Goal: Information Seeking & Learning: Check status

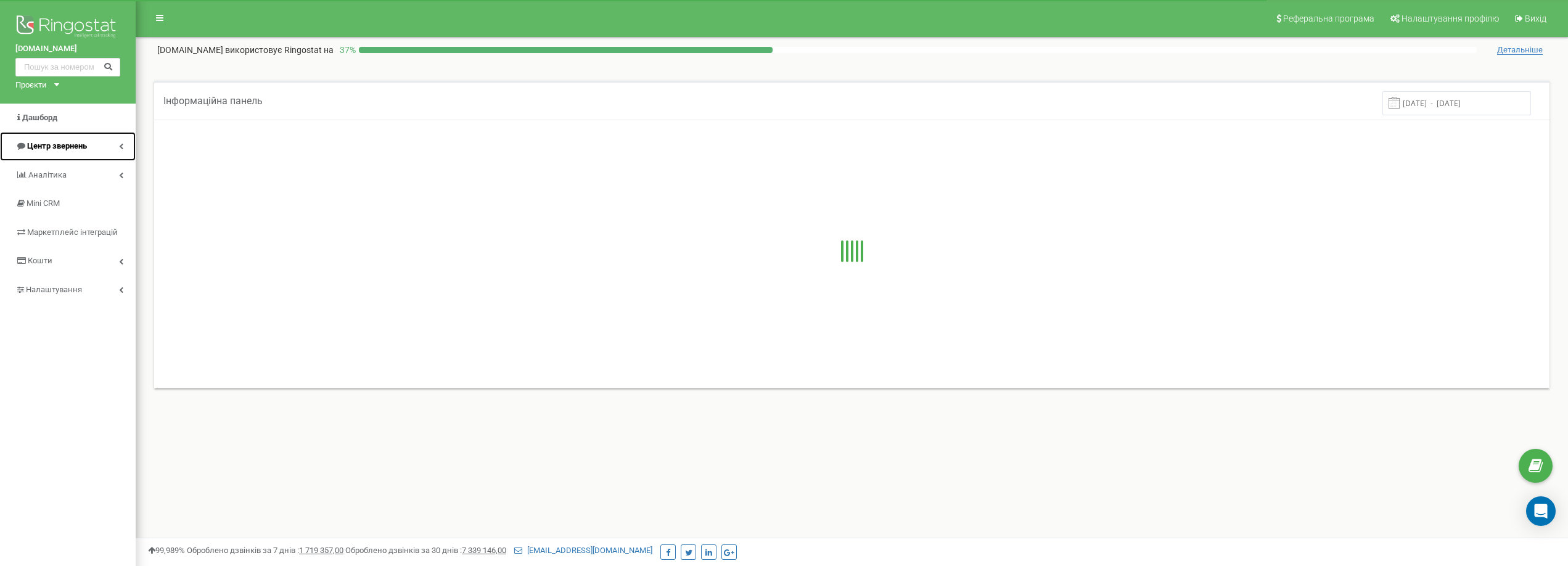
click at [61, 142] on span "Центр звернень" at bounding box center [57, 145] width 60 height 9
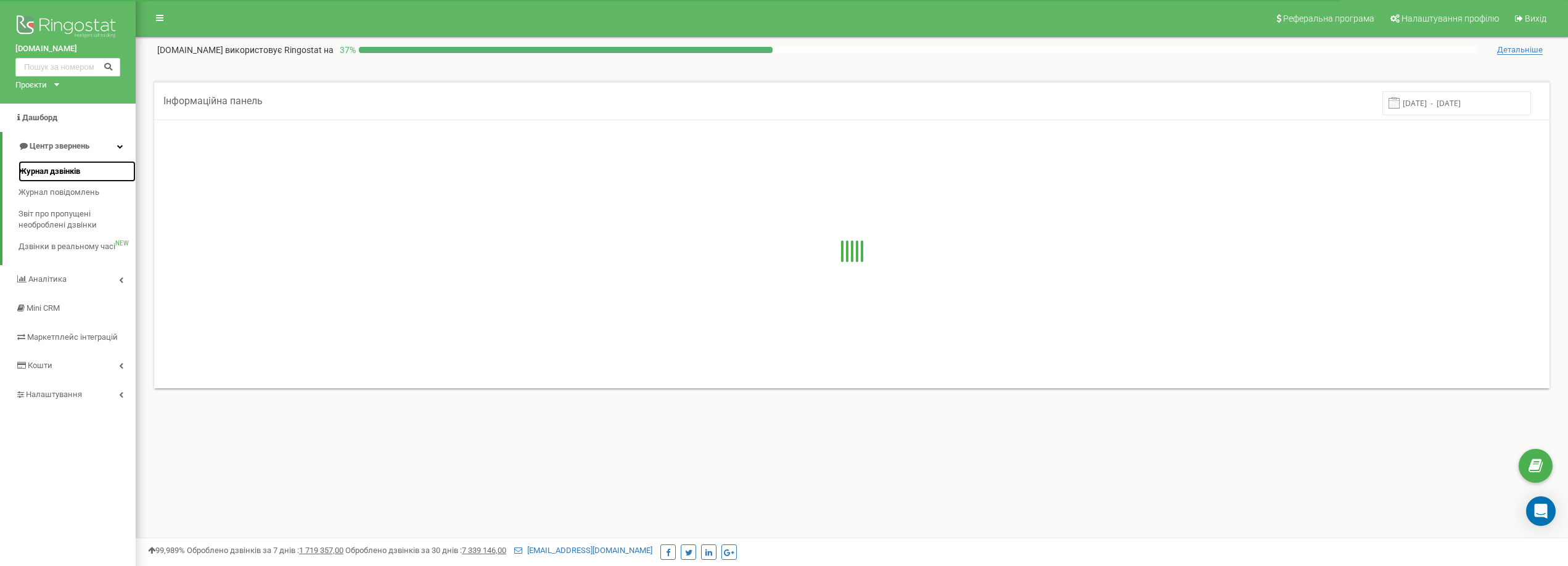
click at [77, 170] on span "Журнал дзвінків" at bounding box center [49, 172] width 62 height 12
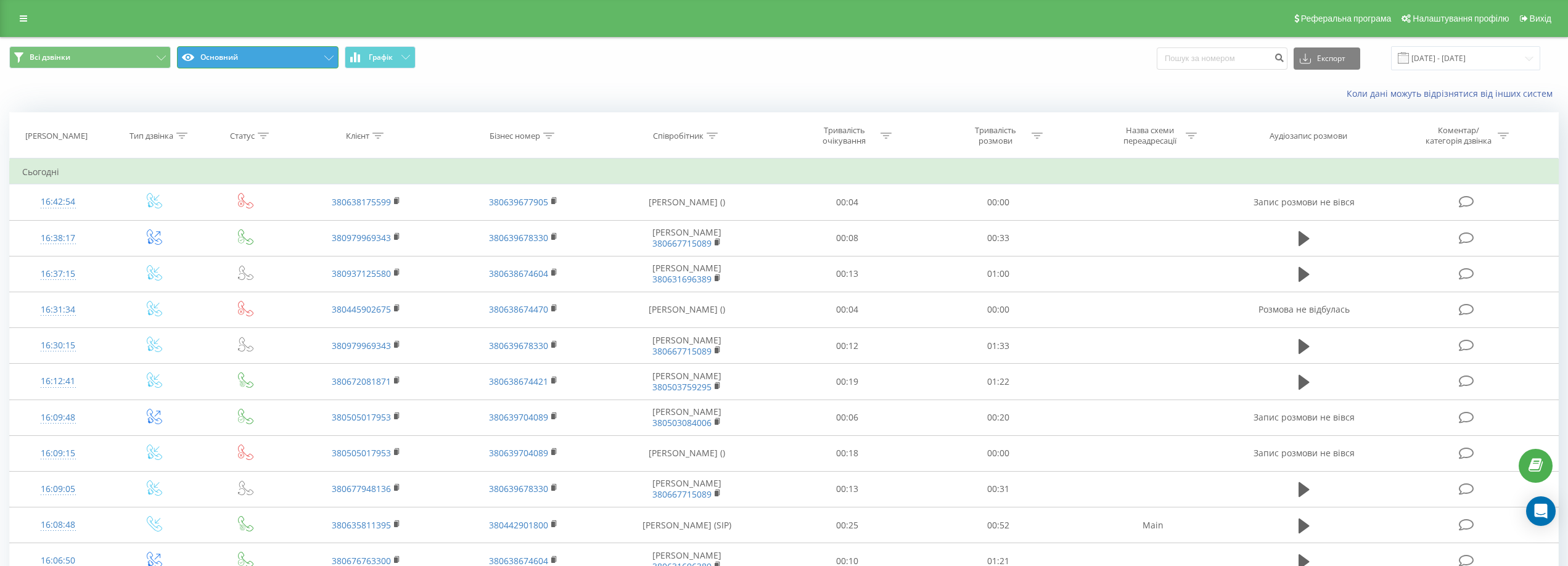
click at [275, 53] on button "Основний" at bounding box center [258, 57] width 162 height 22
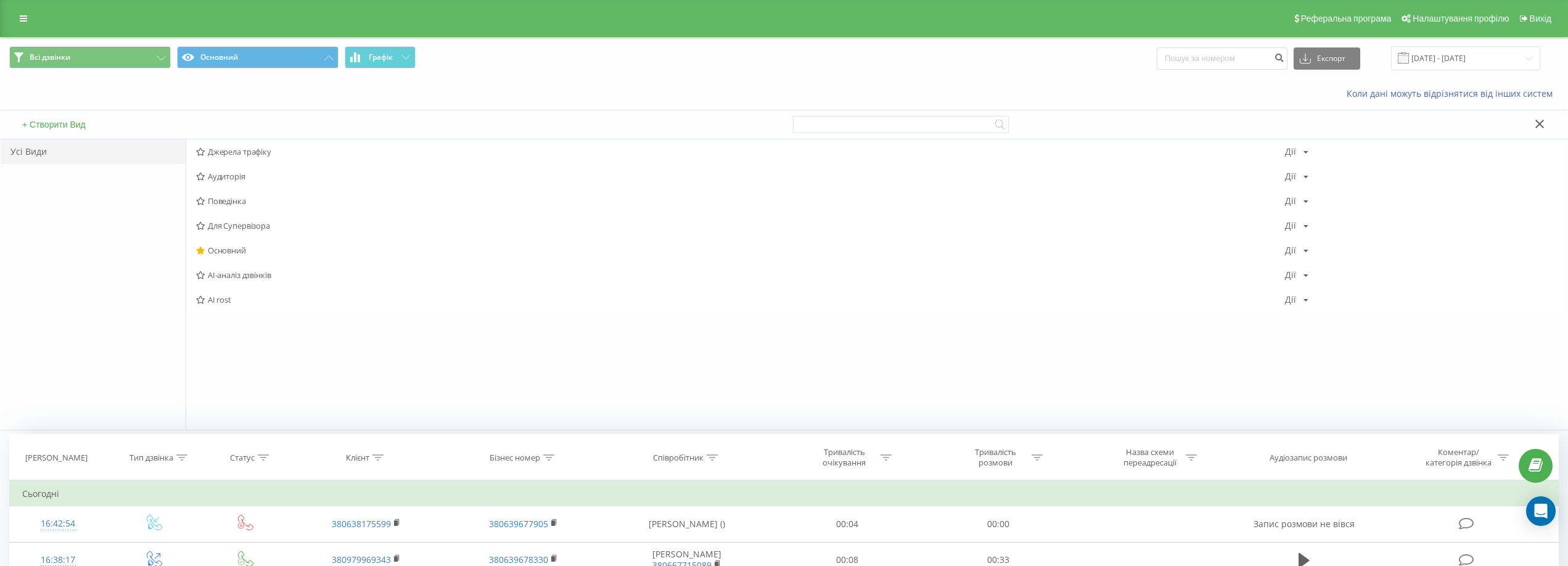
click at [227, 302] on span "AI rost" at bounding box center [740, 300] width 1089 height 8
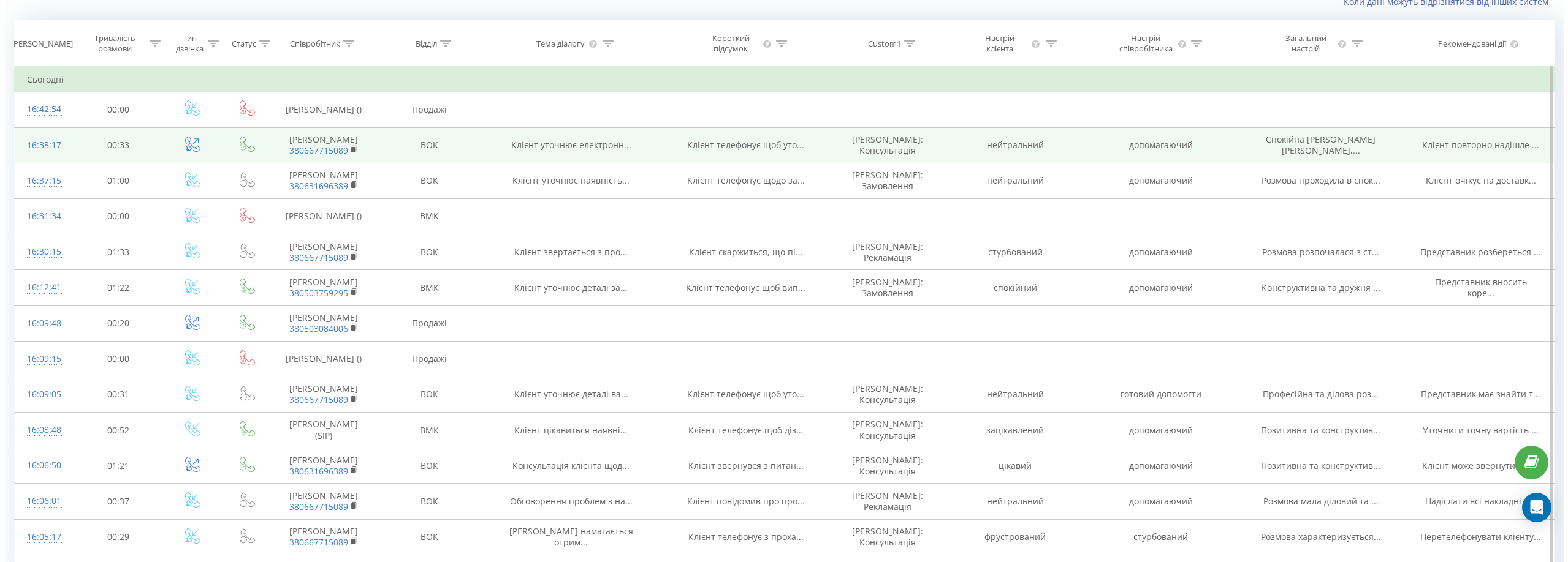
scroll to position [61, 0]
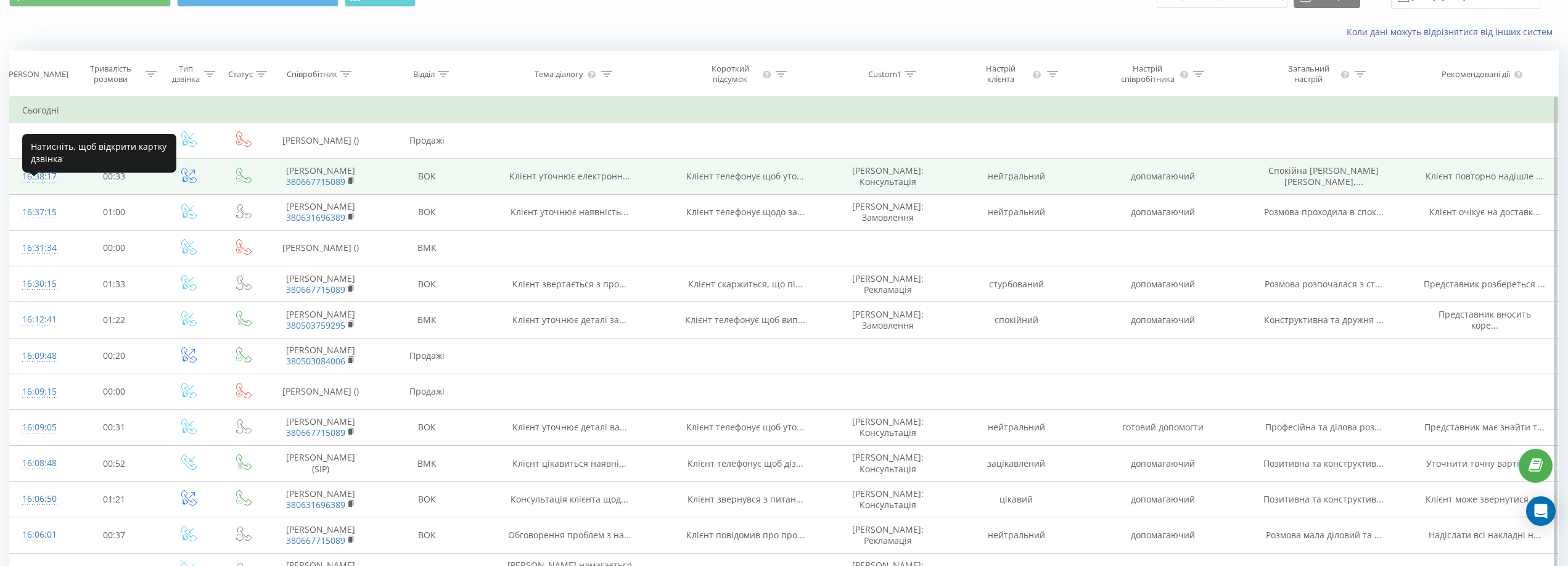
click at [46, 189] on div "16:38:17" at bounding box center [39, 177] width 33 height 24
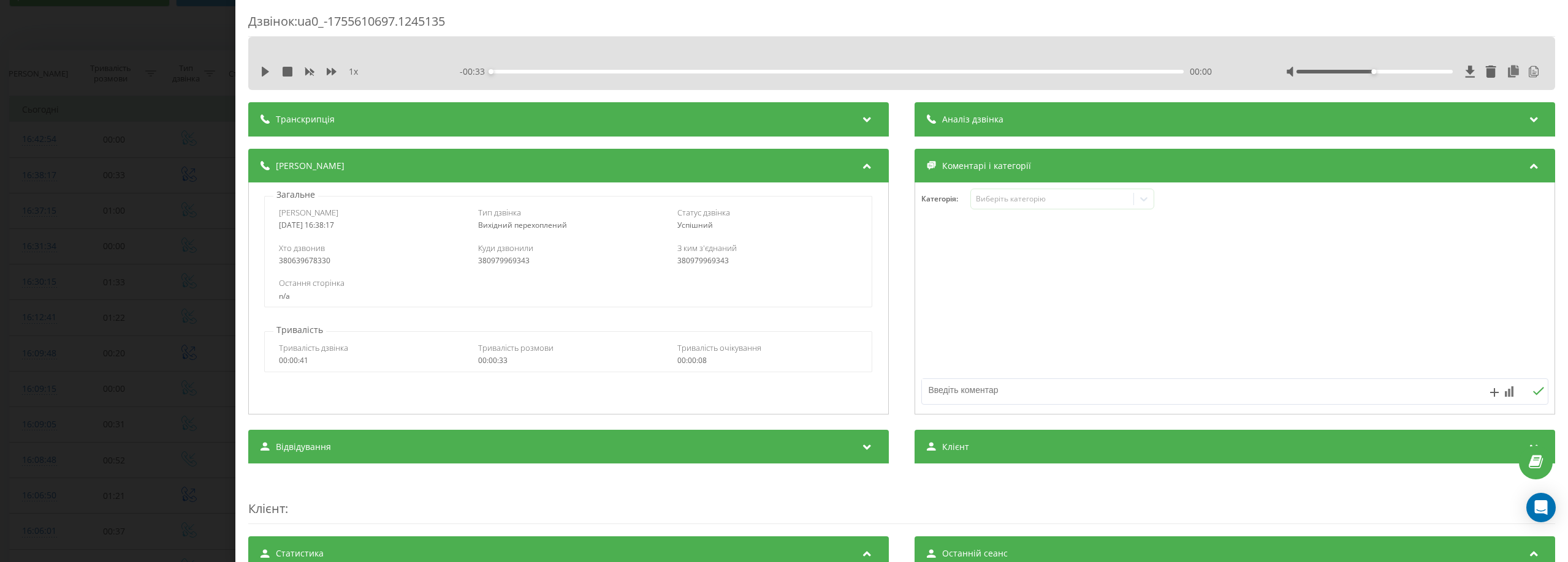
click at [996, 123] on span "Аналіз дзвінка" at bounding box center [972, 119] width 61 height 12
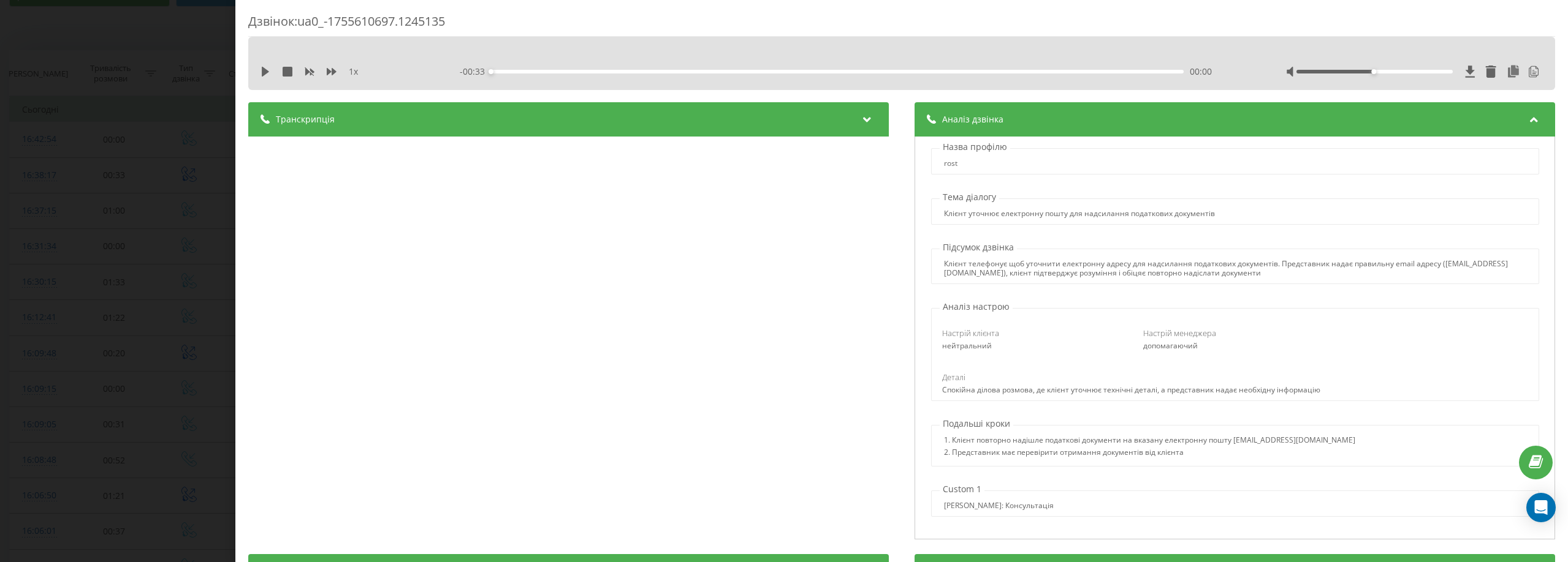
scroll to position [2, 0]
click at [1401, 416] on div "Назва профілю rost Тема діалогу Клієнт уточнює електронну пошту для надсилання …" at bounding box center [1234, 338] width 640 height 403
click at [1155, 144] on div "Назва профілю rost" at bounding box center [1234, 159] width 627 height 34
click at [1114, 145] on div "Назва профілю rost" at bounding box center [1234, 159] width 627 height 34
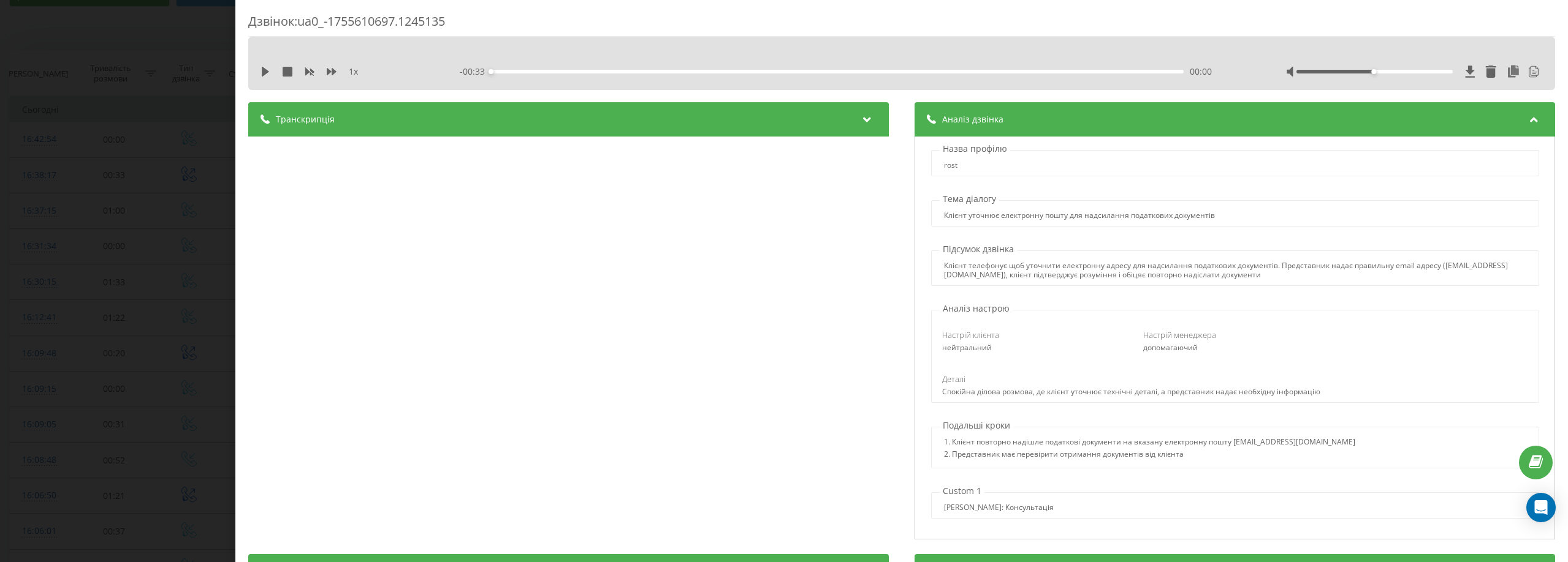
click at [866, 119] on icon at bounding box center [866, 117] width 15 height 12
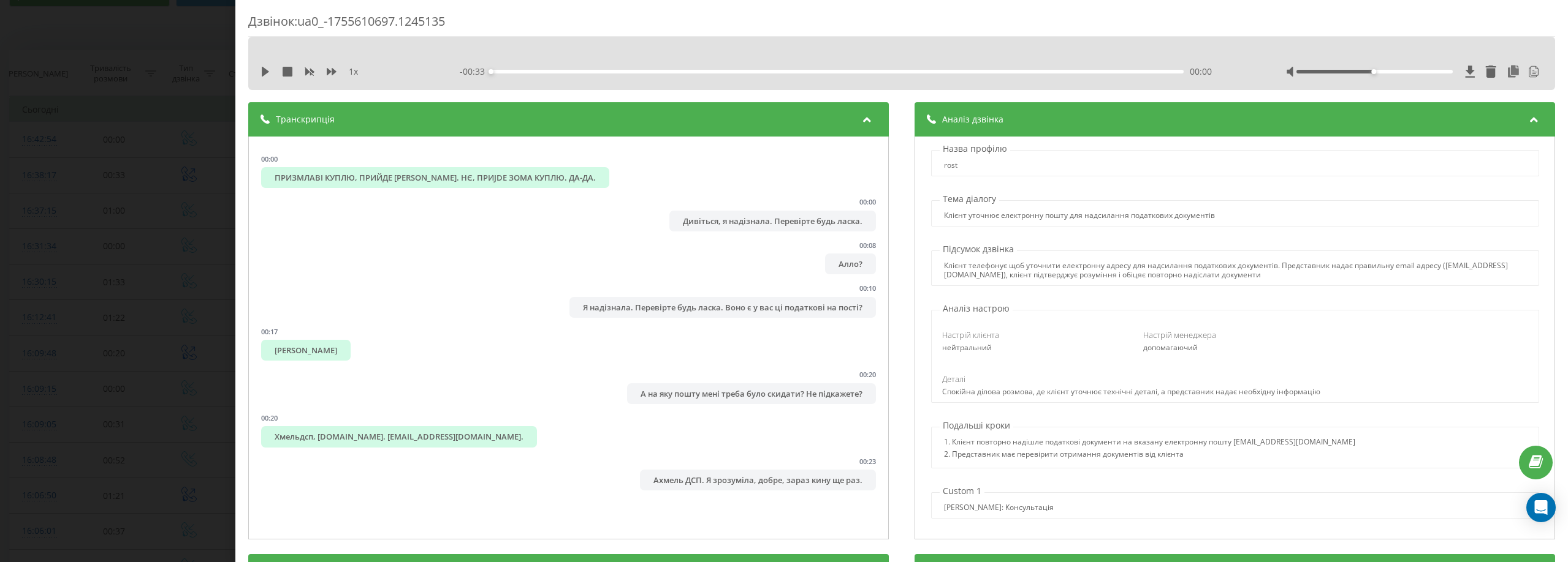
click at [179, 300] on div "Дзвінок : ua0_-1755610697.1245135 1 x - 00:33 00:00 00:00 Транскрипція 00:00 ПР…" at bounding box center [784, 281] width 1568 height 562
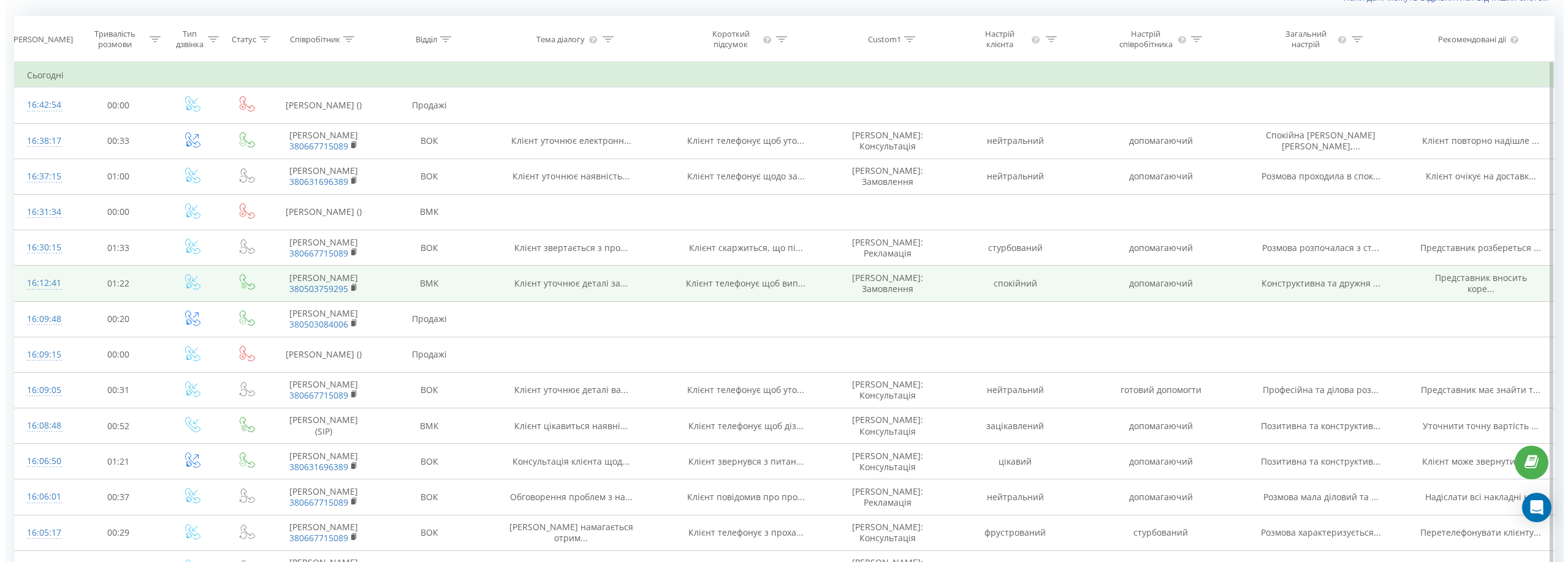
scroll to position [123, 0]
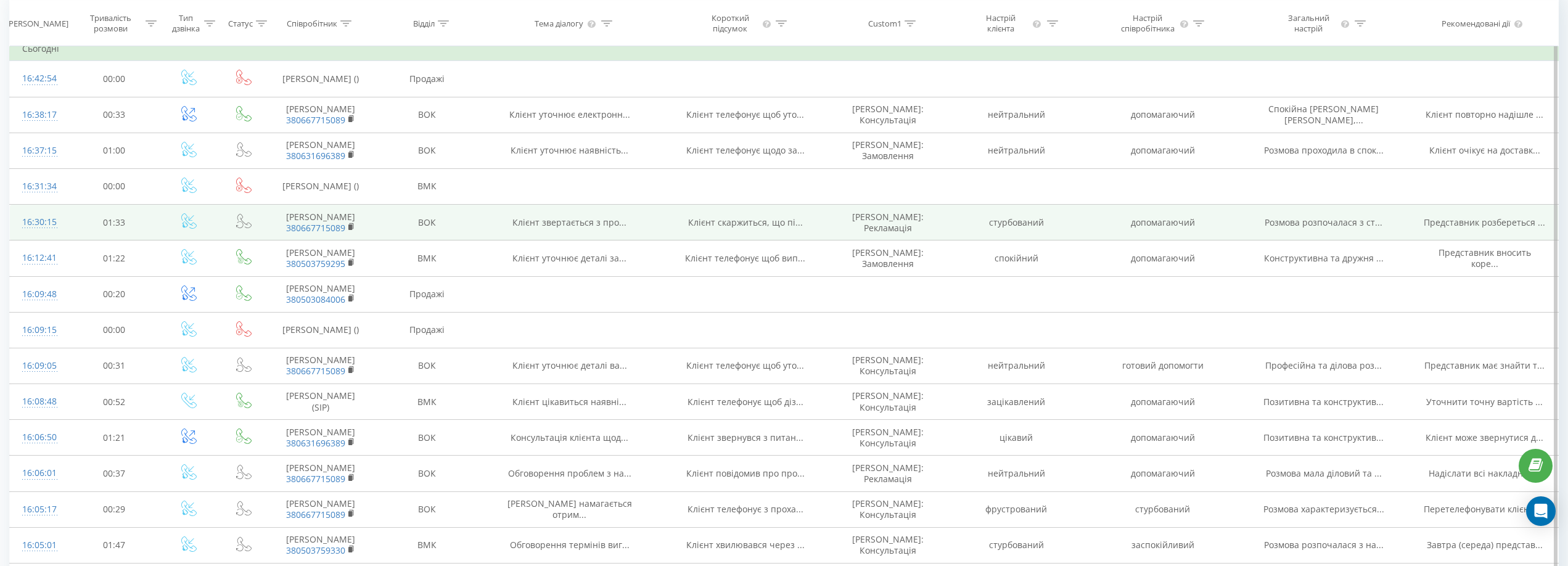
click at [590, 229] on span "Клієнт звертається з про..." at bounding box center [569, 222] width 114 height 12
click at [742, 229] on span "Клієнт скаржиться, що пі..." at bounding box center [745, 222] width 115 height 12
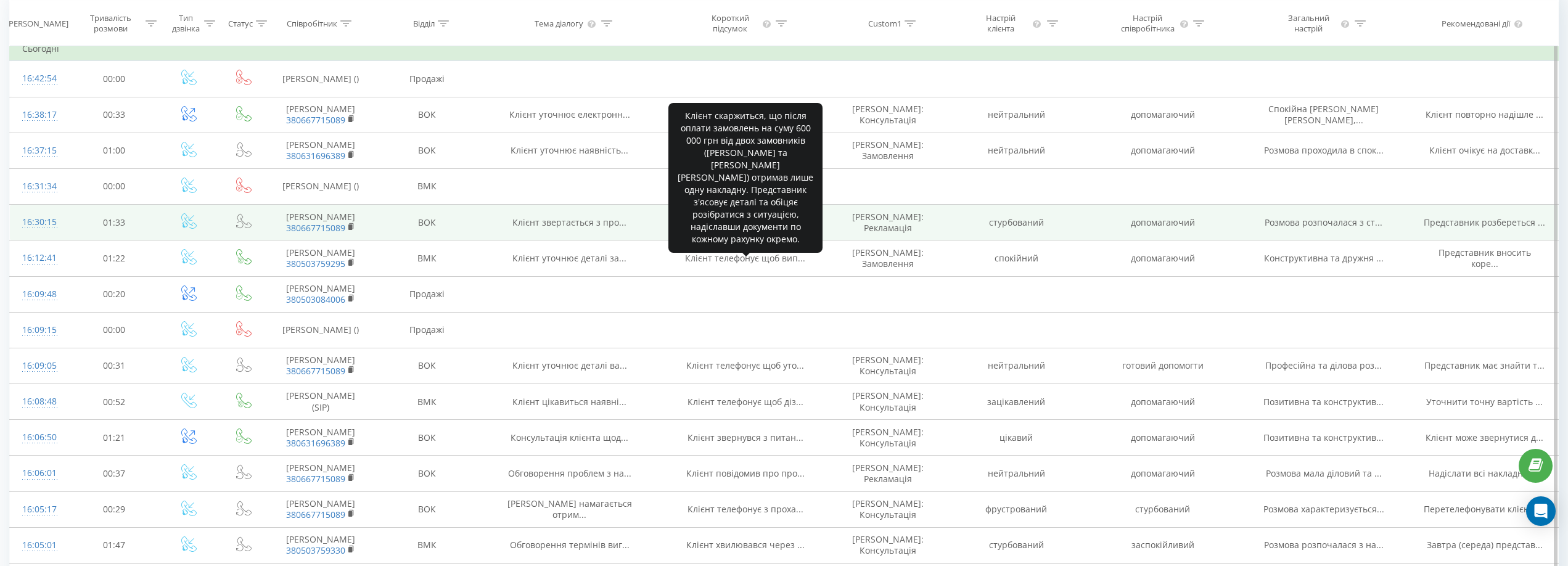
click at [742, 229] on span "Клієнт скаржиться, що пі..." at bounding box center [745, 222] width 115 height 12
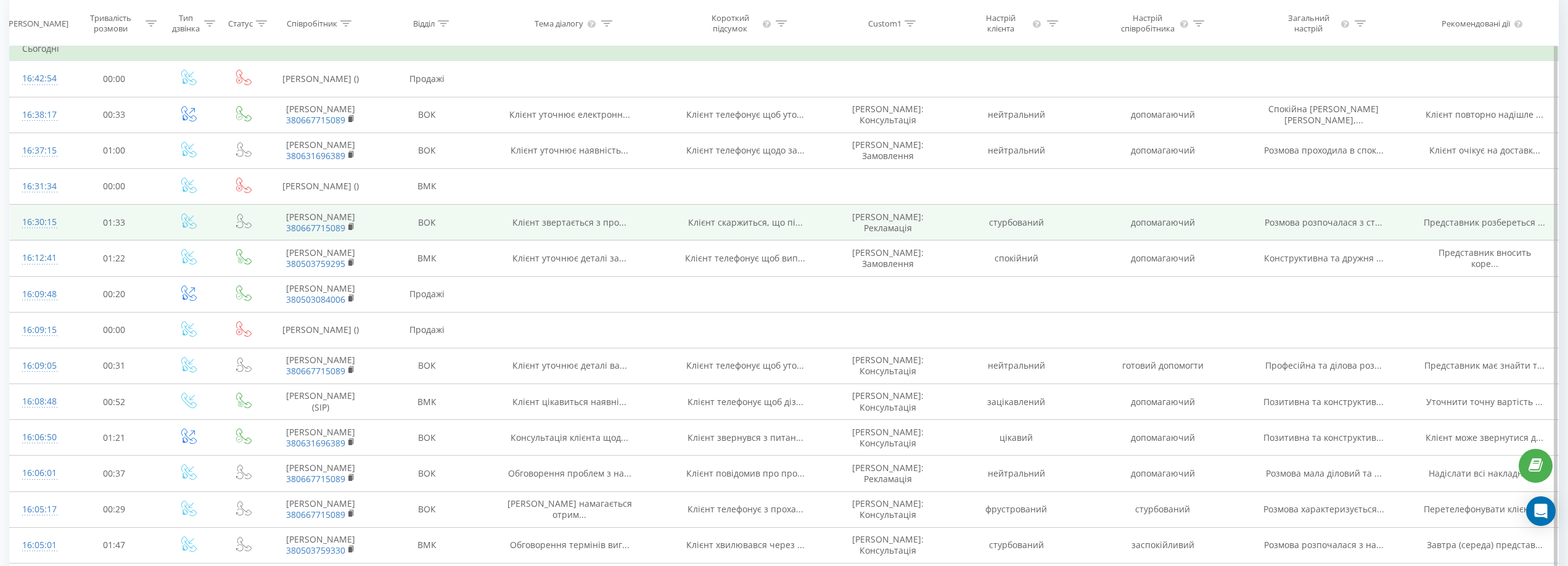
click at [666, 241] on td "Клієнт скаржиться, що пі..." at bounding box center [744, 222] width 176 height 35
click at [333, 241] on td "[PERSON_NAME] 380667715089" at bounding box center [321, 222] width 102 height 35
click at [720, 229] on span "Клієнт скаржиться, що пі..." at bounding box center [745, 222] width 115 height 12
click at [788, 229] on span "Клієнт скаржиться, що пі..." at bounding box center [745, 222] width 115 height 12
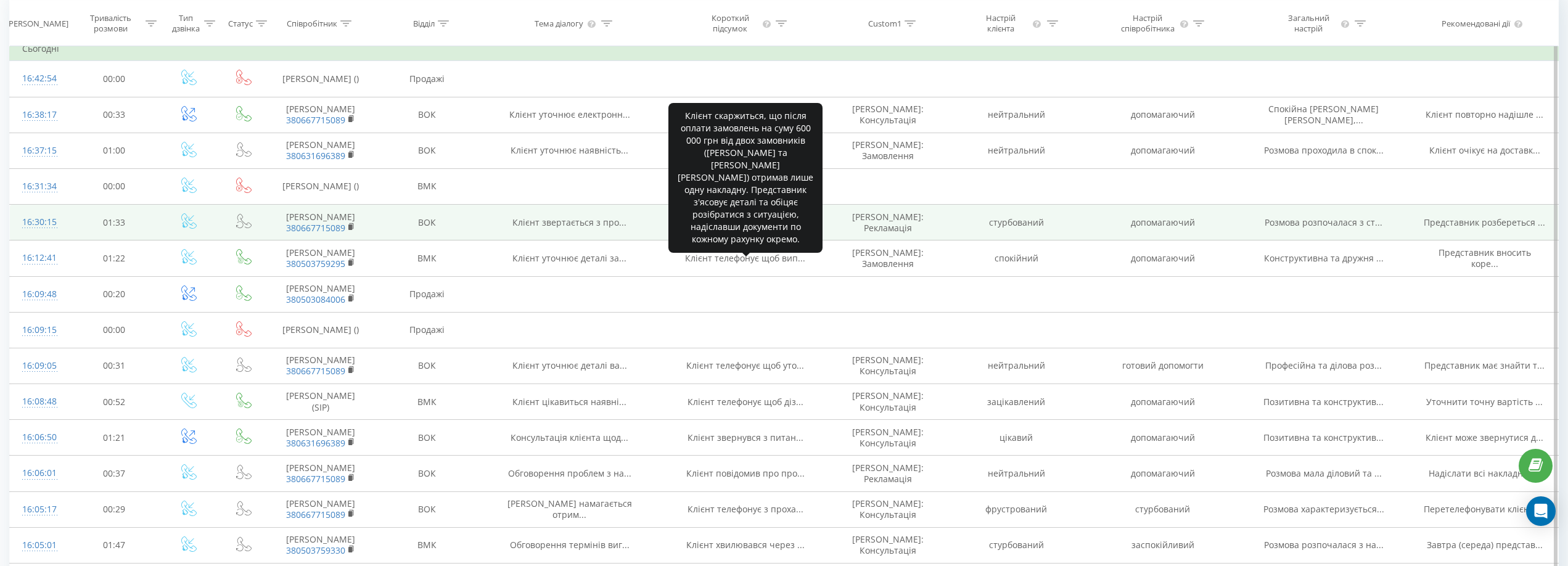
click at [788, 229] on span "Клієнт скаржиться, що пі..." at bounding box center [745, 222] width 115 height 12
click at [727, 229] on span "Клієнт скаржиться, що пі..." at bounding box center [745, 222] width 115 height 12
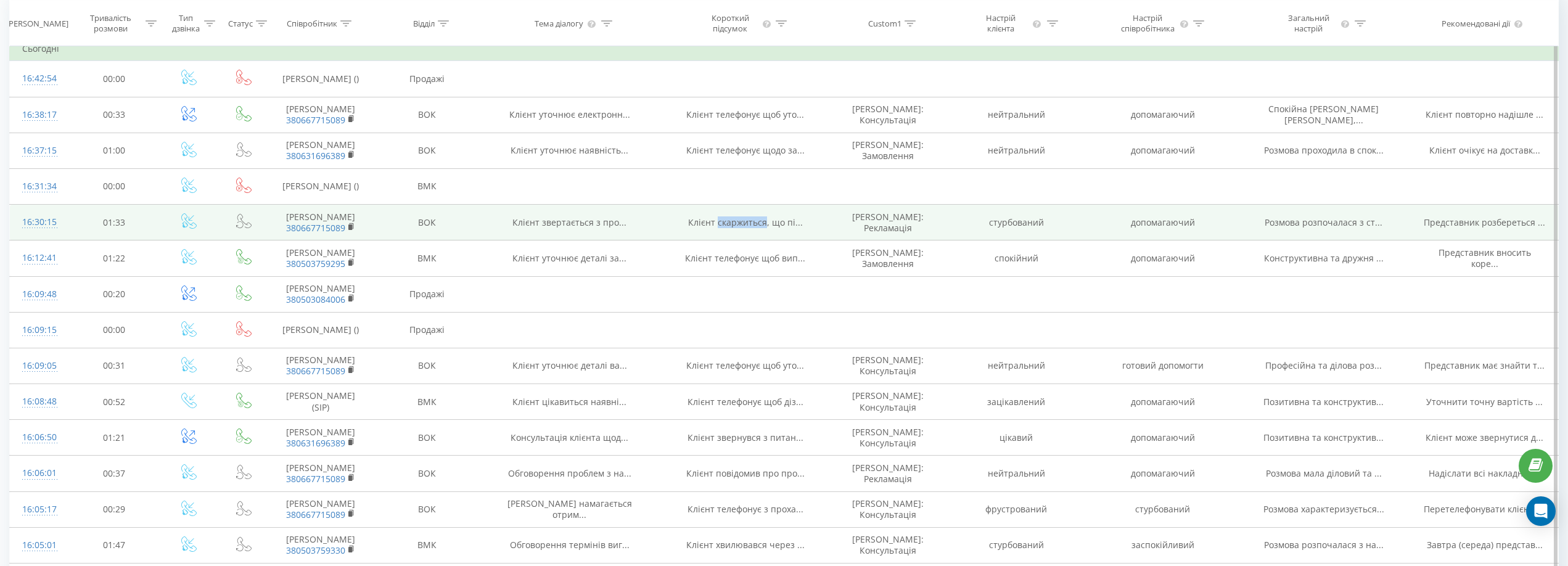
click at [727, 229] on span "Клієнт скаржиться, що пі..." at bounding box center [745, 222] width 115 height 12
click at [646, 241] on td "Клієнт звертається з про..." at bounding box center [569, 222] width 176 height 35
click at [31, 234] on div "16:30:15" at bounding box center [39, 222] width 33 height 24
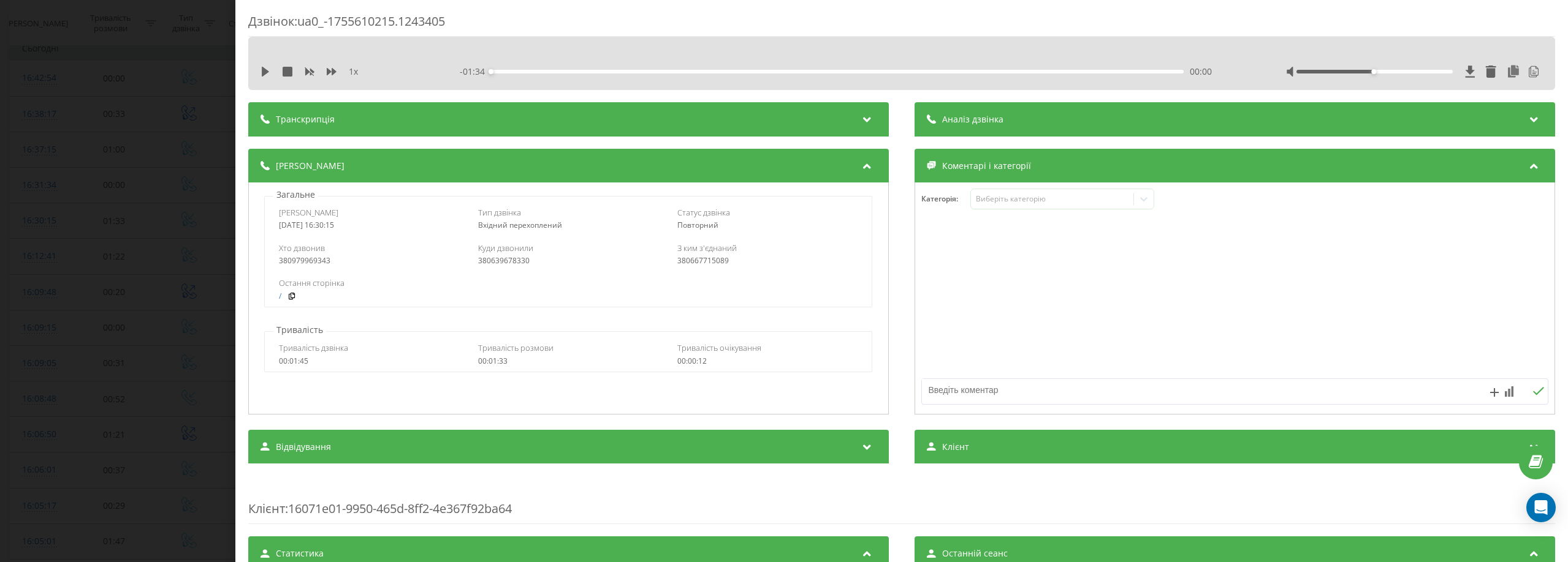
click at [974, 116] on span "Аналіз дзвінка" at bounding box center [972, 119] width 61 height 12
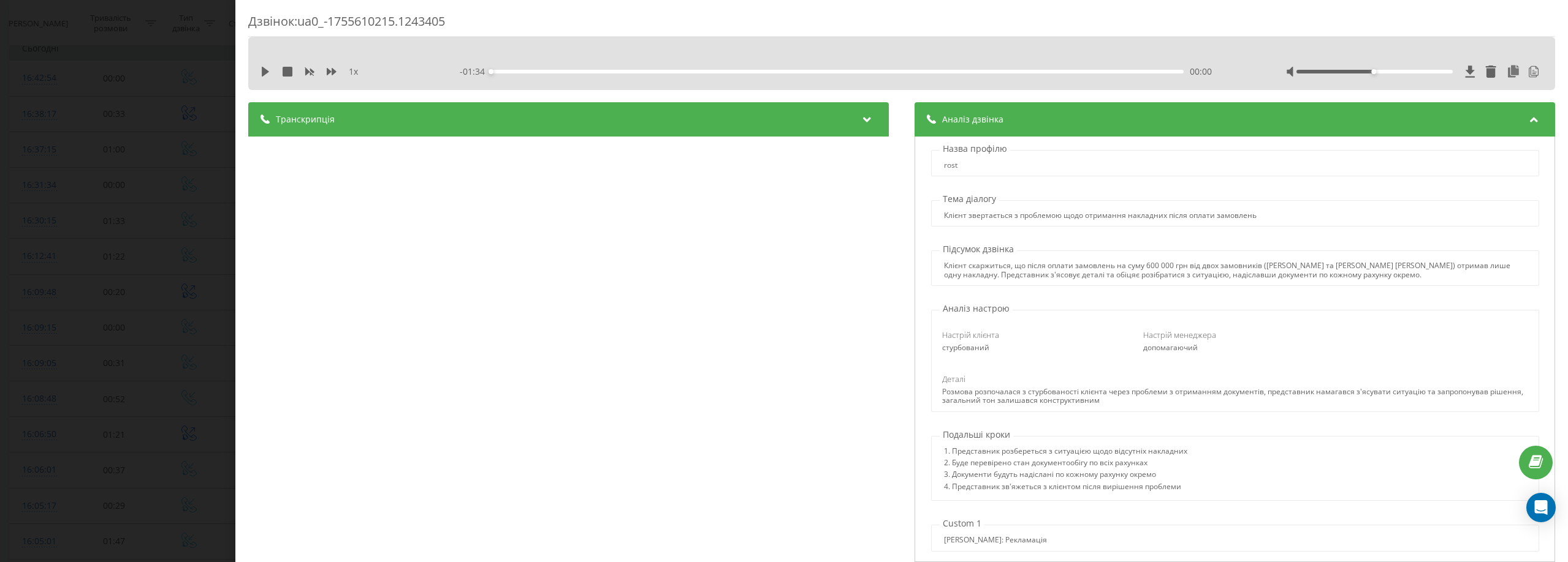
click at [1527, 118] on icon at bounding box center [1534, 117] width 15 height 12
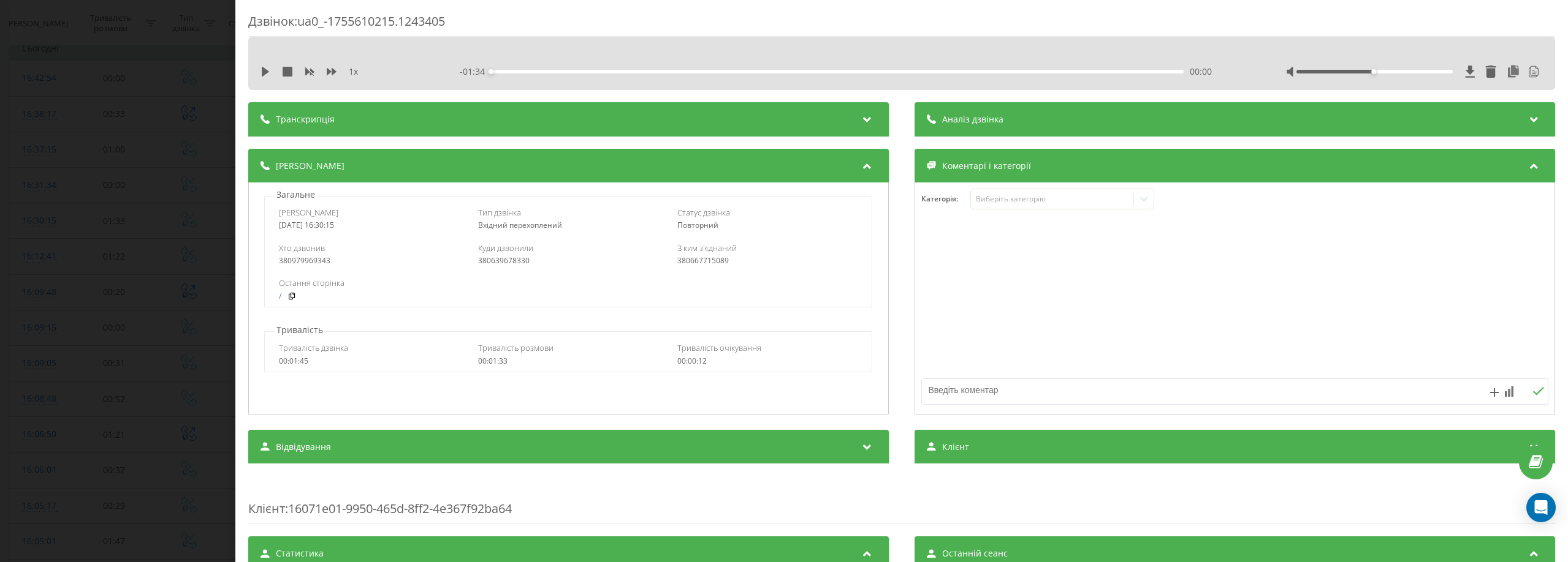
click at [1527, 118] on icon at bounding box center [1534, 117] width 15 height 12
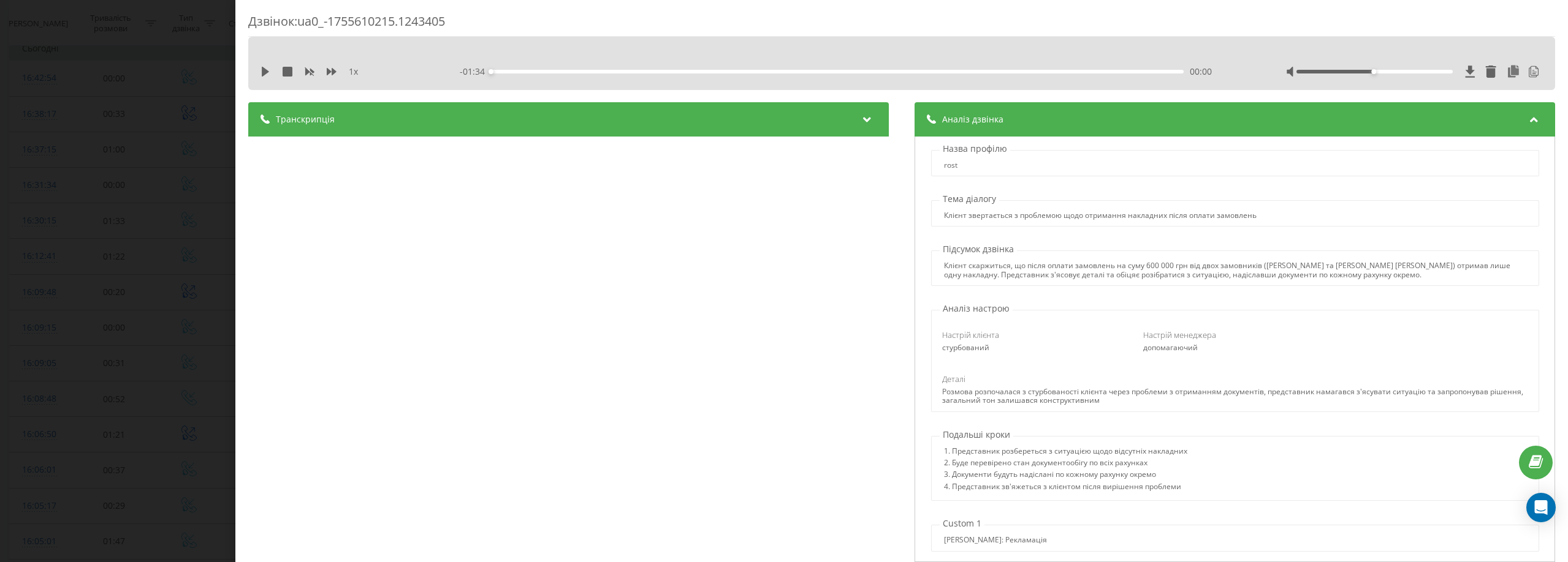
click at [1526, 118] on icon at bounding box center [1534, 117] width 15 height 12
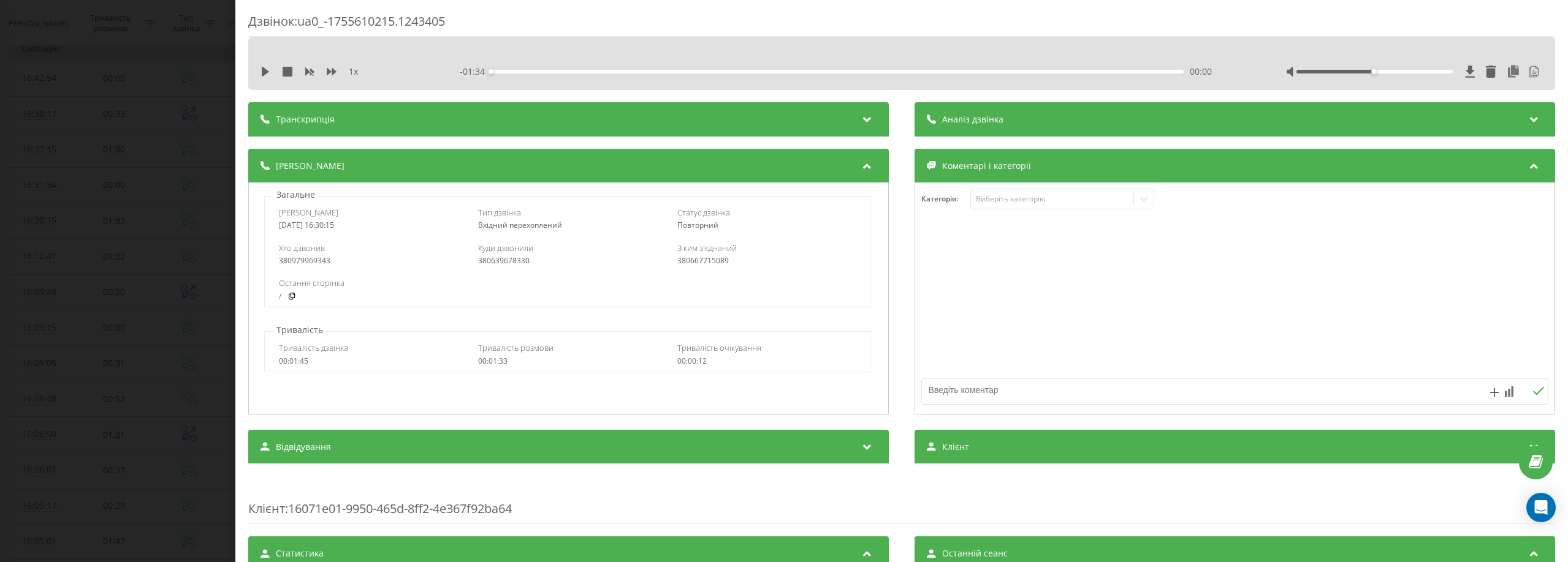
click at [63, 128] on div "Дзвінок : ua0_-1755610215.1243405 1 x - 01:34 00:00 00:00 Транскрипція 00:00 Ал…" at bounding box center [784, 281] width 1568 height 562
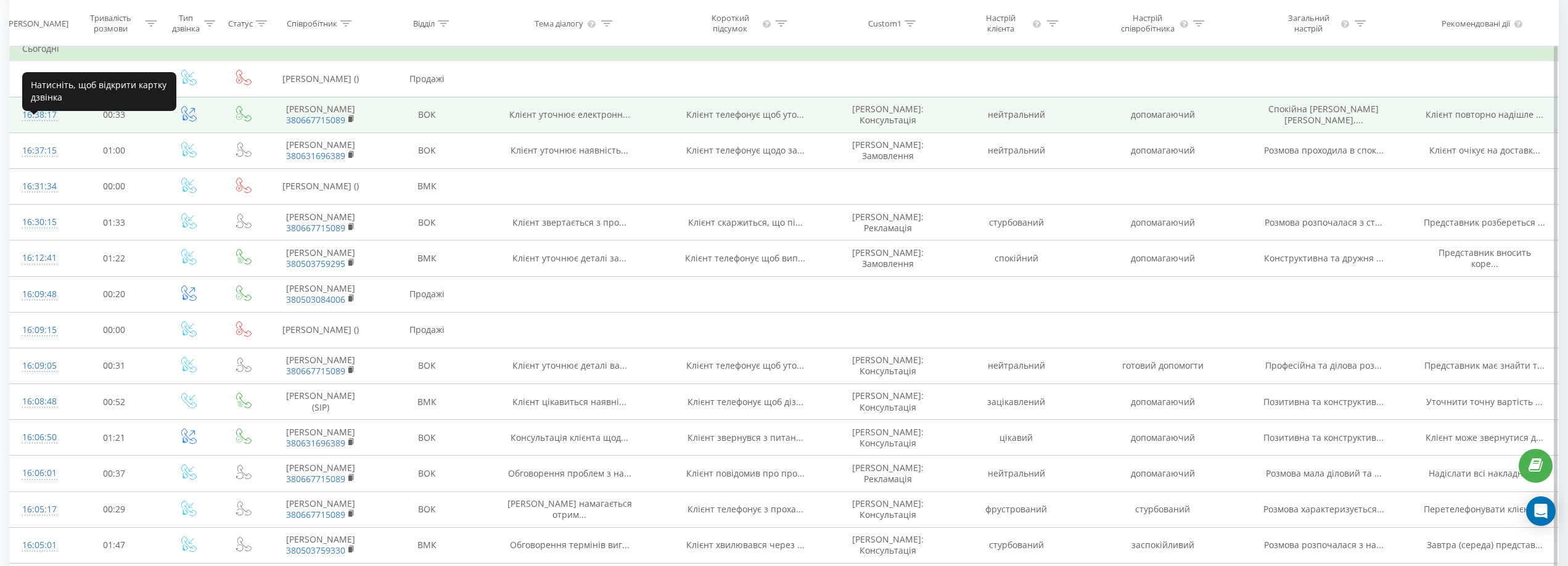
click at [40, 127] on div "16:38:17" at bounding box center [39, 115] width 33 height 24
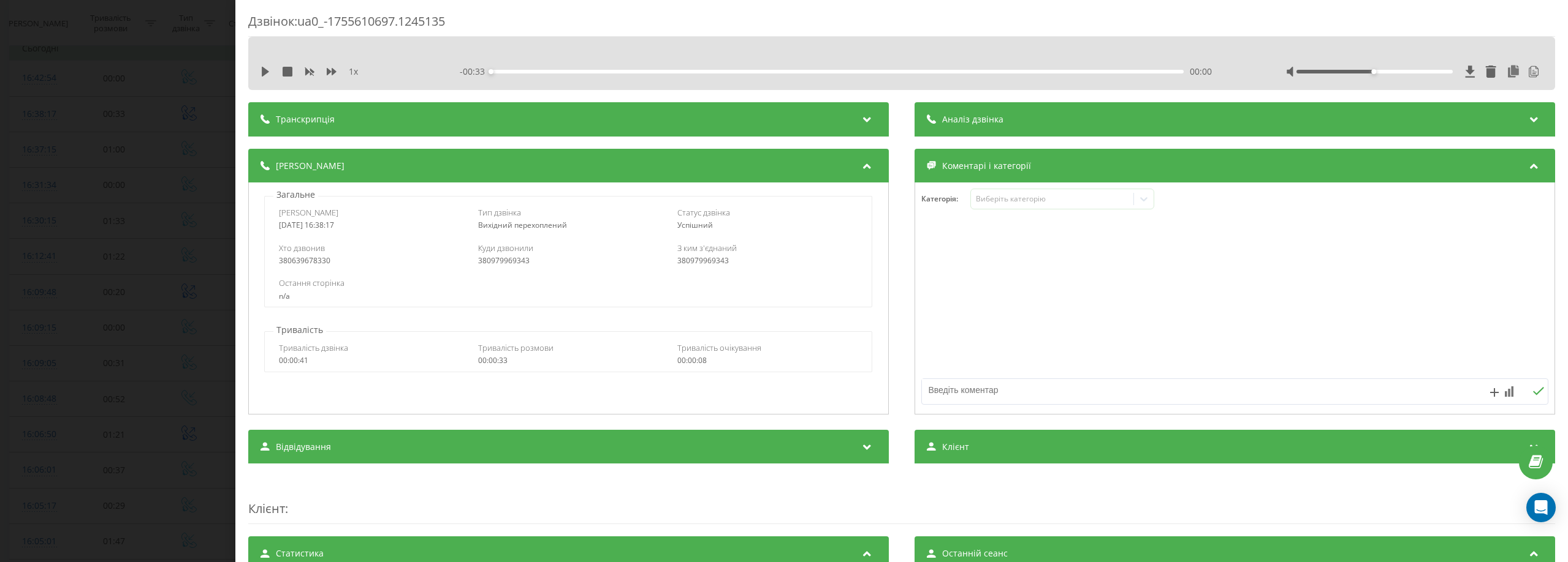
click at [1343, 113] on div "Аналіз дзвінка" at bounding box center [1234, 120] width 640 height 34
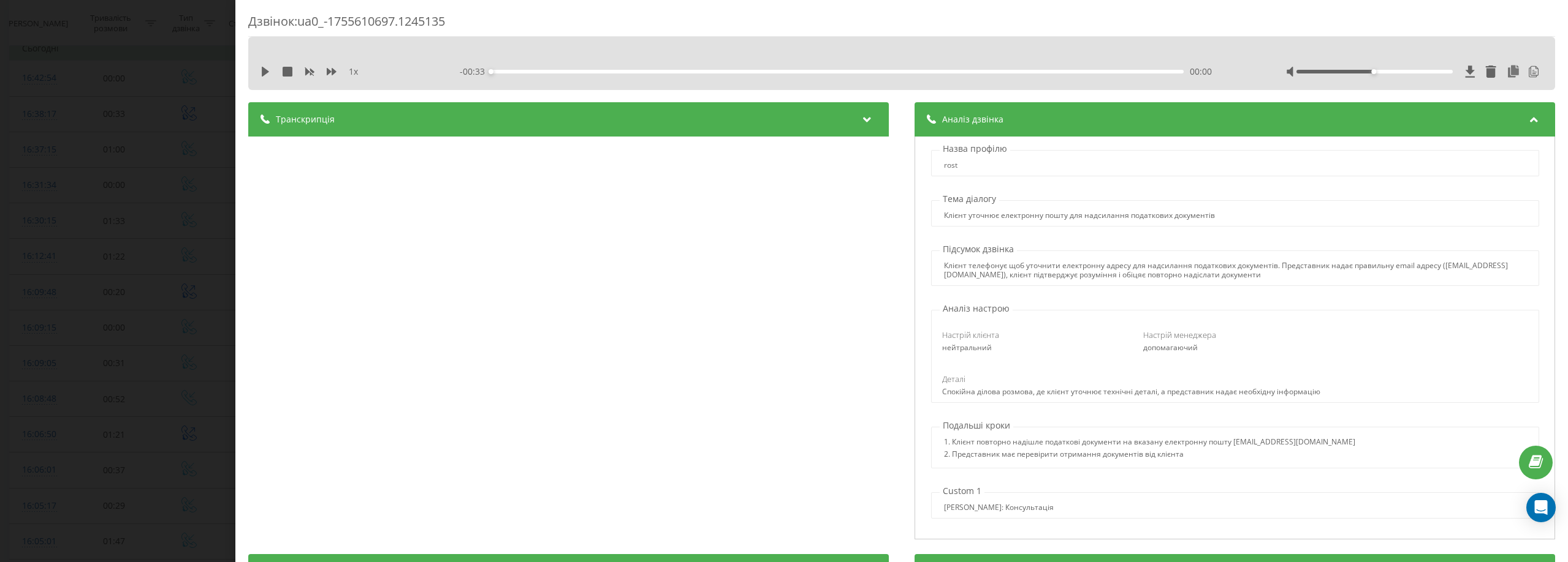
click at [1344, 116] on div "Аналіз дзвінка" at bounding box center [1234, 120] width 640 height 34
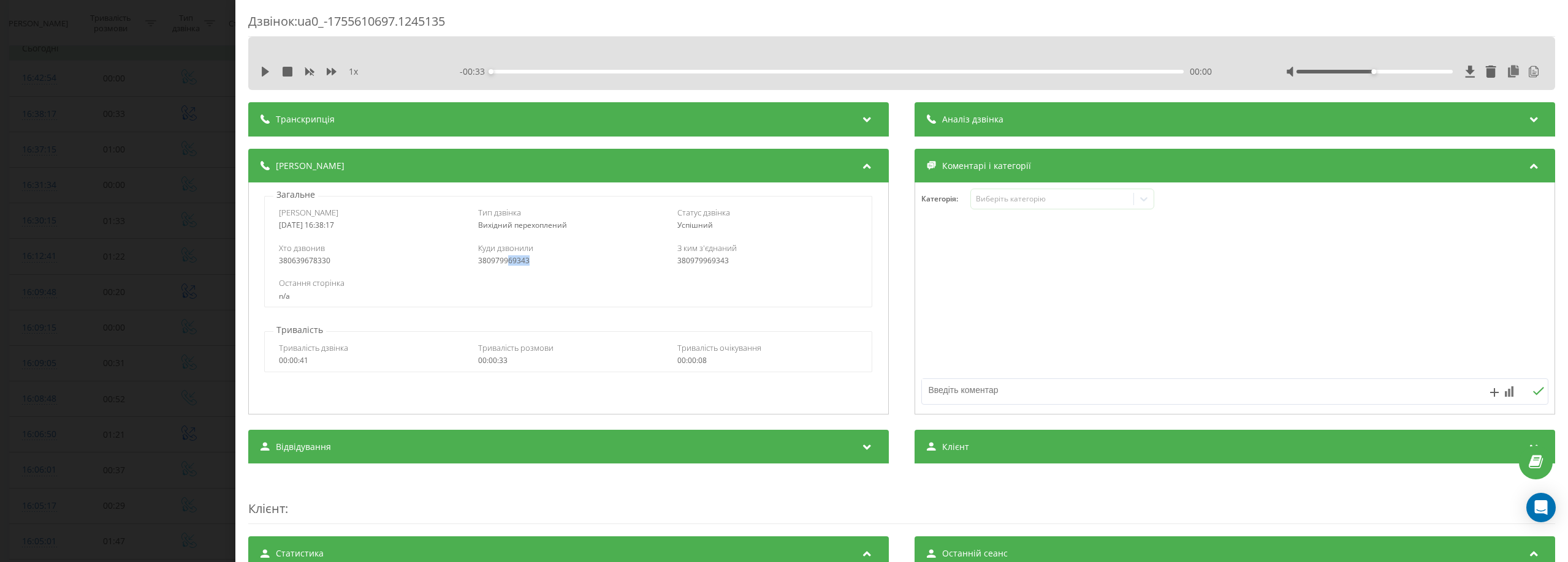
drag, startPoint x: 508, startPoint y: 259, endPoint x: 543, endPoint y: 260, distance: 35.0
click at [543, 260] on div "380979969343" at bounding box center [568, 261] width 181 height 8
click at [548, 280] on div "Остання сторінка" at bounding box center [568, 283] width 579 height 11
drag, startPoint x: 529, startPoint y: 259, endPoint x: 508, endPoint y: 260, distance: 21.0
click at [508, 260] on div "380979969343" at bounding box center [568, 261] width 181 height 8
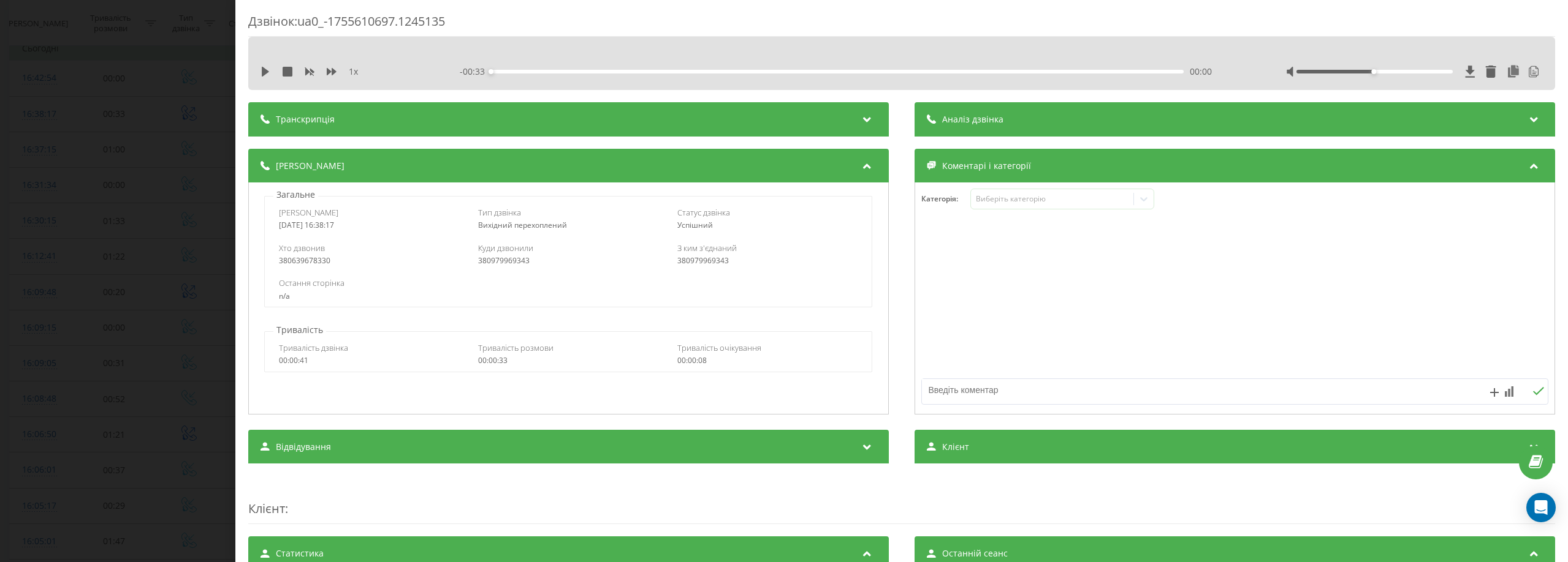
click at [548, 271] on div "Остання сторінка n/a" at bounding box center [568, 288] width 607 height 35
drag, startPoint x: 522, startPoint y: 258, endPoint x: 511, endPoint y: 257, distance: 11.0
click at [511, 257] on div "380979969343" at bounding box center [568, 261] width 181 height 8
click at [675, 310] on div "Загальне Дата дзвінка [DATE] 16:38:17 Тип дзвінка Вихідний перехоплений Статус …" at bounding box center [568, 298] width 640 height 232
click at [62, 152] on div "Дзвінок : ua0_-1755610697.1245135 1 x - 00:33 00:00 00:00 Транскрипція 00:00 ПР…" at bounding box center [784, 281] width 1568 height 562
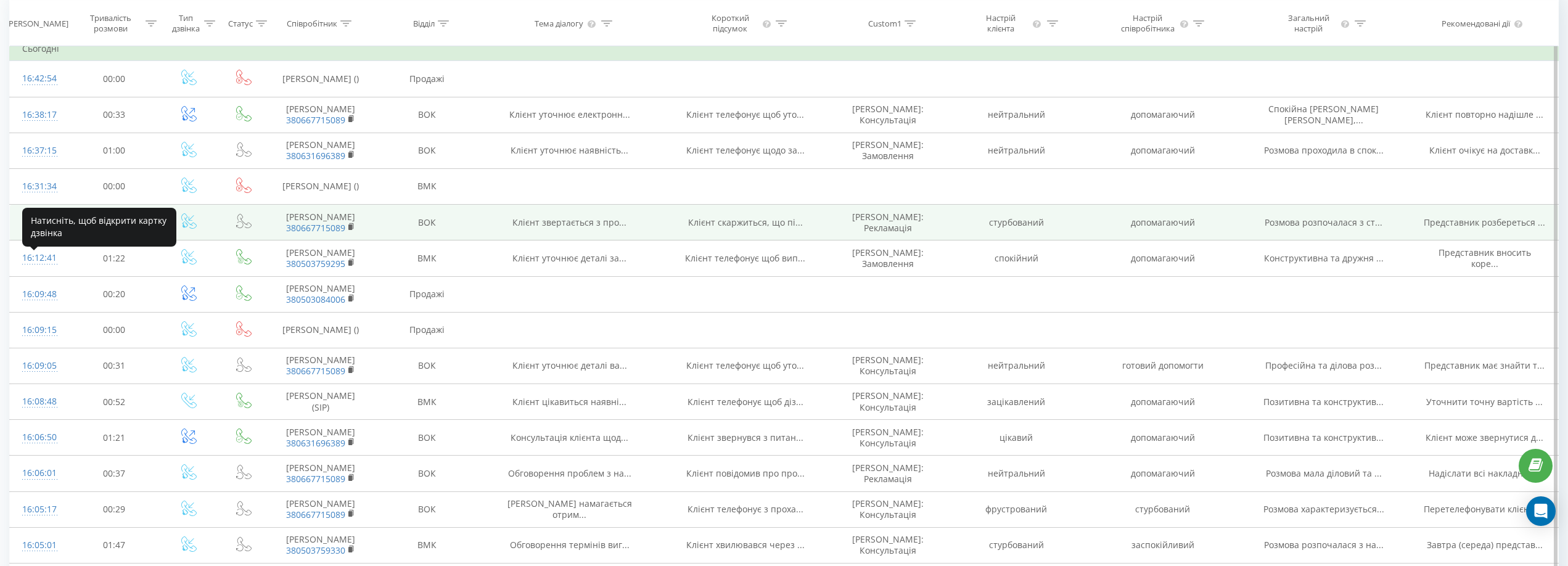
click at [42, 234] on div "16:30:15" at bounding box center [39, 222] width 33 height 24
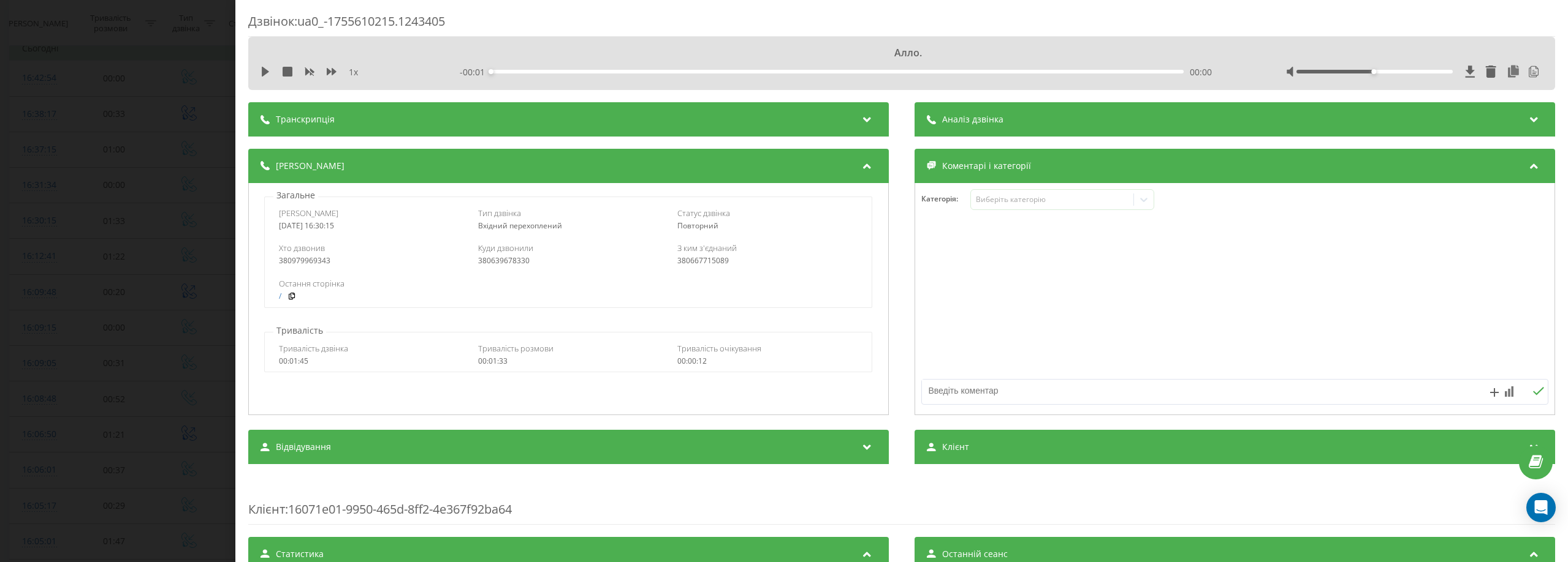
click at [994, 120] on span "Аналіз дзвінка" at bounding box center [972, 119] width 61 height 12
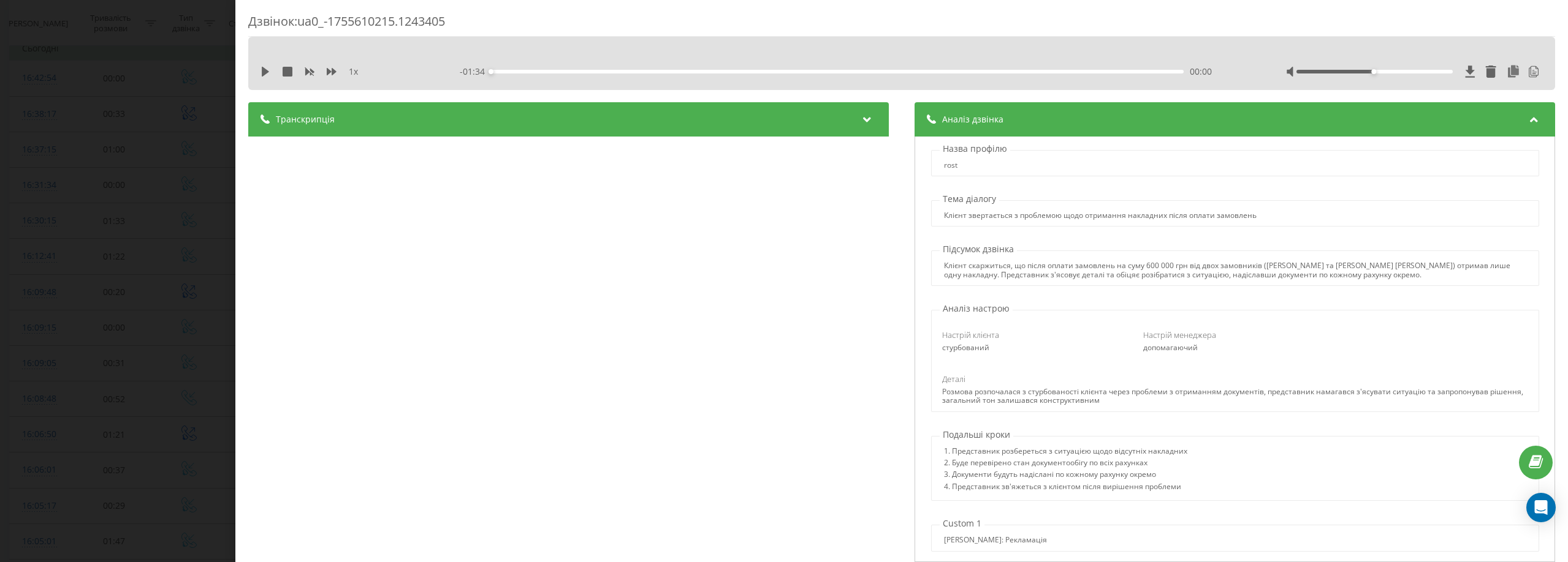
scroll to position [12, 0]
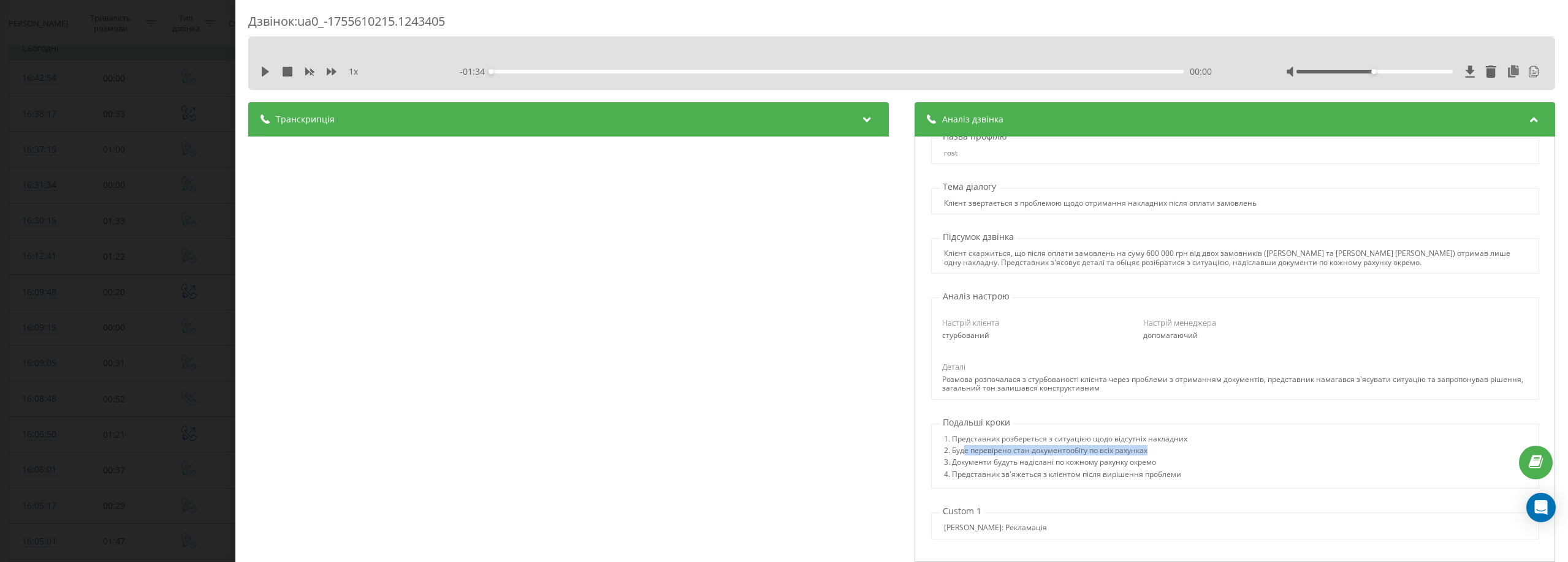
drag, startPoint x: 1143, startPoint y: 452, endPoint x: 959, endPoint y: 449, distance: 184.0
click at [959, 449] on div "2. Буде перевірено стан документообігу по всіх рахунках" at bounding box center [1066, 452] width 243 height 11
click at [1039, 460] on div "3. Документи будуть надіслані по кожному рахунку окремо" at bounding box center [1066, 464] width 243 height 11
drag, startPoint x: 1161, startPoint y: 460, endPoint x: 939, endPoint y: 460, distance: 222.0
click at [944, 460] on div "3. Документи будуть надіслані по кожному рахунку окремо" at bounding box center [1066, 464] width 243 height 11
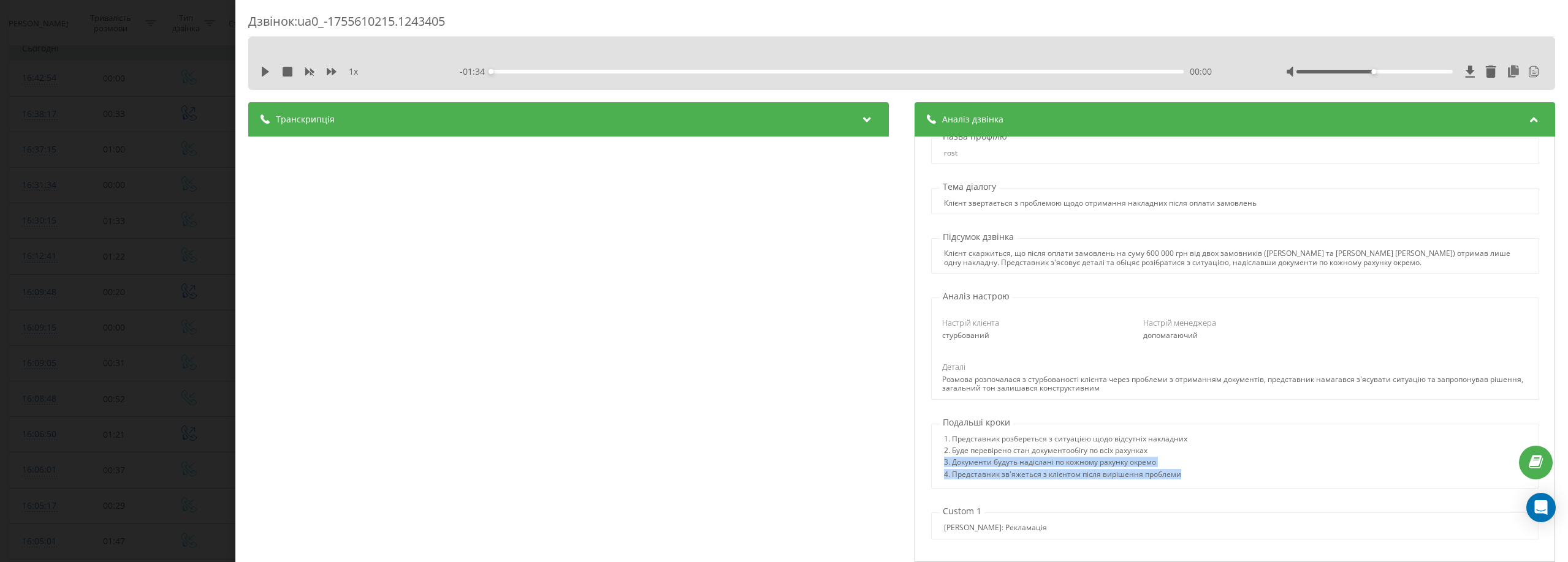
drag, startPoint x: 1178, startPoint y: 473, endPoint x: 933, endPoint y: 469, distance: 245.0
click at [933, 469] on div "1. Представник розбереться з ситуацією щодо відсутніх накладних 2. Буде перевір…" at bounding box center [1235, 459] width 607 height 48
click at [1099, 481] on div "4. Представник зв'яжеться з клієнтом після вирішення проблеми" at bounding box center [1066, 476] width 243 height 11
drag, startPoint x: 1080, startPoint y: 531, endPoint x: 1237, endPoint y: 498, distance: 160.4
click at [932, 535] on div "[PERSON_NAME]: Рекламація" at bounding box center [1235, 526] width 608 height 26
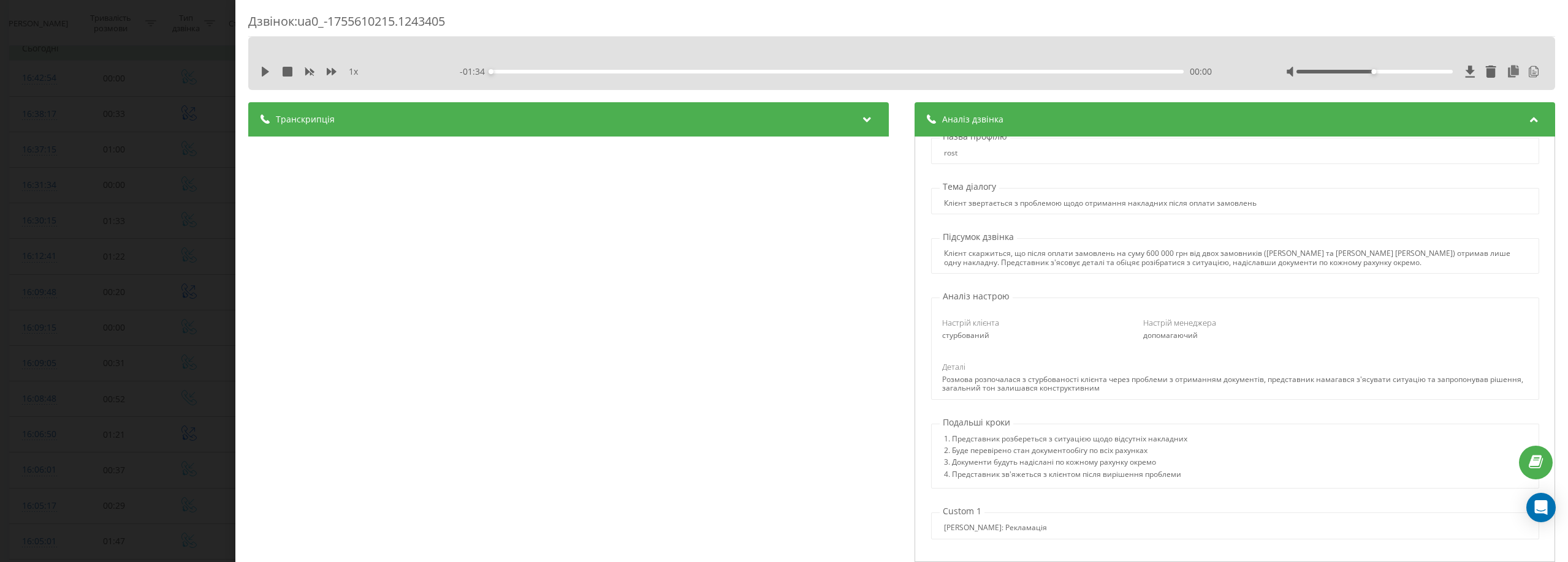
click at [1238, 497] on div "Назва профілю rost Тема діалогу Клієнт звертається з проблемою щодо отримання н…" at bounding box center [1234, 350] width 640 height 426
click at [73, 98] on div "Дзвінок : ua0_-1755610215.1243405 1 x - 01:34 00:00 00:00 Транскрипція 00:00 Ал…" at bounding box center [784, 281] width 1568 height 562
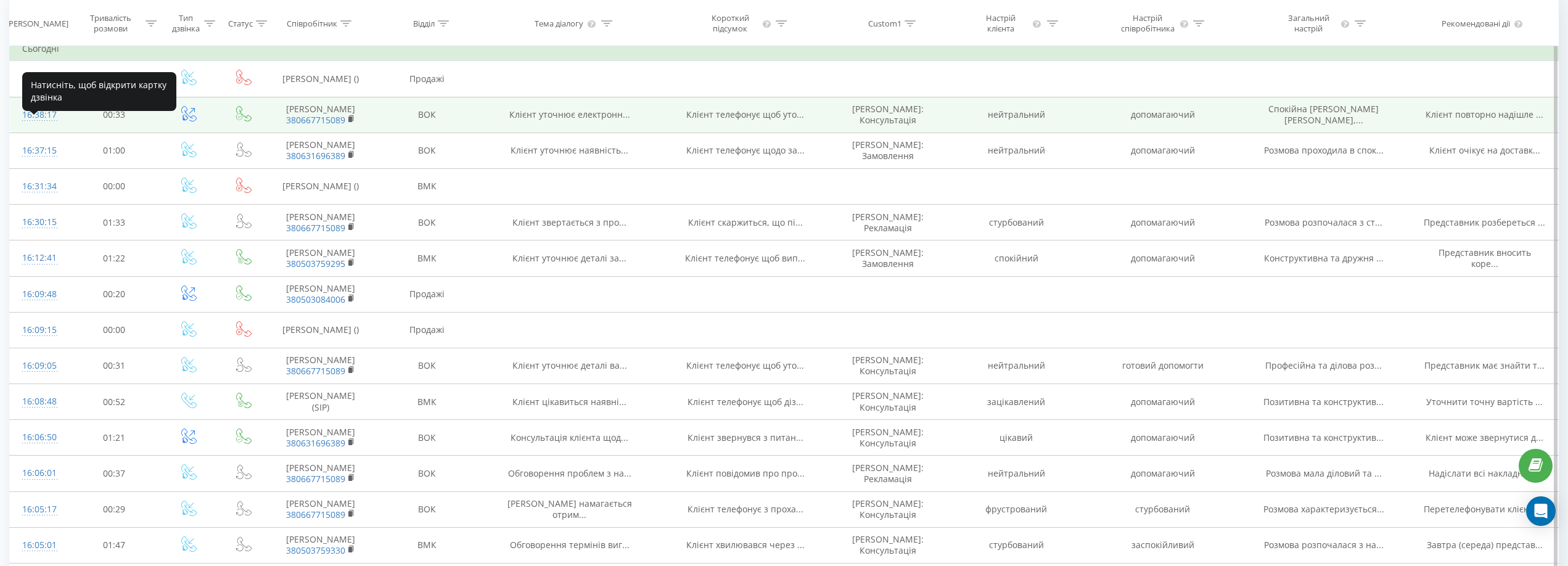
click at [31, 127] on div "16:38:17" at bounding box center [39, 115] width 33 height 24
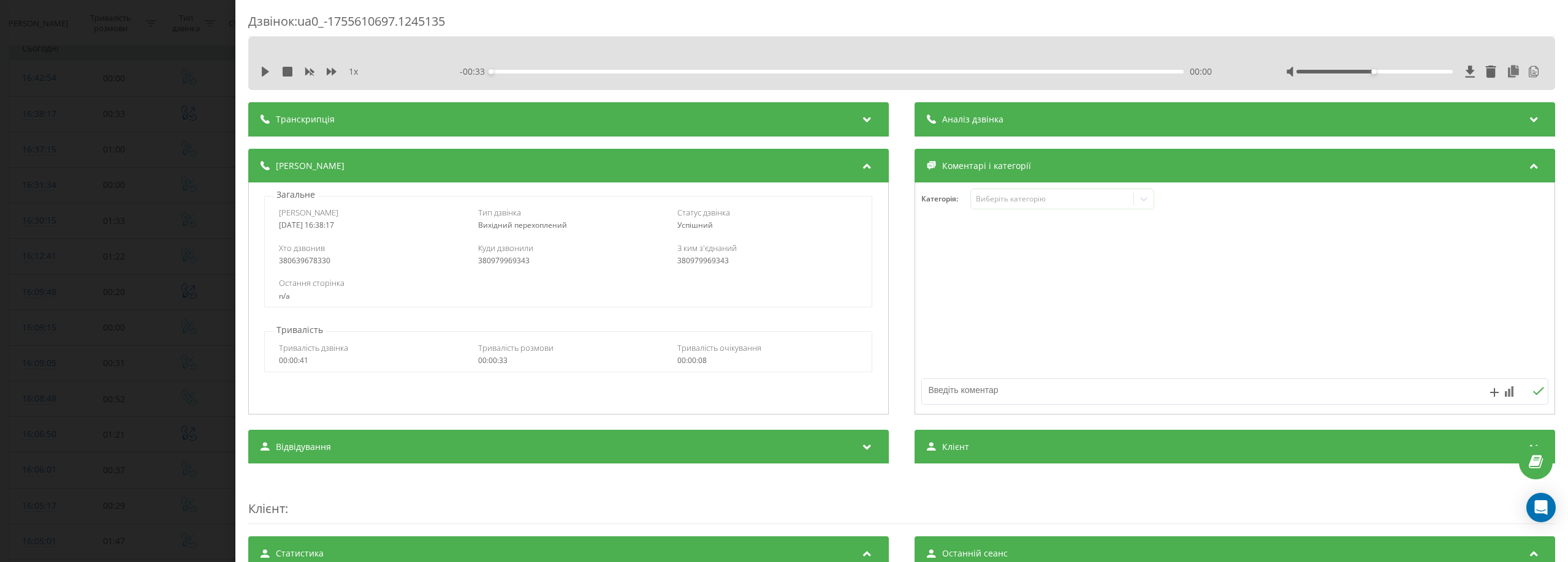
click at [1027, 120] on div "Аналіз дзвінка" at bounding box center [1234, 120] width 640 height 34
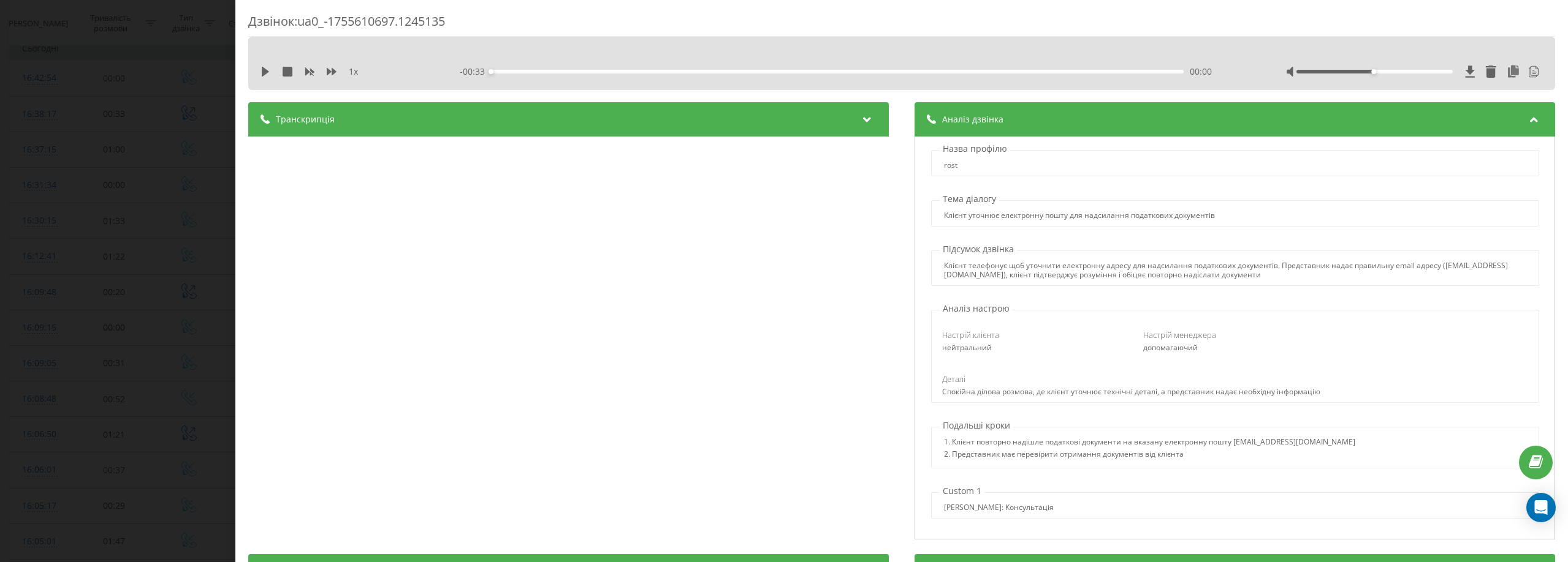
click at [866, 123] on icon at bounding box center [866, 117] width 15 height 12
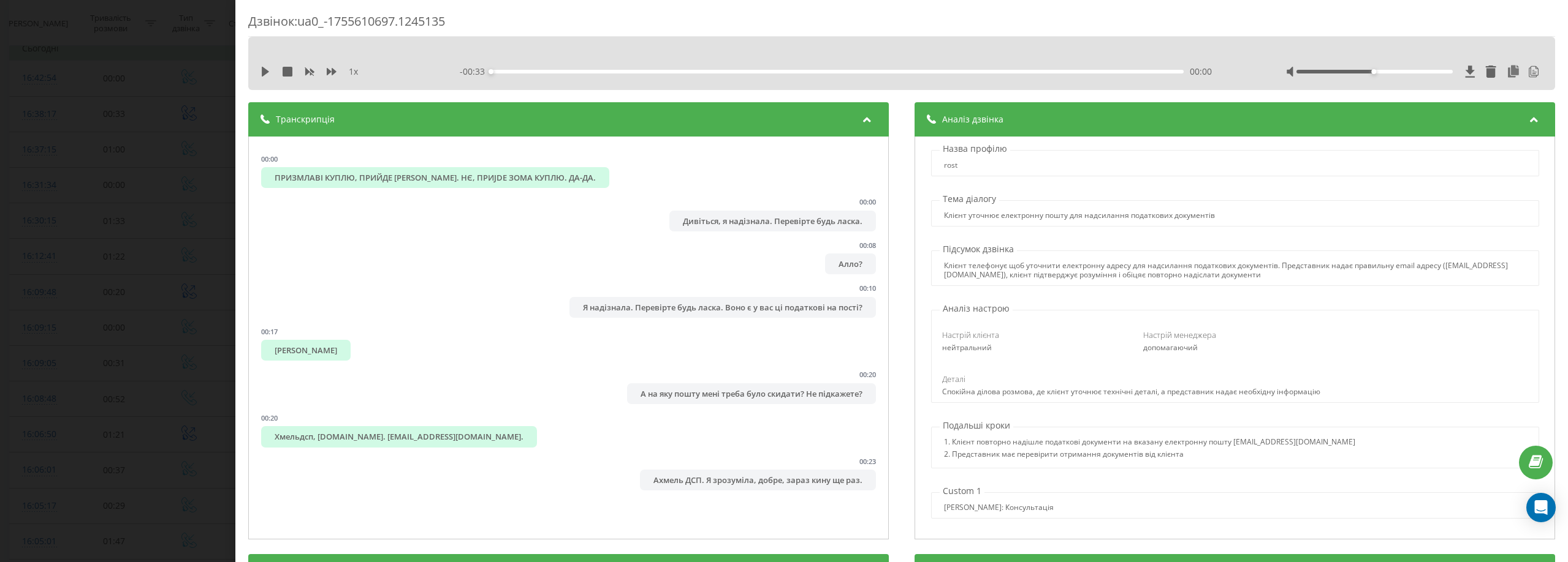
click at [141, 52] on div "Дзвінок : ua0_-1755610697.1245135 1 x - 00:33 00:00 00:00 Транскрипція 00:00 ПР…" at bounding box center [784, 281] width 1568 height 562
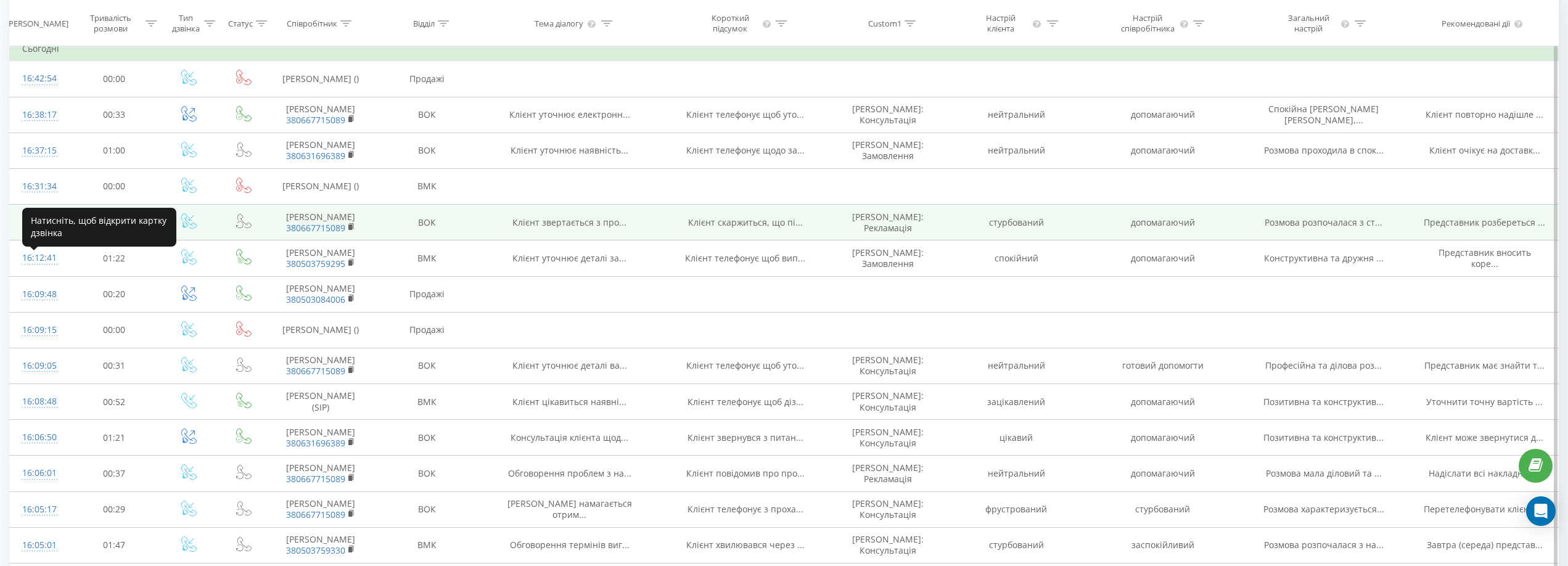
click at [26, 234] on div "16:30:15" at bounding box center [39, 222] width 33 height 24
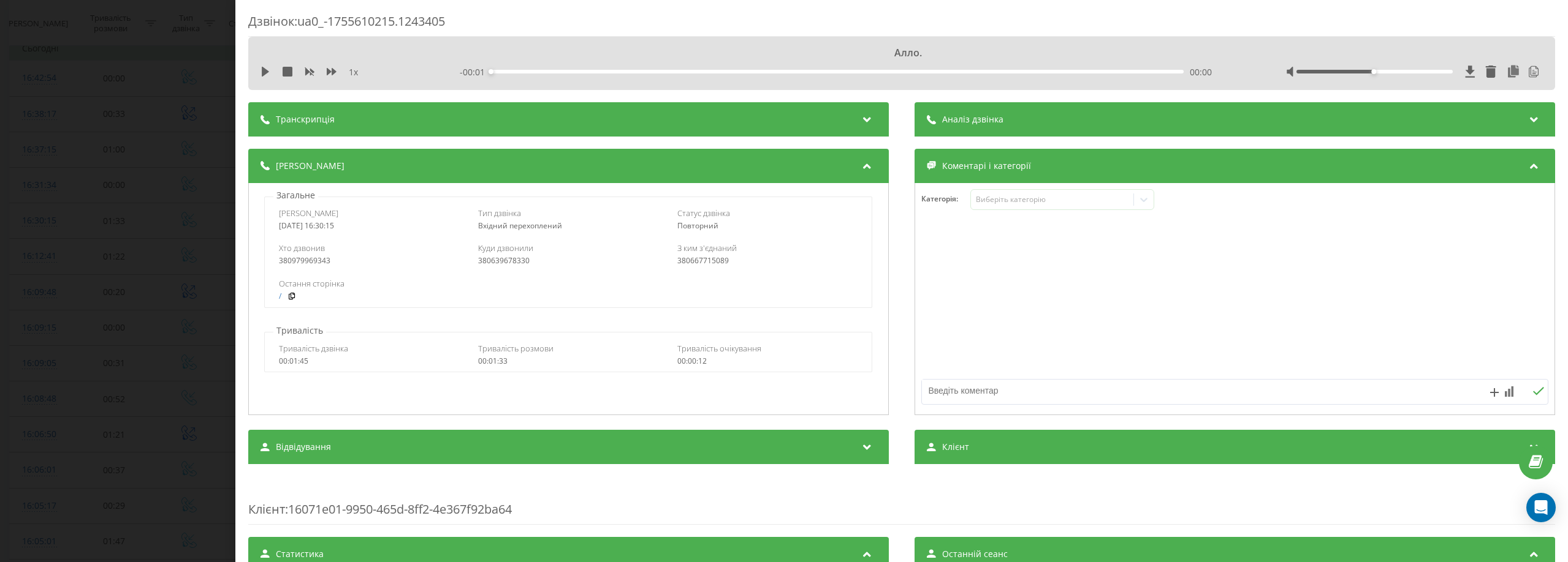
click at [403, 123] on div "Транскрипція" at bounding box center [568, 120] width 640 height 34
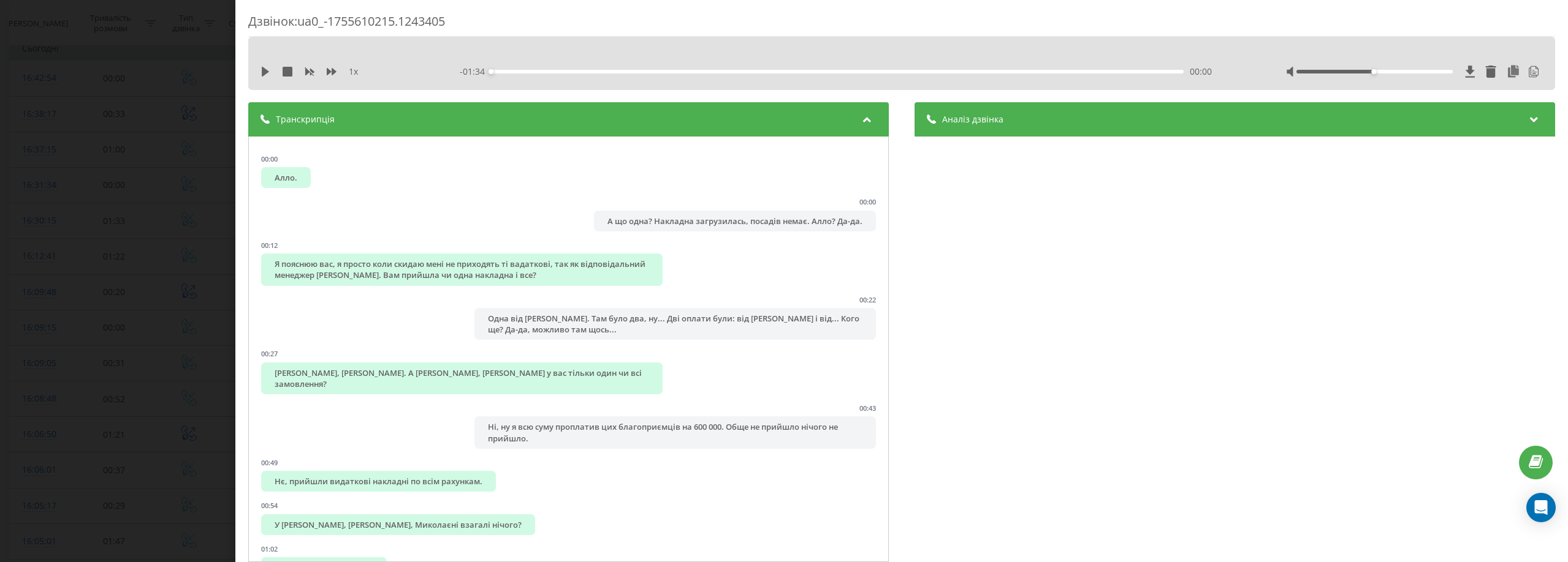
click at [166, 65] on div "Дзвінок : ua0_-1755610215.1243405 1 x - 01:34 00:00 00:00 Транскрипція 00:00 Ал…" at bounding box center [784, 281] width 1568 height 562
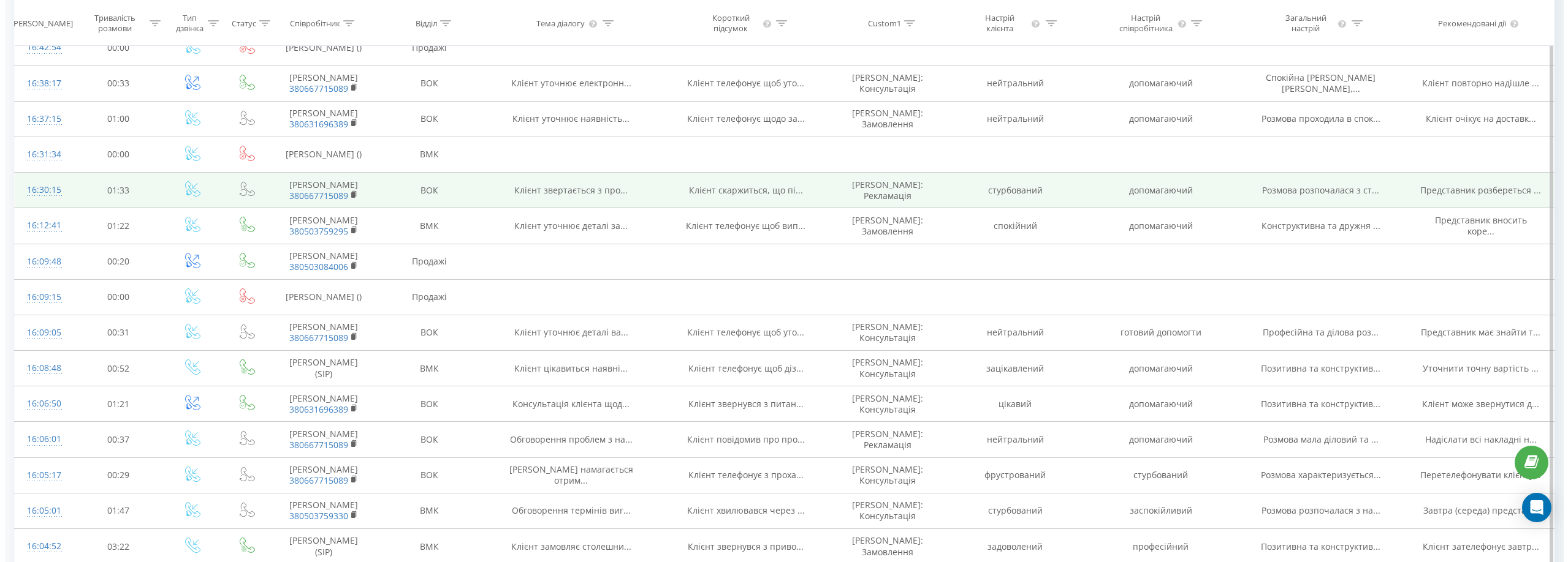
scroll to position [184, 0]
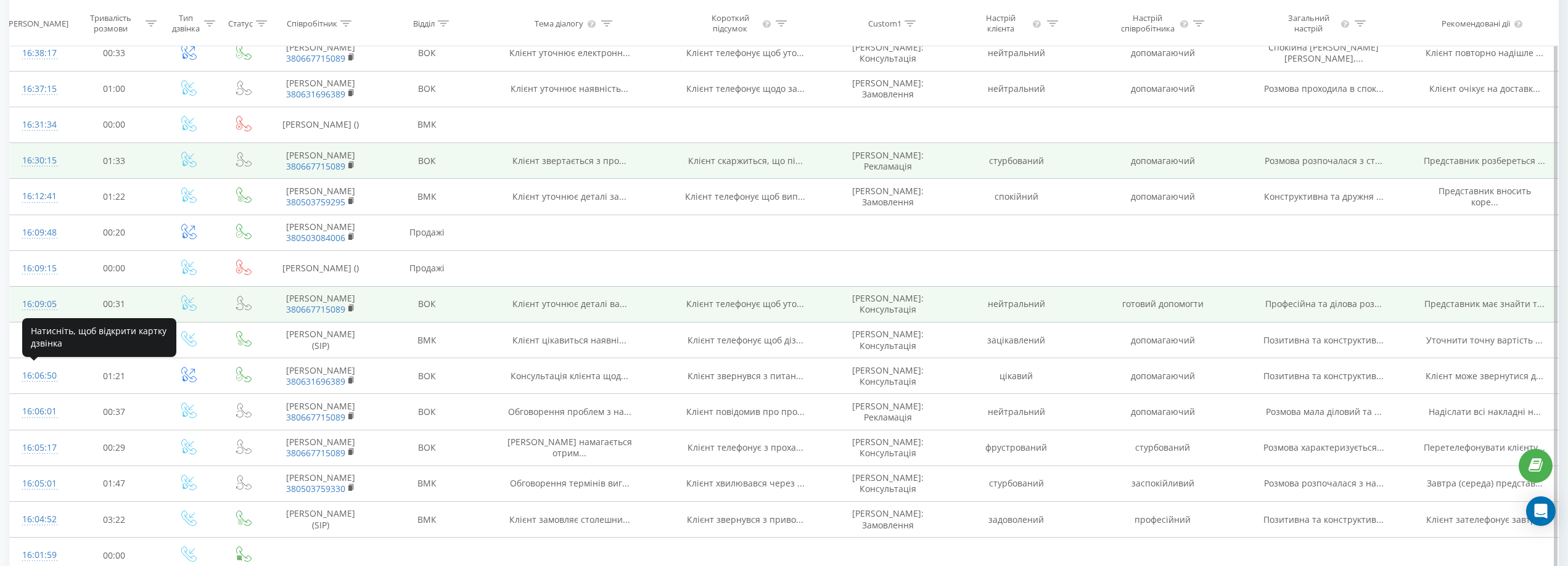
click at [28, 317] on div "16:09:05" at bounding box center [39, 304] width 33 height 24
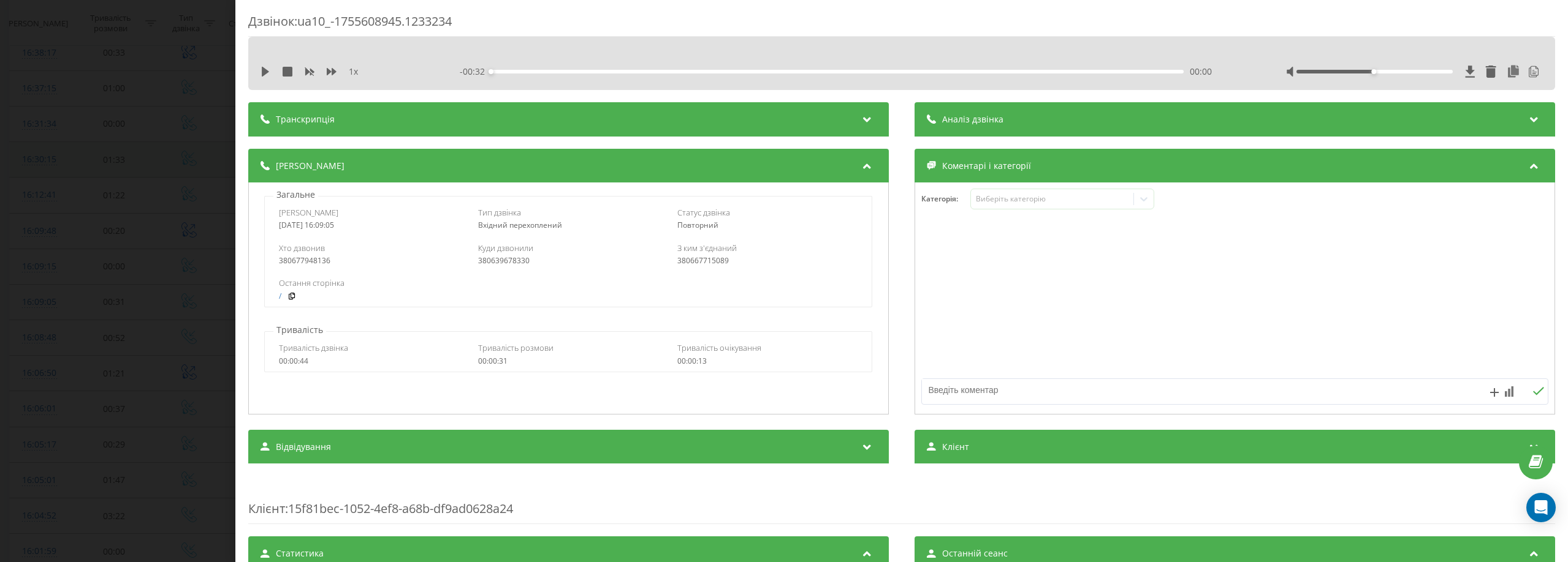
click at [372, 120] on div "Транскрипція" at bounding box center [568, 120] width 640 height 34
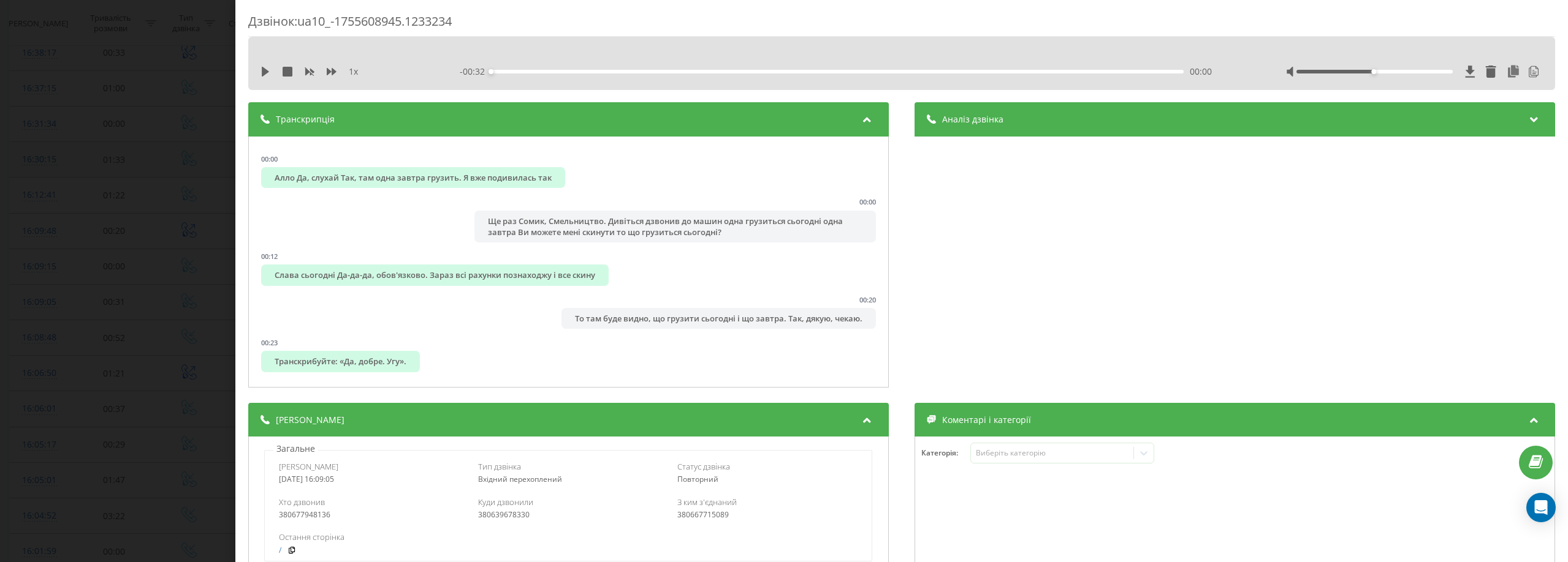
click at [213, 62] on div "Дзвінок : ua10_-1755608945.1233234 1 x - 00:32 00:00 00:00 Транскрипція 00:00 А…" at bounding box center [784, 281] width 1568 height 562
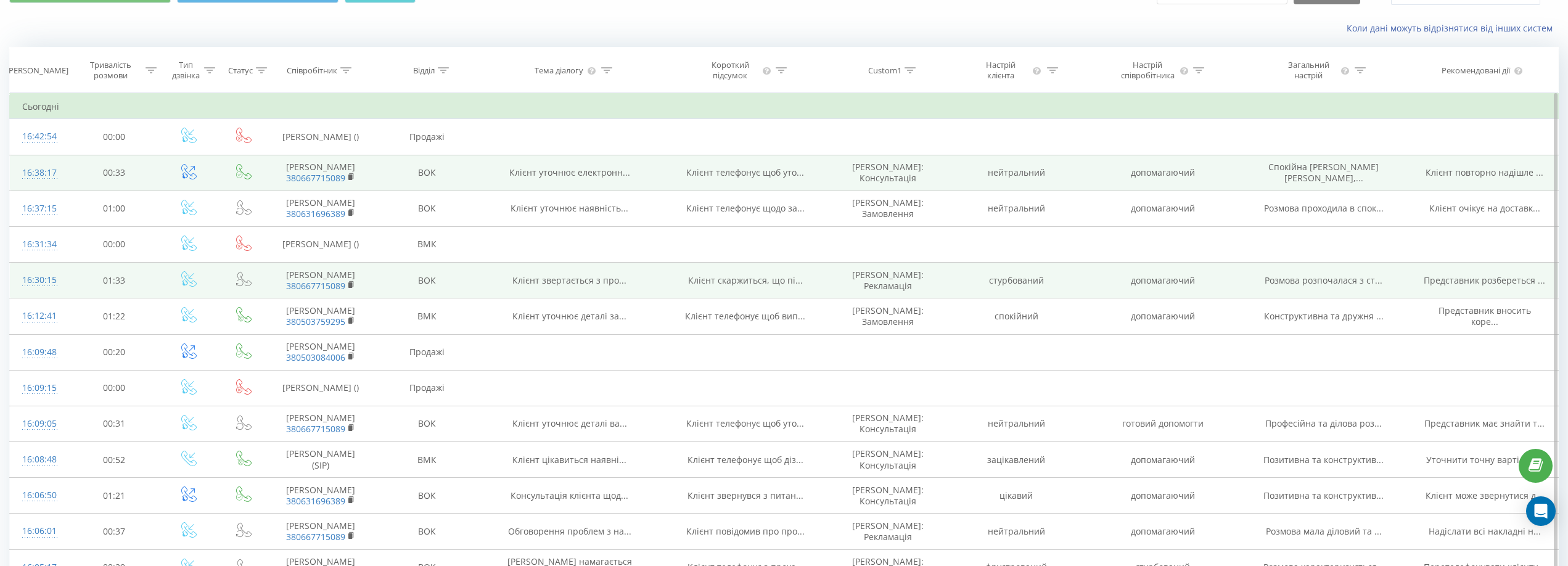
scroll to position [62, 0]
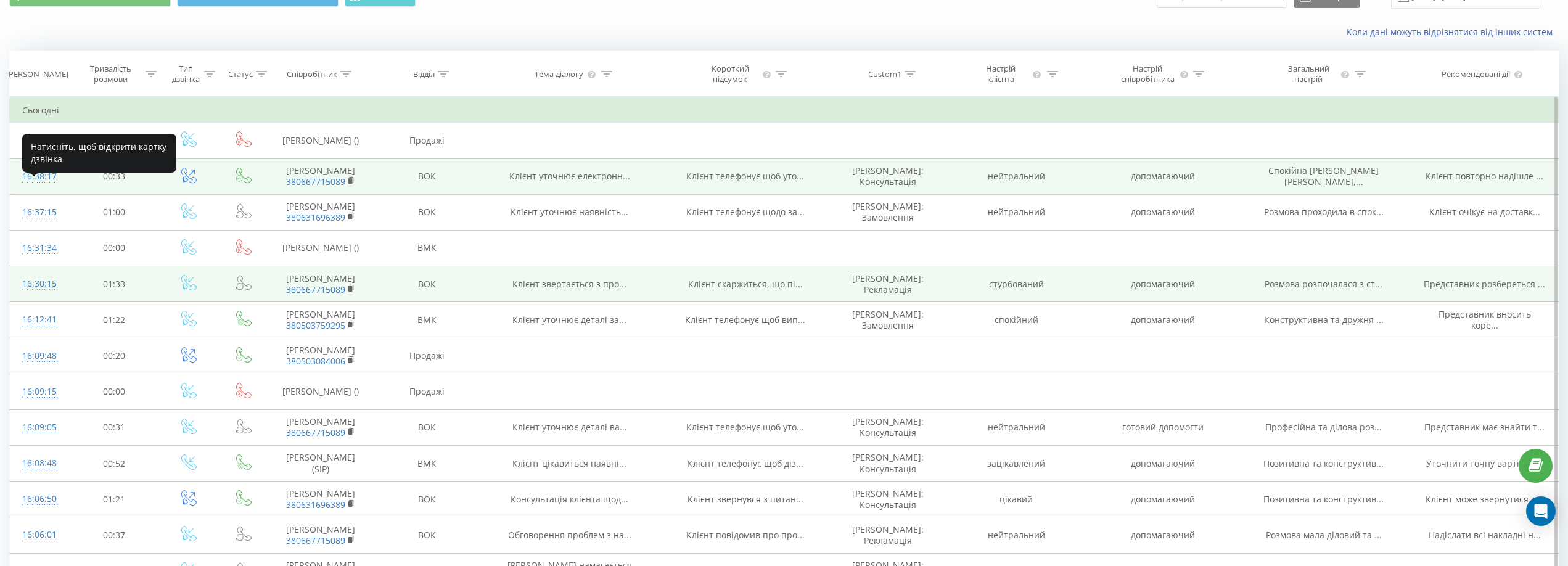
click at [41, 189] on div "16:38:17" at bounding box center [39, 177] width 33 height 24
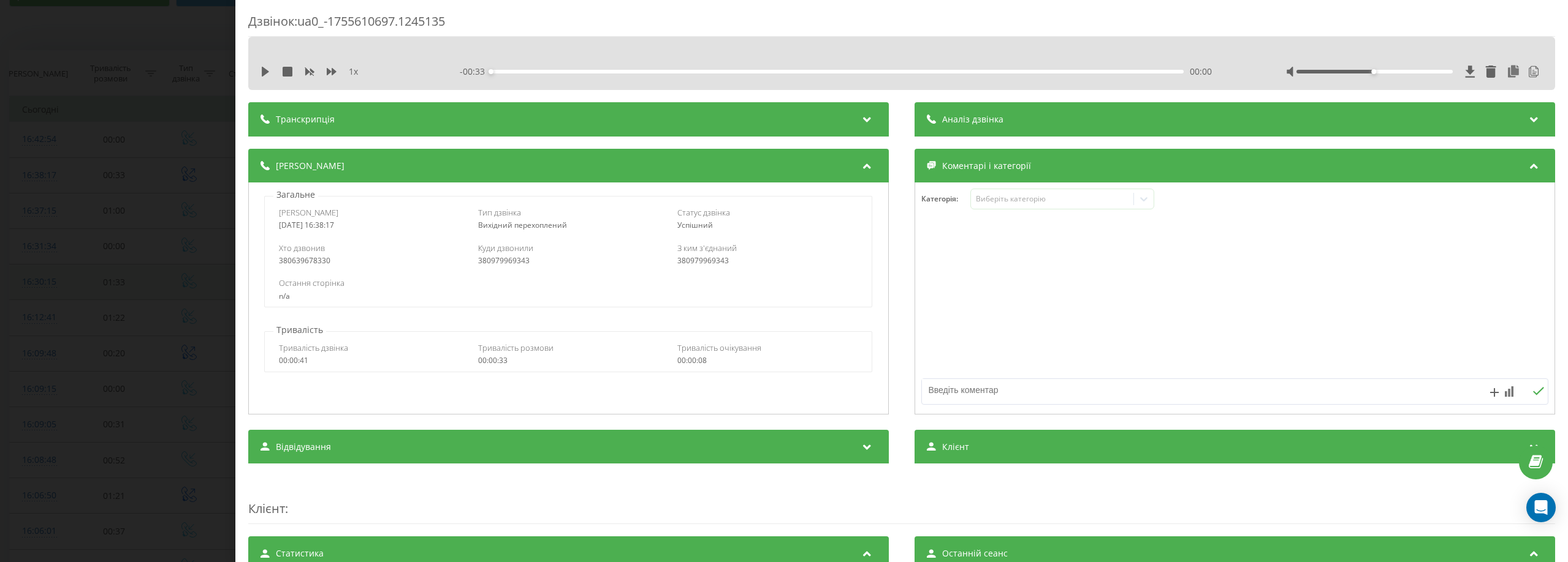
click at [698, 121] on div "Транскрипція" at bounding box center [568, 120] width 640 height 34
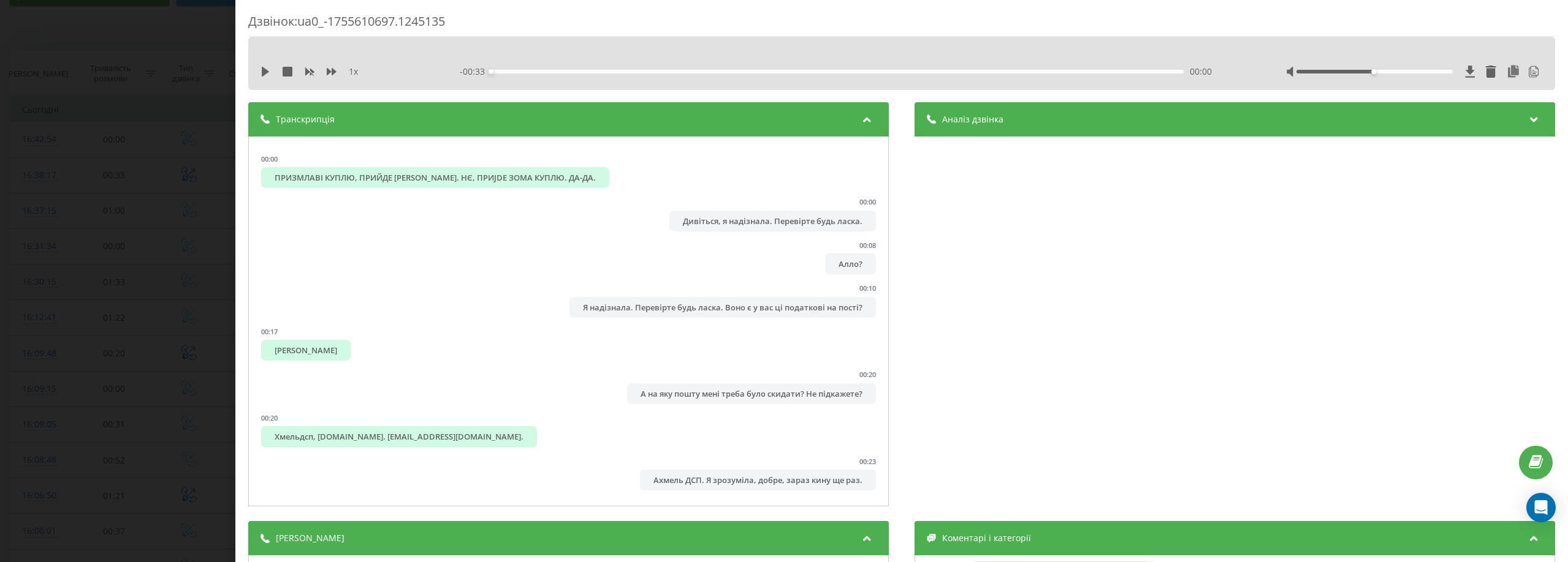
click at [538, 116] on div "Транскрипція" at bounding box center [568, 120] width 640 height 34
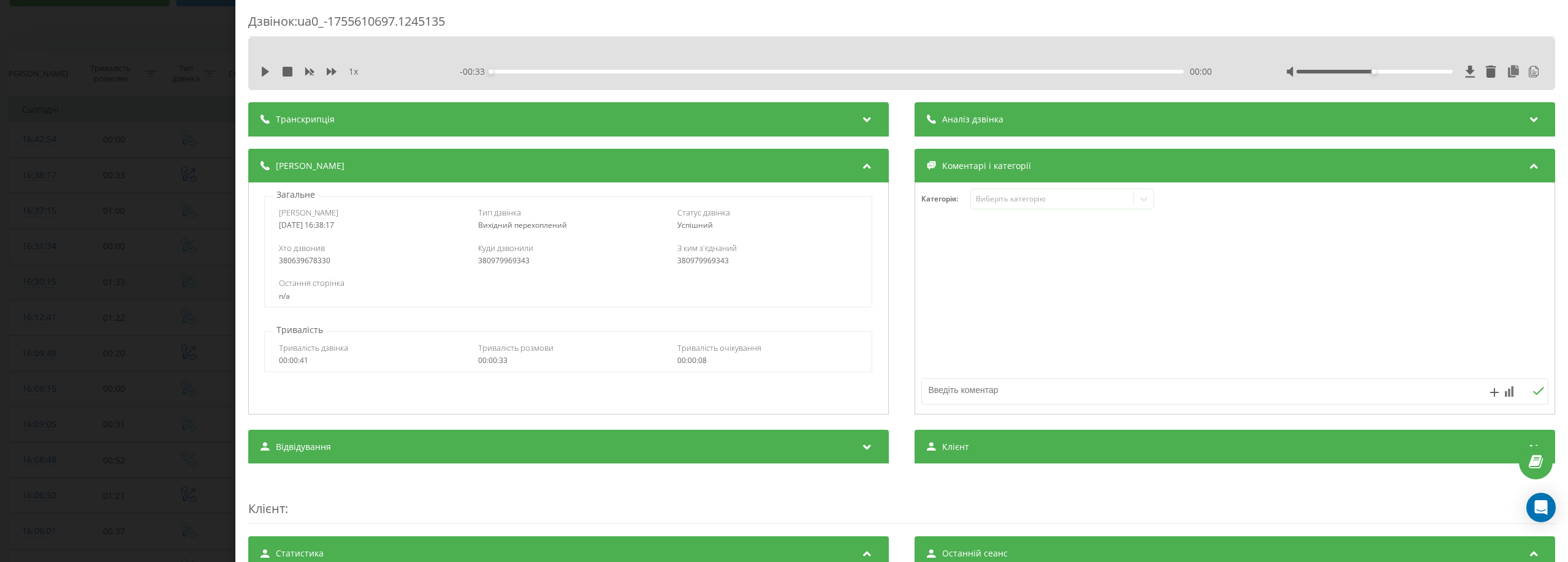
click at [980, 121] on span "Аналіз дзвінка" at bounding box center [972, 119] width 61 height 12
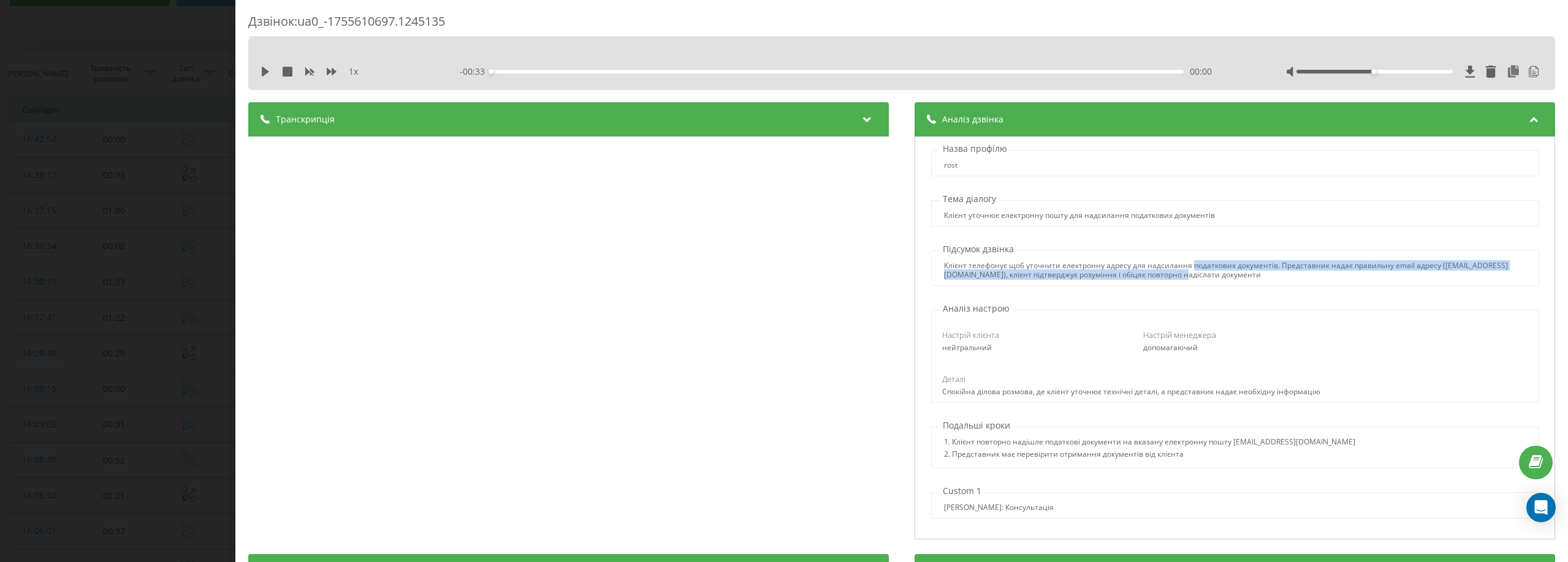
drag, startPoint x: 1185, startPoint y: 266, endPoint x: 1238, endPoint y: 273, distance: 53.5
click at [1238, 273] on div "Клієнт телефонує щоб уточнити електронну адресу для надсилання податкових докум…" at bounding box center [1235, 270] width 582 height 18
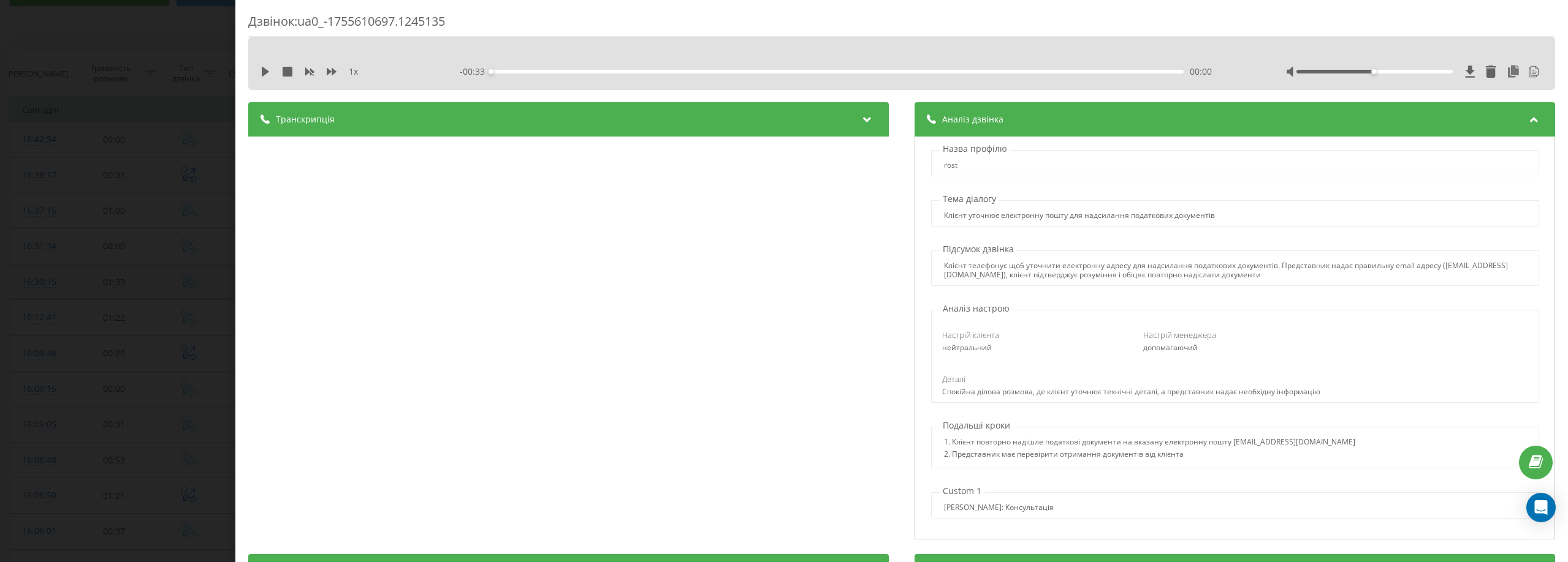
click at [1111, 294] on div "Назва профілю rost Тема діалогу Клієнт уточнює електронну пошту для надсилання …" at bounding box center [1234, 338] width 640 height 403
drag, startPoint x: 1340, startPoint y: 261, endPoint x: 1351, endPoint y: 276, distance: 18.6
click at [1351, 276] on div "Клієнт телефонує щоб уточнити електронну адресу для надсилання податкових докум…" at bounding box center [1235, 270] width 582 height 18
click at [1316, 276] on div "Клієнт телефонує щоб уточнити електронну адресу для надсилання податкових докум…" at bounding box center [1235, 270] width 582 height 18
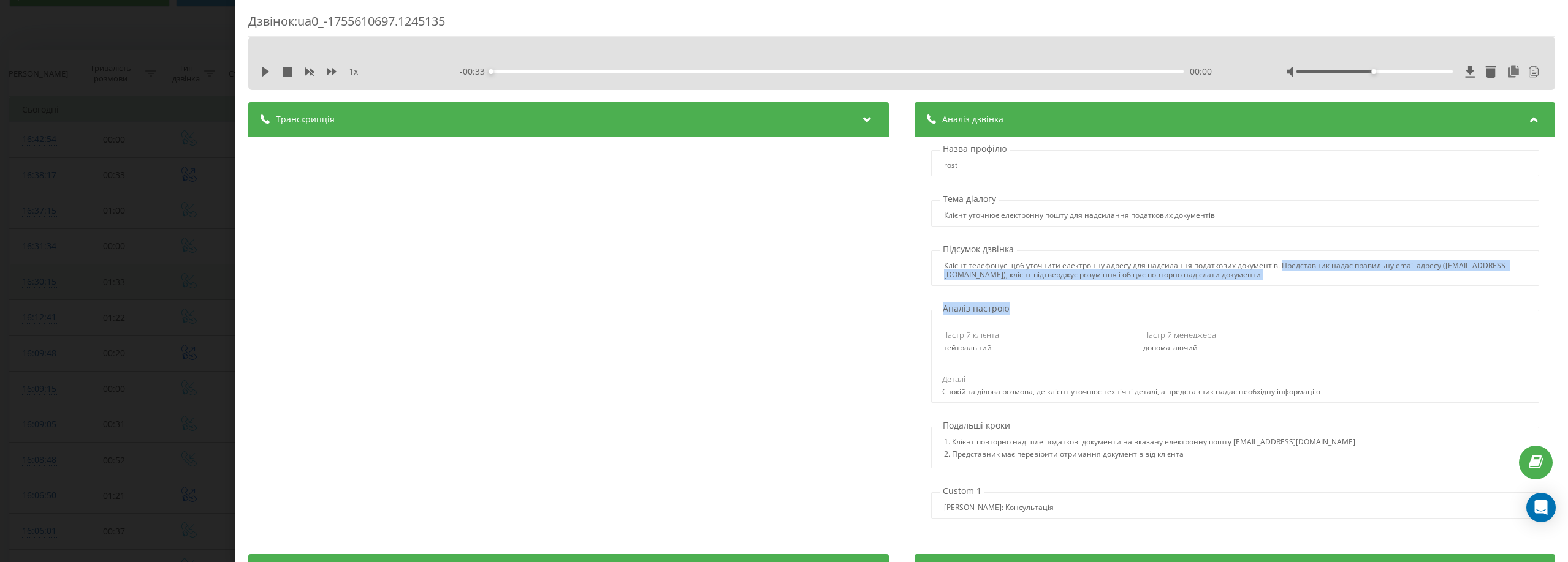
drag, startPoint x: 1272, startPoint y: 265, endPoint x: 1303, endPoint y: 283, distance: 35.8
click at [1304, 288] on div "Назва профілю rost Тема діалогу Клієнт уточнює електронну пошту для надсилання …" at bounding box center [1234, 338] width 640 height 403
click at [1319, 277] on div "Клієнт телефонує щоб уточнити електронну адресу для надсилання податкових докум…" at bounding box center [1235, 270] width 582 height 18
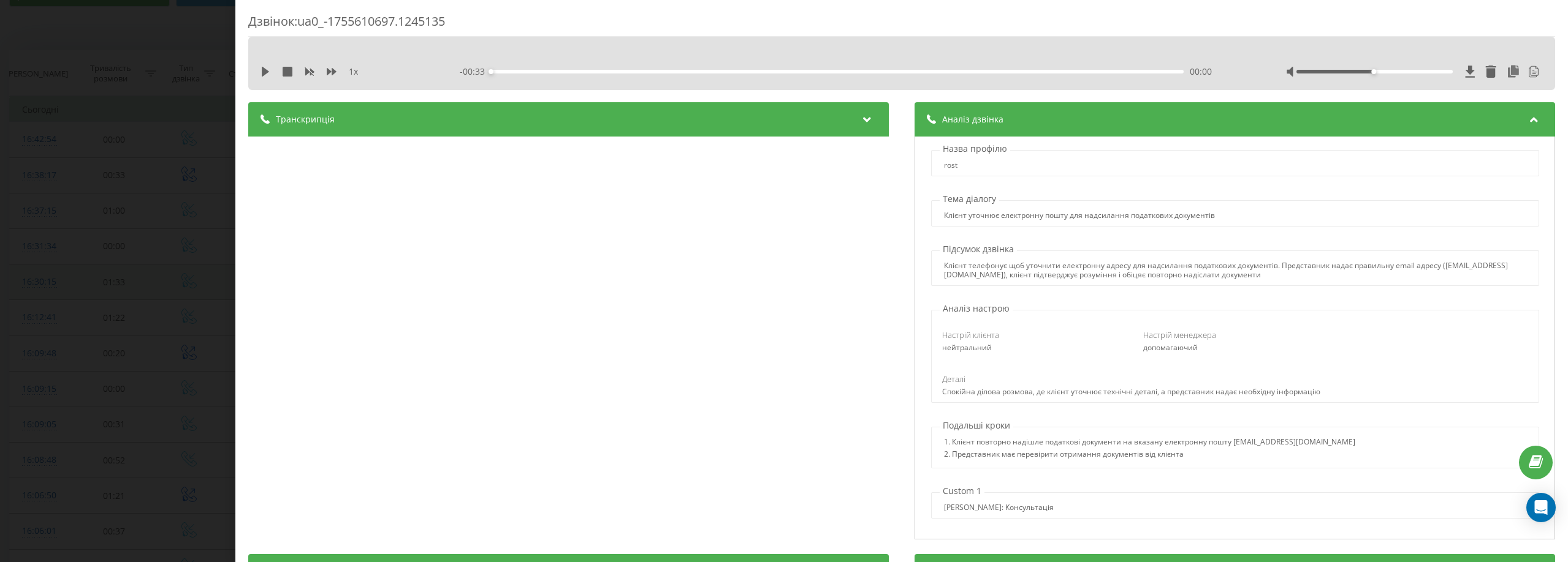
click at [1511, 111] on div "Аналіз дзвінка" at bounding box center [1234, 120] width 640 height 34
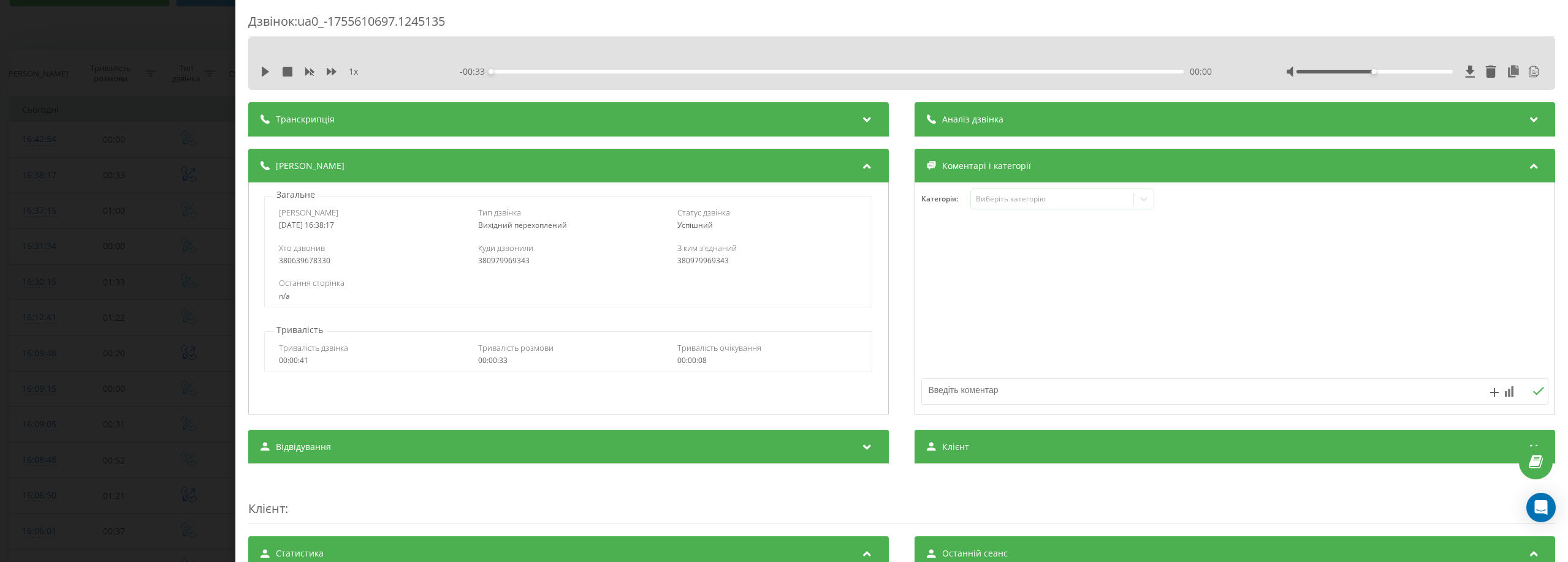
click at [166, 23] on div "Дзвінок : ua0_-1755610697.1245135 1 x - 00:33 00:00 00:00 Транскрипція 00:00 ПР…" at bounding box center [784, 281] width 1568 height 562
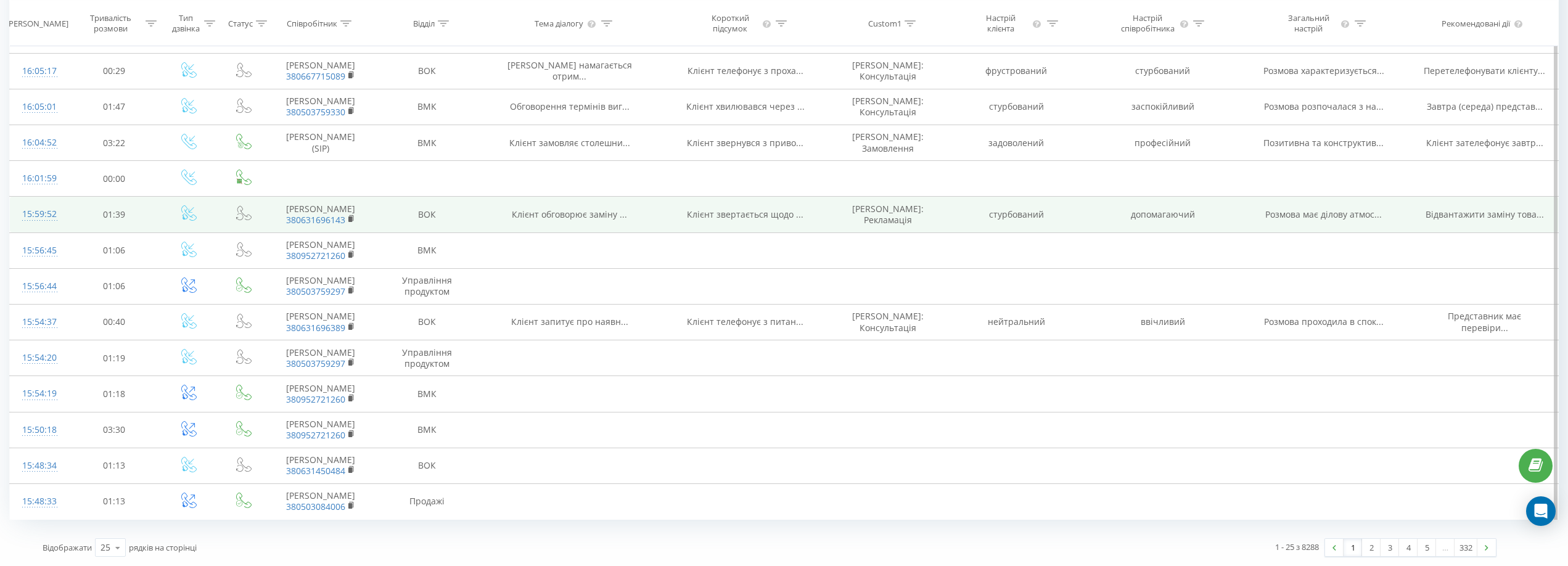
scroll to position [803, 0]
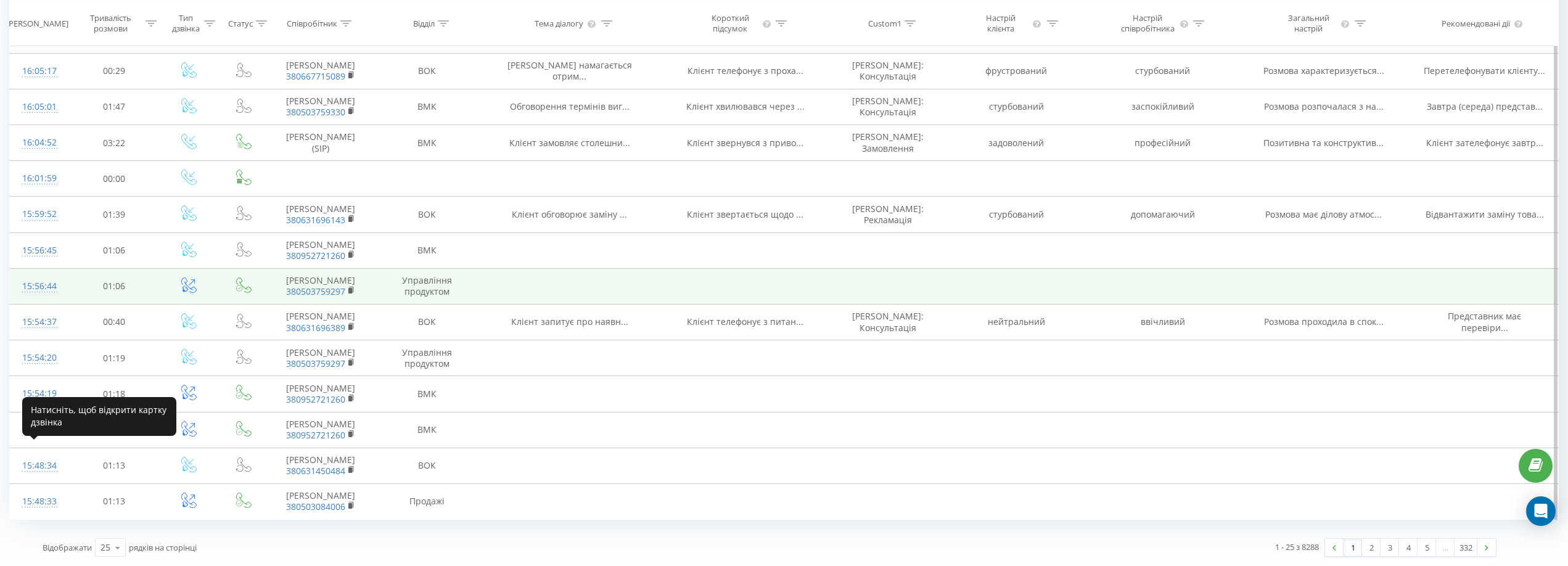
click at [40, 275] on div "15:56:44" at bounding box center [39, 286] width 33 height 24
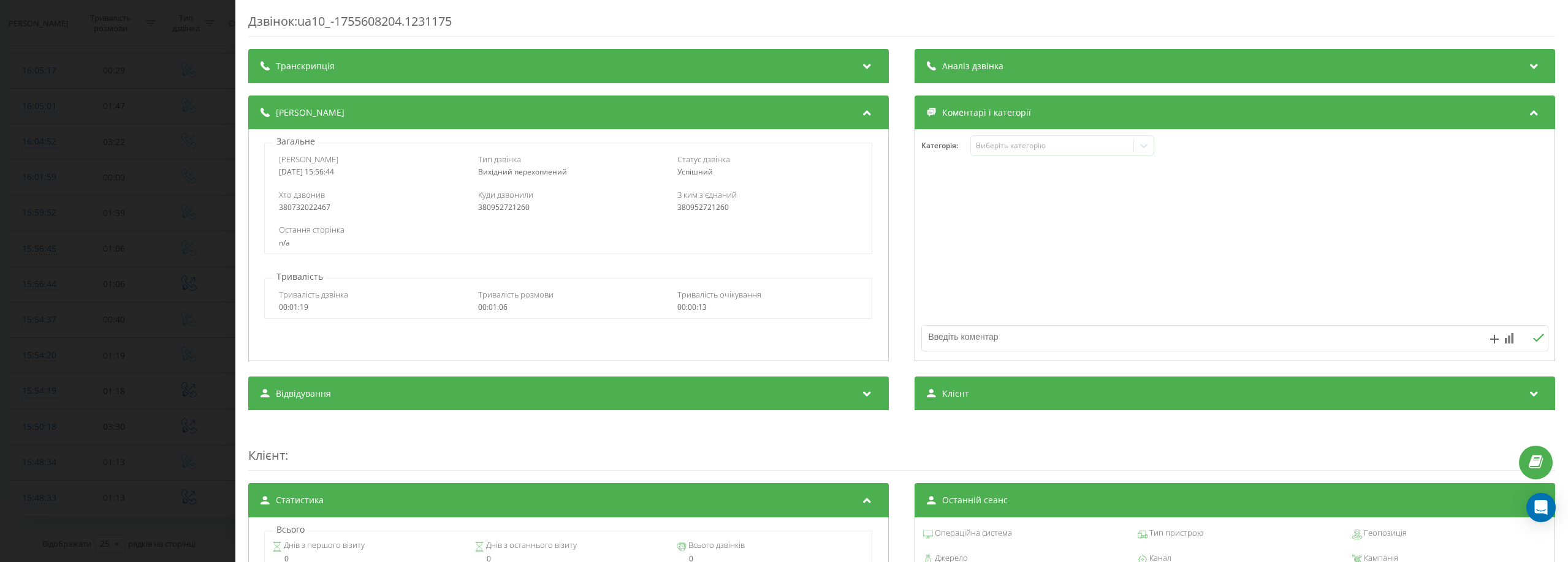
click at [971, 60] on div "Аналіз дзвінка" at bounding box center [1234, 66] width 640 height 34
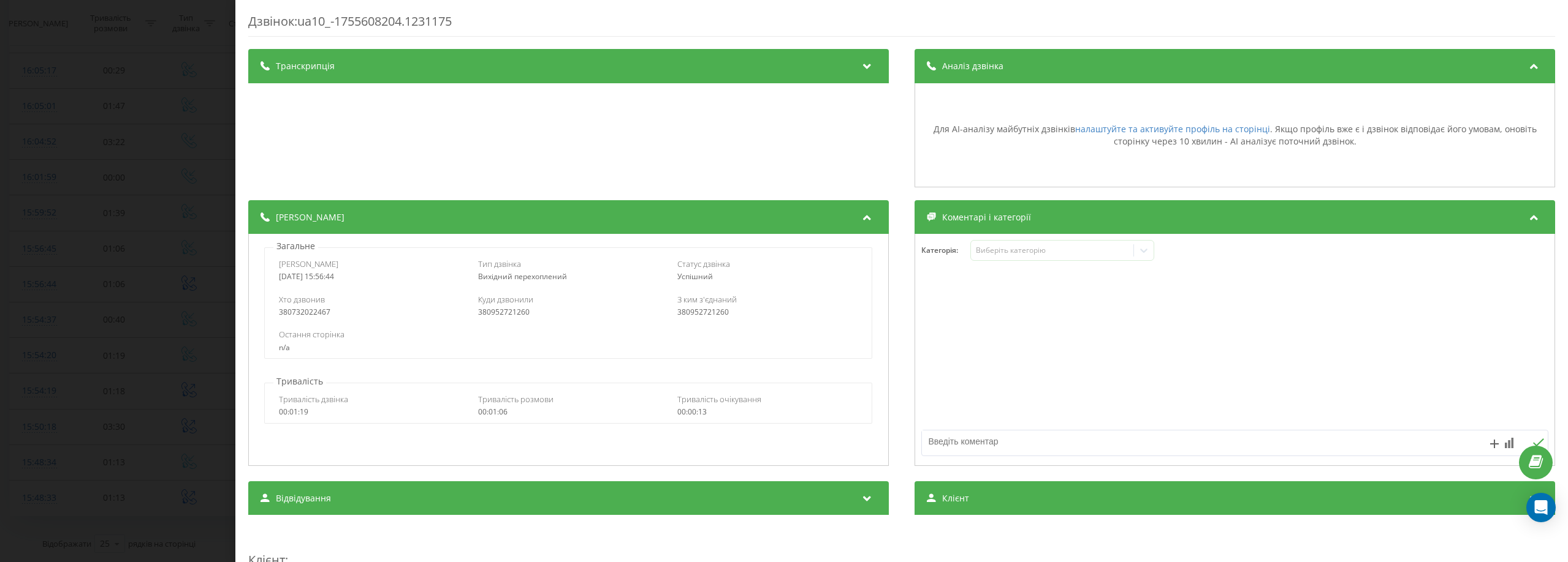
click at [971, 60] on div "Аналіз дзвінка" at bounding box center [1234, 66] width 640 height 34
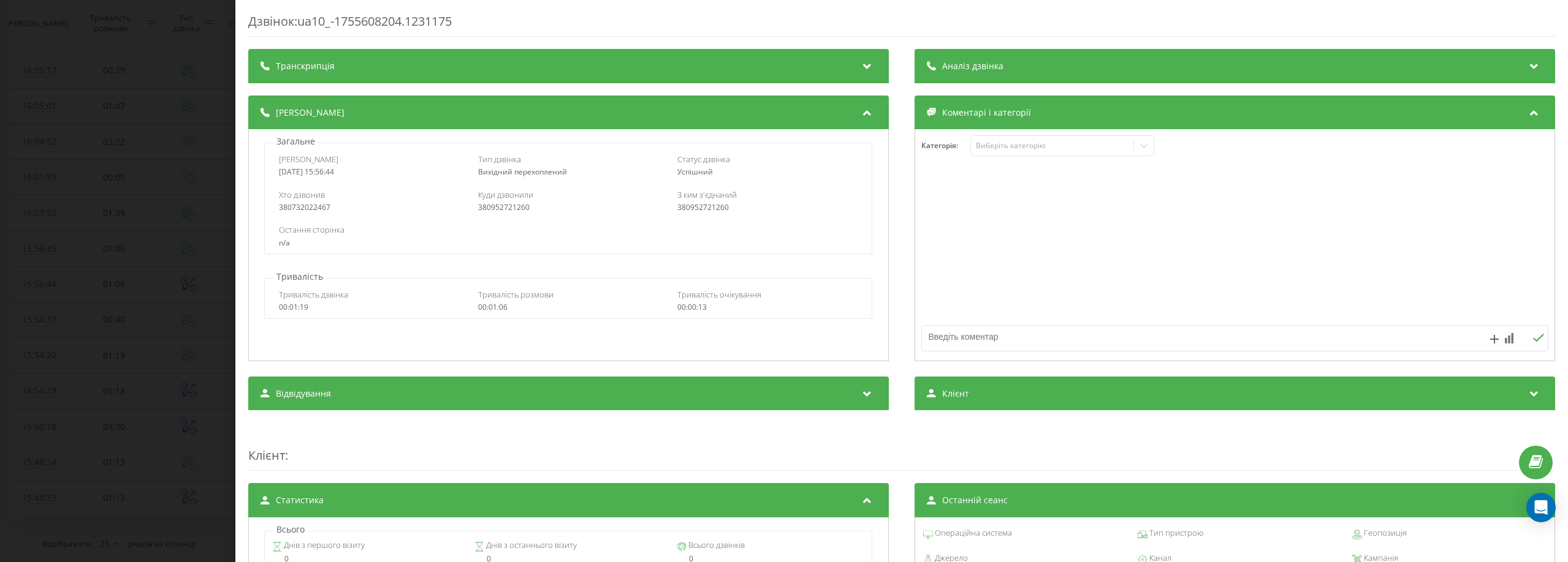
click at [971, 60] on span "Аналіз дзвінка" at bounding box center [972, 66] width 61 height 12
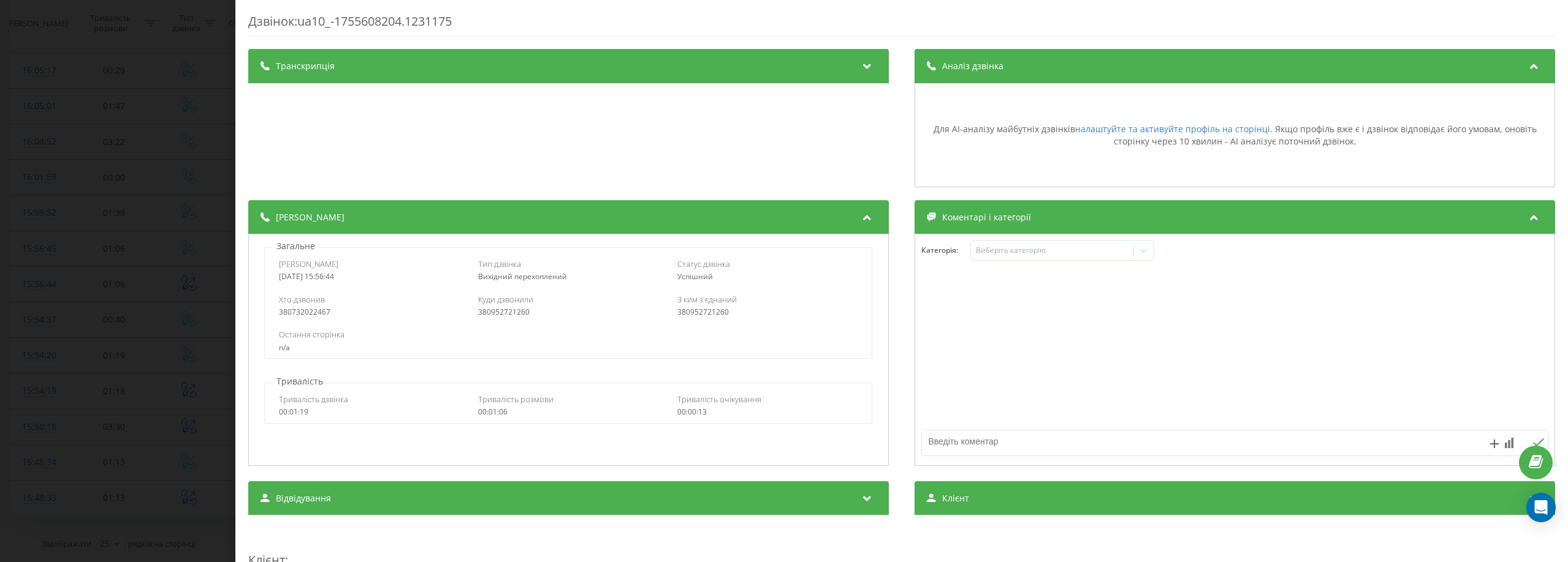
click at [1043, 62] on div "Аналіз дзвінка" at bounding box center [1234, 66] width 640 height 34
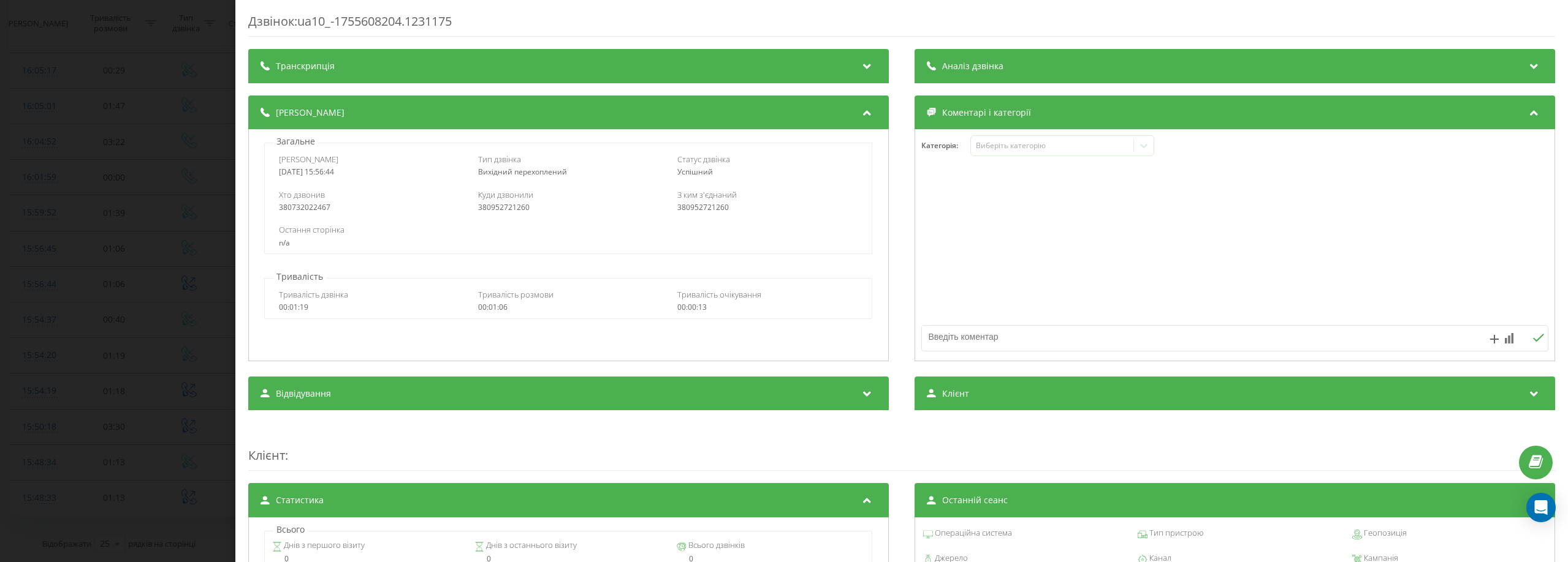
click at [699, 57] on div "Транскрипція" at bounding box center [568, 66] width 640 height 34
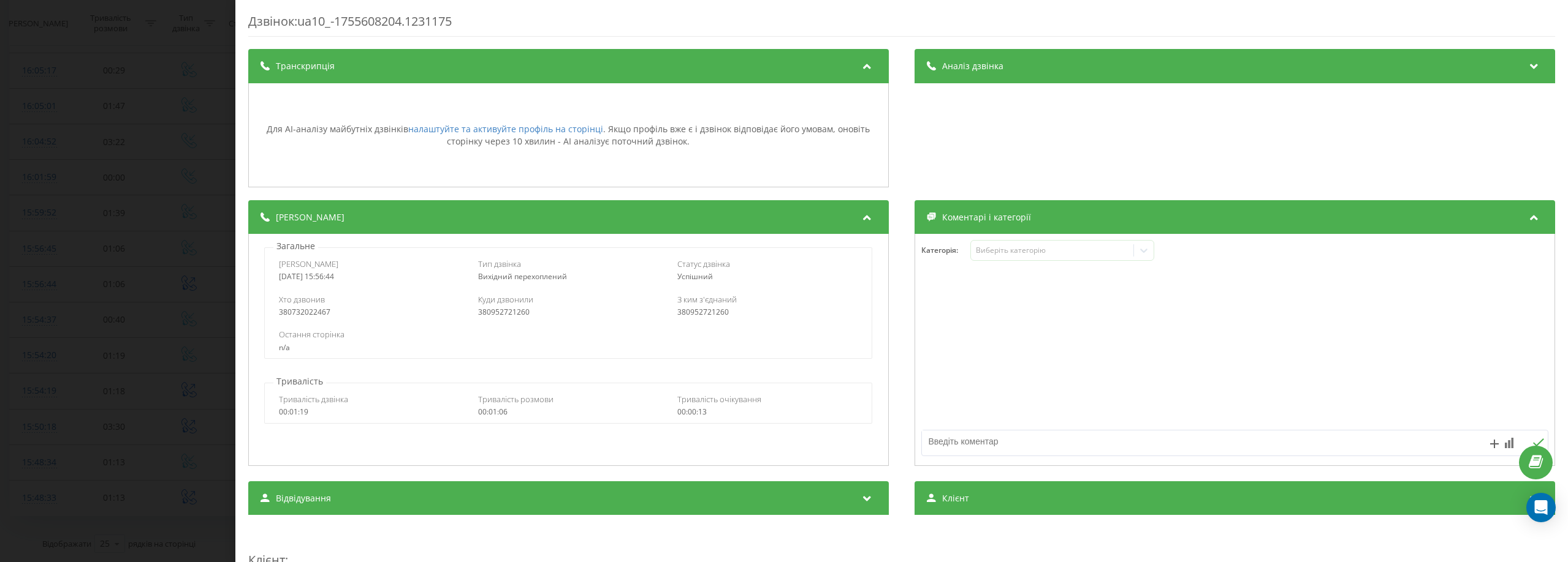
click at [70, 38] on div "Дзвінок : ua10_-1755608204.1231175 Транскрипція Для AI-аналізу майбутніх дзвінк…" at bounding box center [784, 281] width 1568 height 562
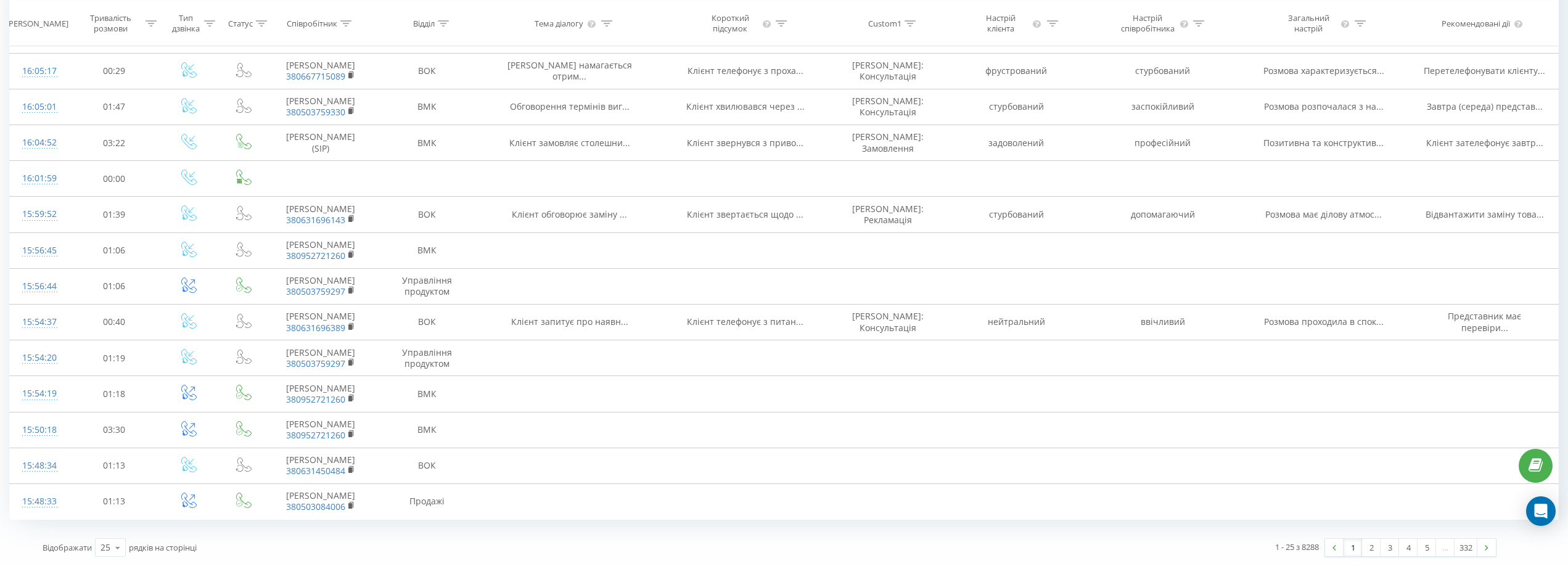
click at [779, 527] on div "Всі дзвінки AI rost Графік Експорт .csv .xls .xlsx [DATE] - [DATE] Коли дані мо…" at bounding box center [783, 20] width 1549 height 1090
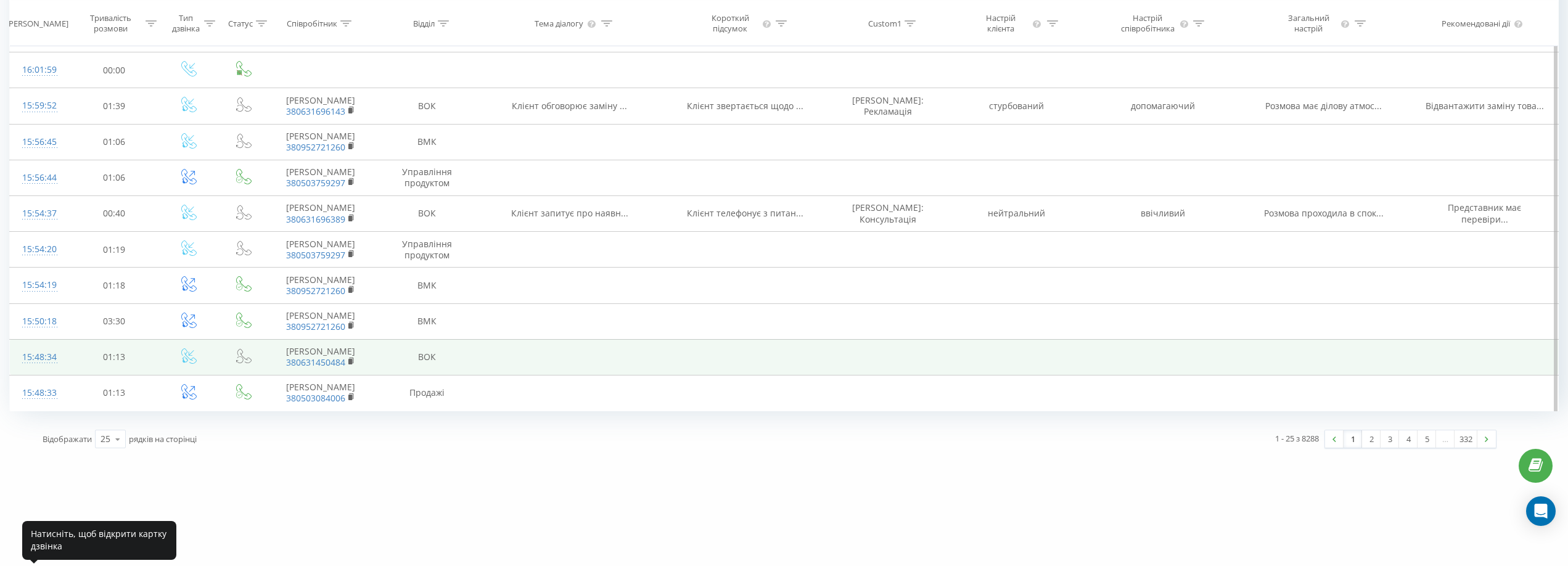
click at [29, 363] on div at bounding box center [39, 363] width 33 height 1
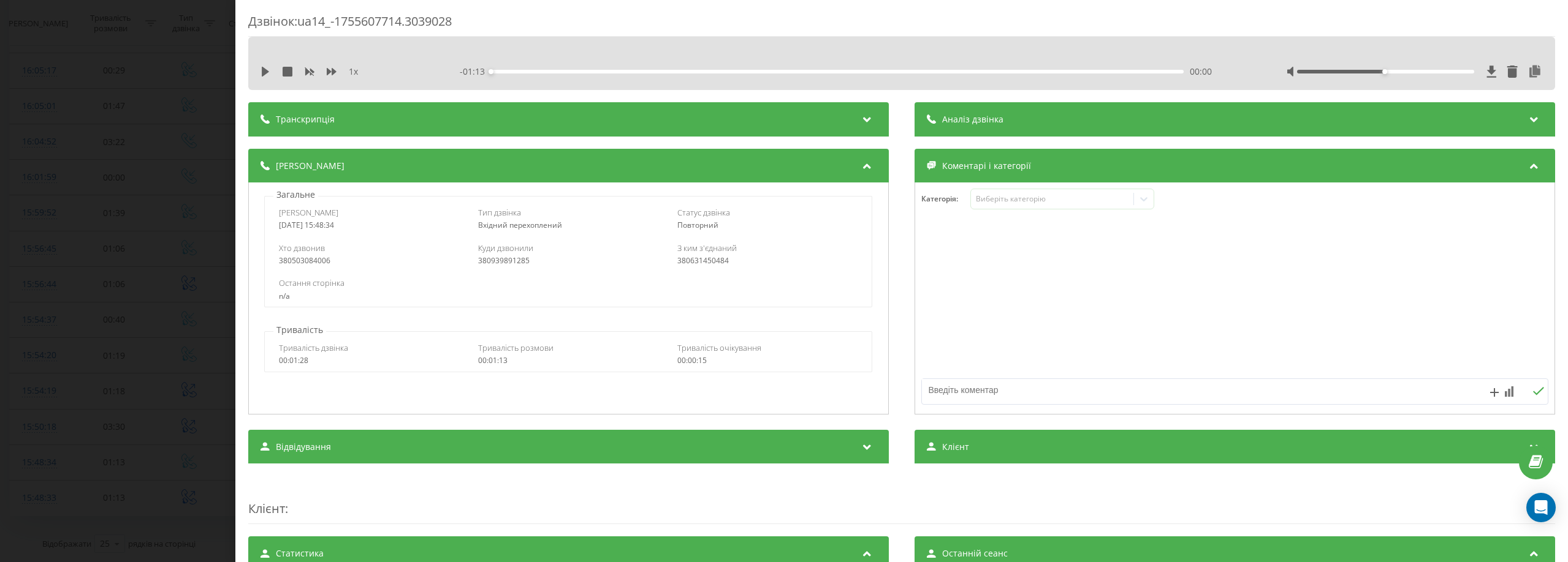
click at [466, 111] on div "Транскрипція" at bounding box center [568, 120] width 640 height 34
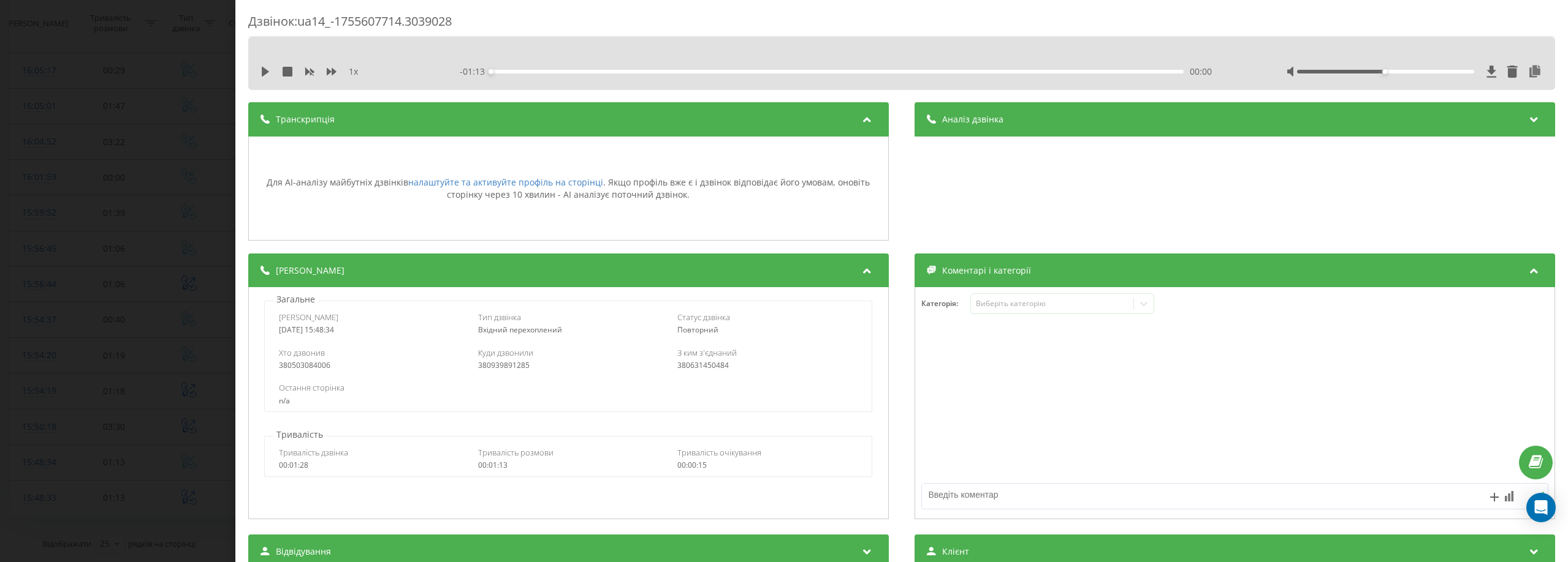
click at [103, 80] on div "Дзвінок : ua14_-1755607714.3039028 1 x - 01:13 00:00 00:00 Транскрипція Для AI-…" at bounding box center [784, 281] width 1568 height 562
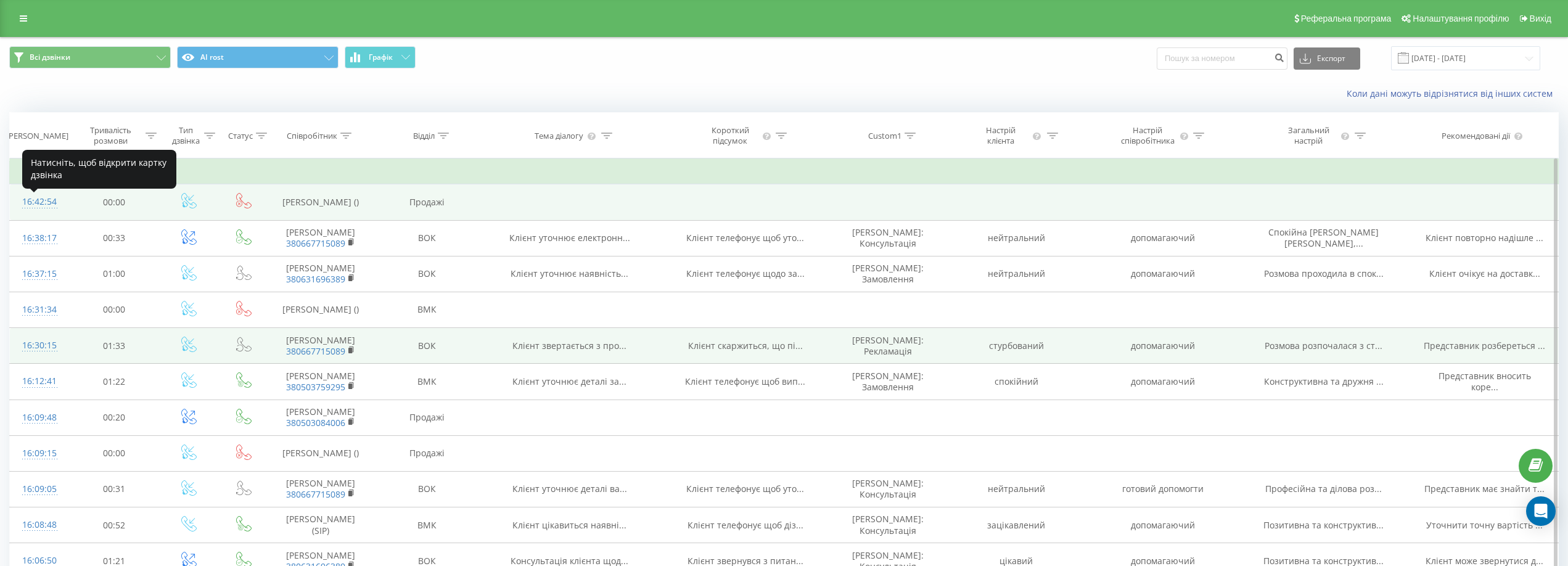
click at [37, 210] on div "16:42:54" at bounding box center [39, 201] width 33 height 24
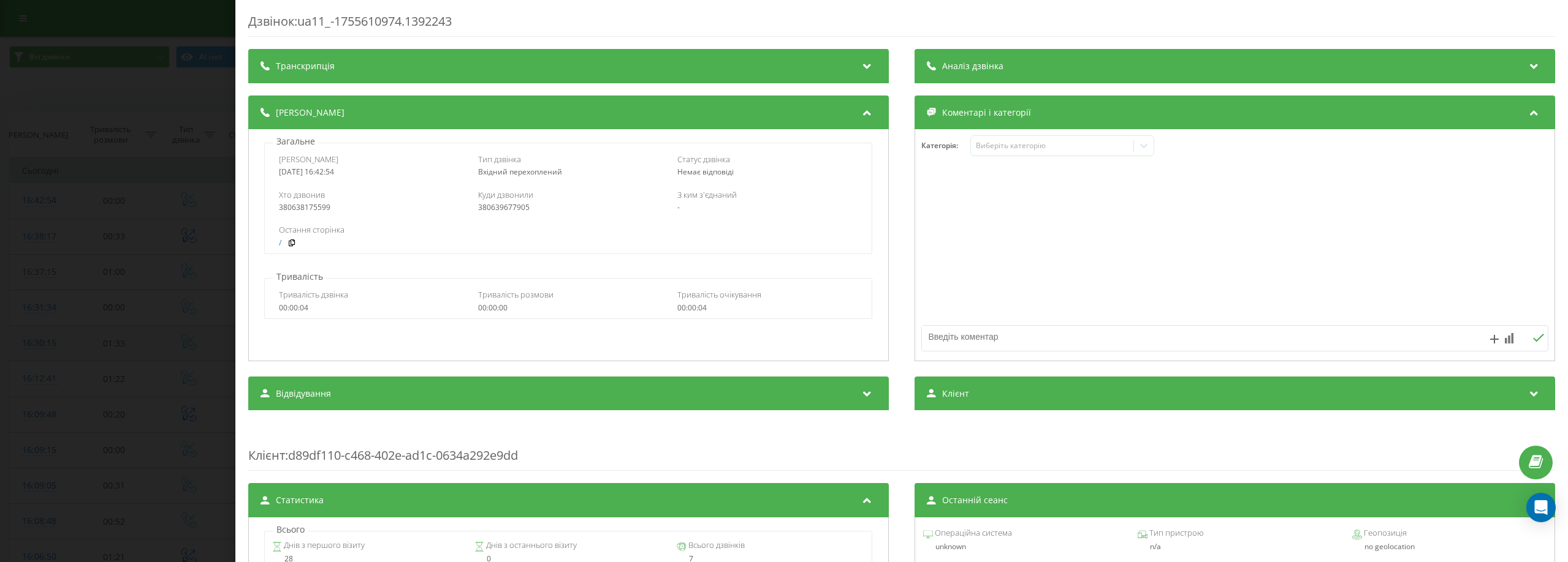
click at [320, 63] on span "Транскрипція" at bounding box center [306, 66] width 59 height 12
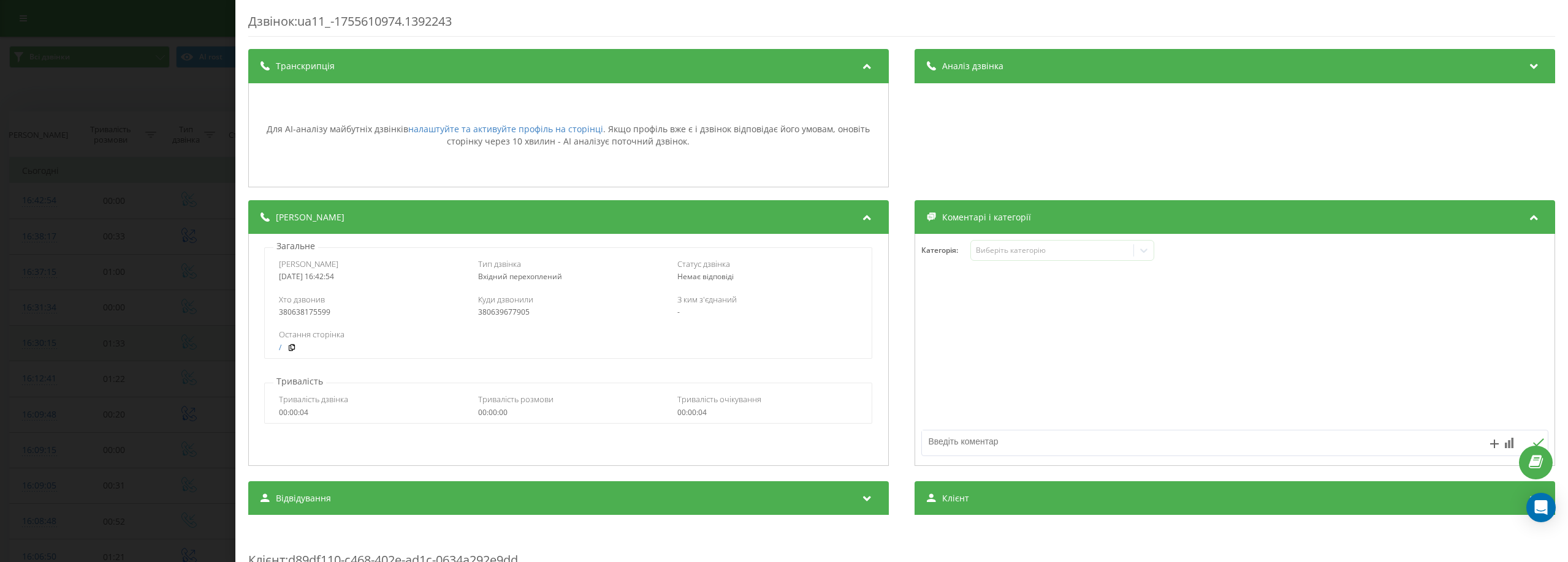
click at [52, 82] on div "Дзвінок : ua11_-1755610974.1392243 Транскрипція Для AI-аналізу майбутніх дзвінк…" at bounding box center [784, 281] width 1568 height 562
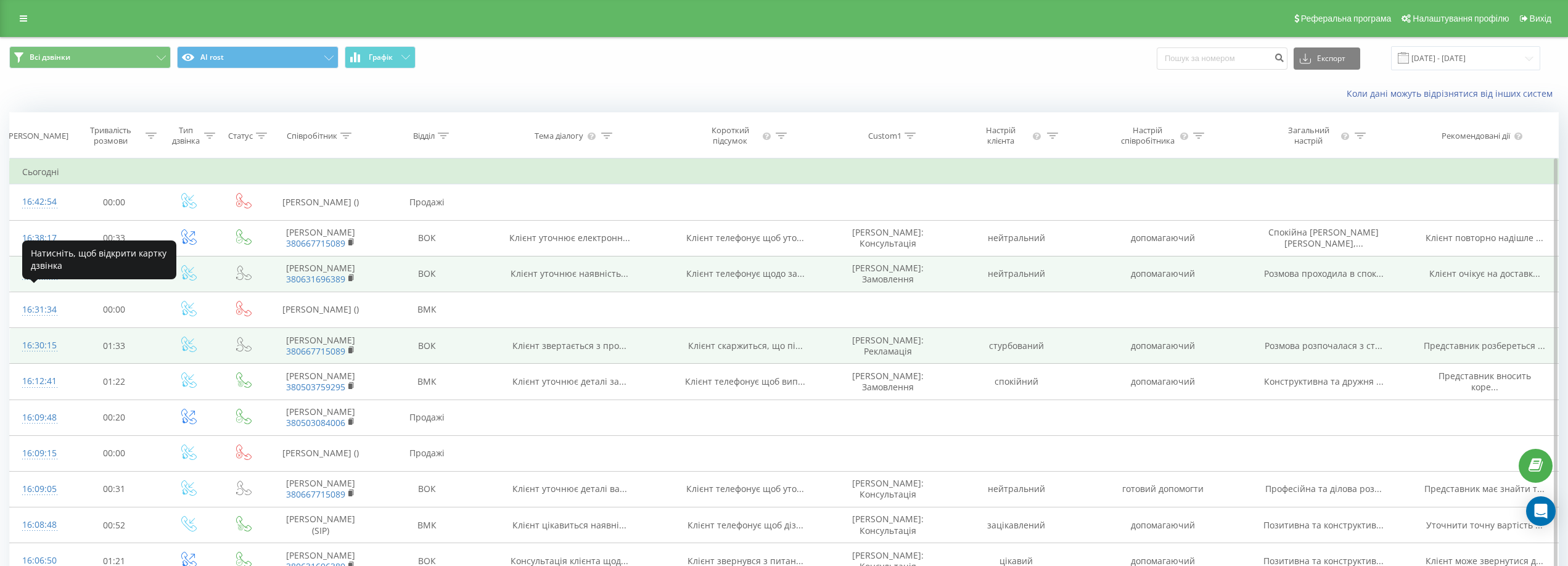
click at [35, 286] on div "16:37:15" at bounding box center [39, 274] width 33 height 24
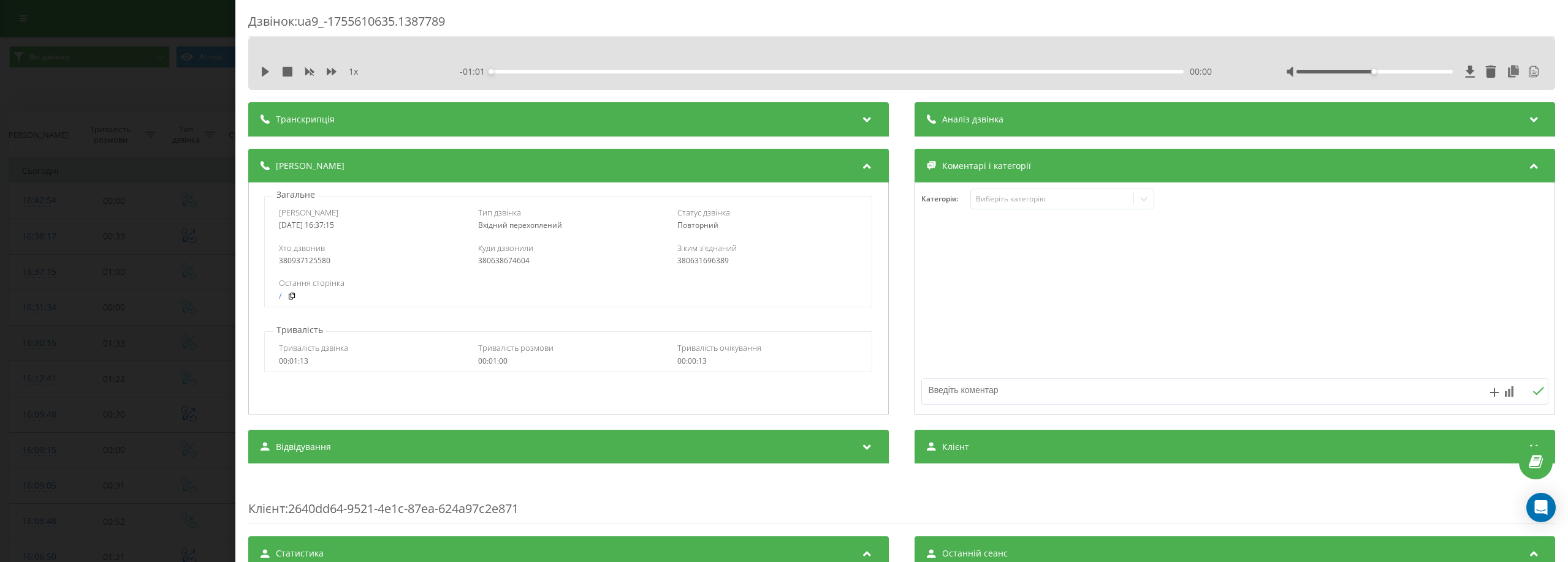
click at [463, 120] on div "Транскрипція" at bounding box center [568, 120] width 640 height 34
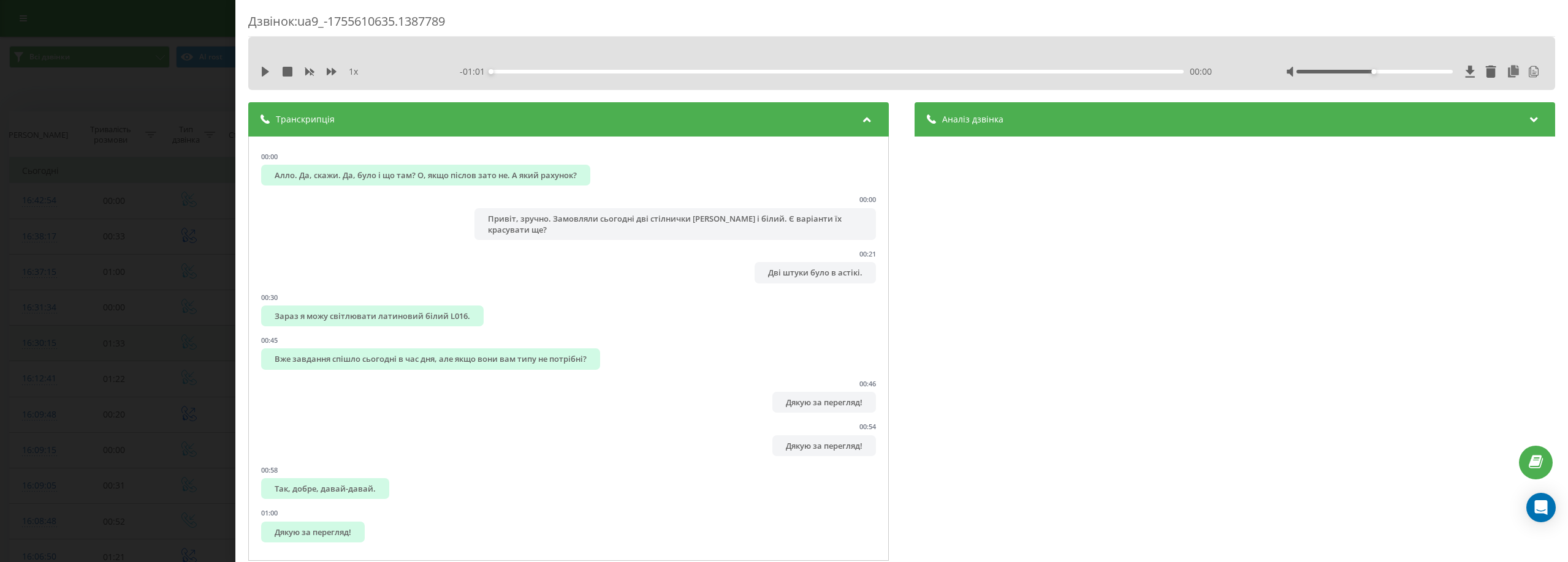
click at [996, 122] on span "Аналіз дзвінка" at bounding box center [972, 119] width 61 height 12
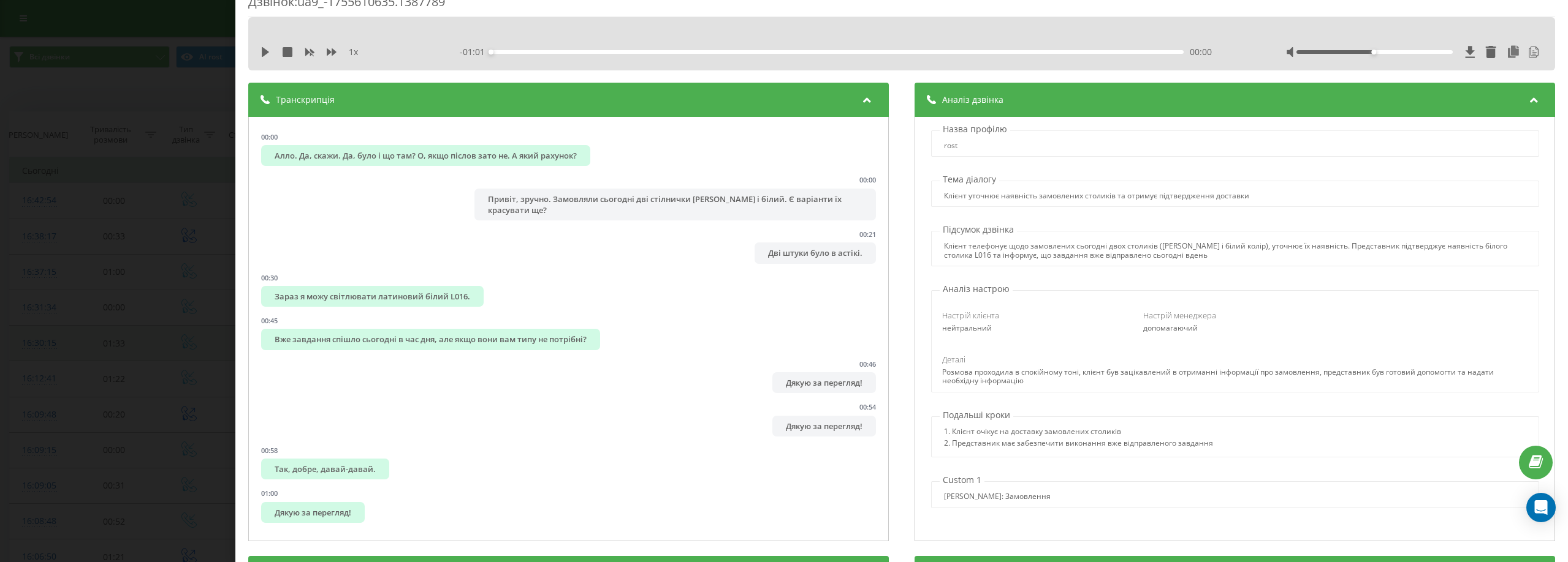
scroll to position [61, 0]
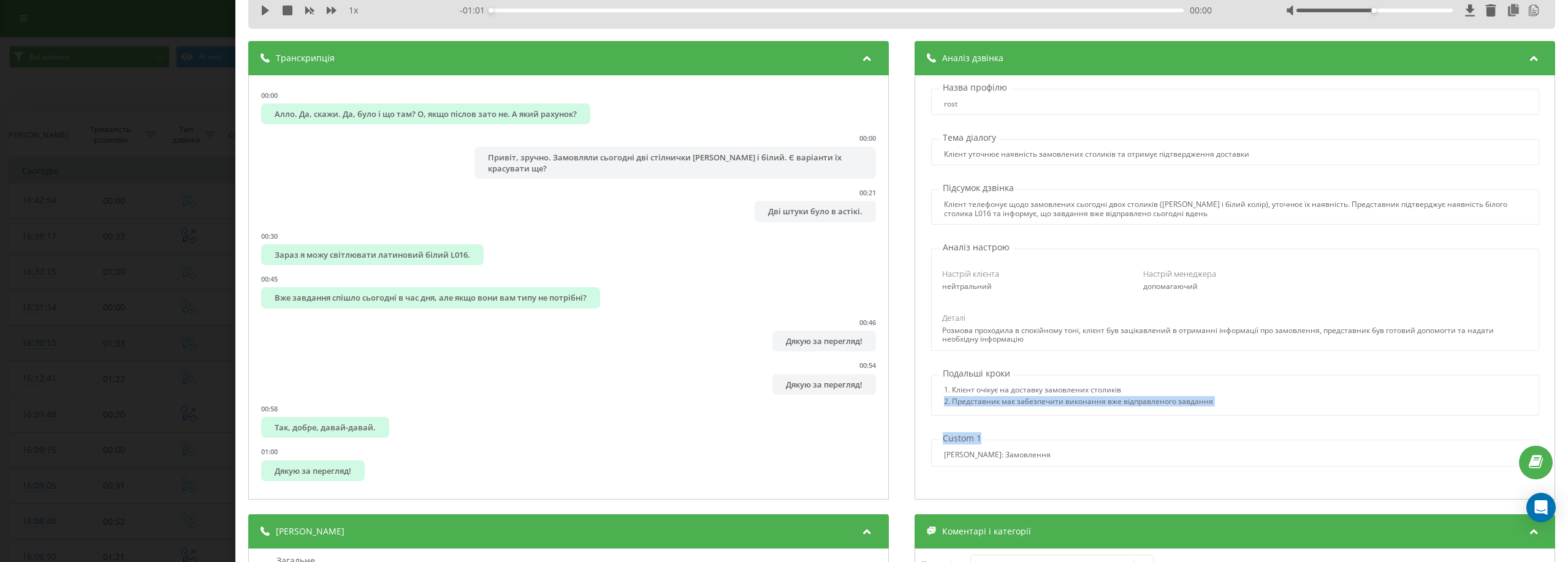
drag, startPoint x: 938, startPoint y: 402, endPoint x: 1275, endPoint y: 418, distance: 337.4
click at [1275, 418] on div "Назва профілю rost Тема діалогу Клієнт уточнює наявність замовлених столиків та…" at bounding box center [1234, 288] width 640 height 424
click at [1294, 397] on div "1. Клієнт очікує на доставку замовлених столиків 2. Представник має забезпечити…" at bounding box center [1235, 397] width 607 height 24
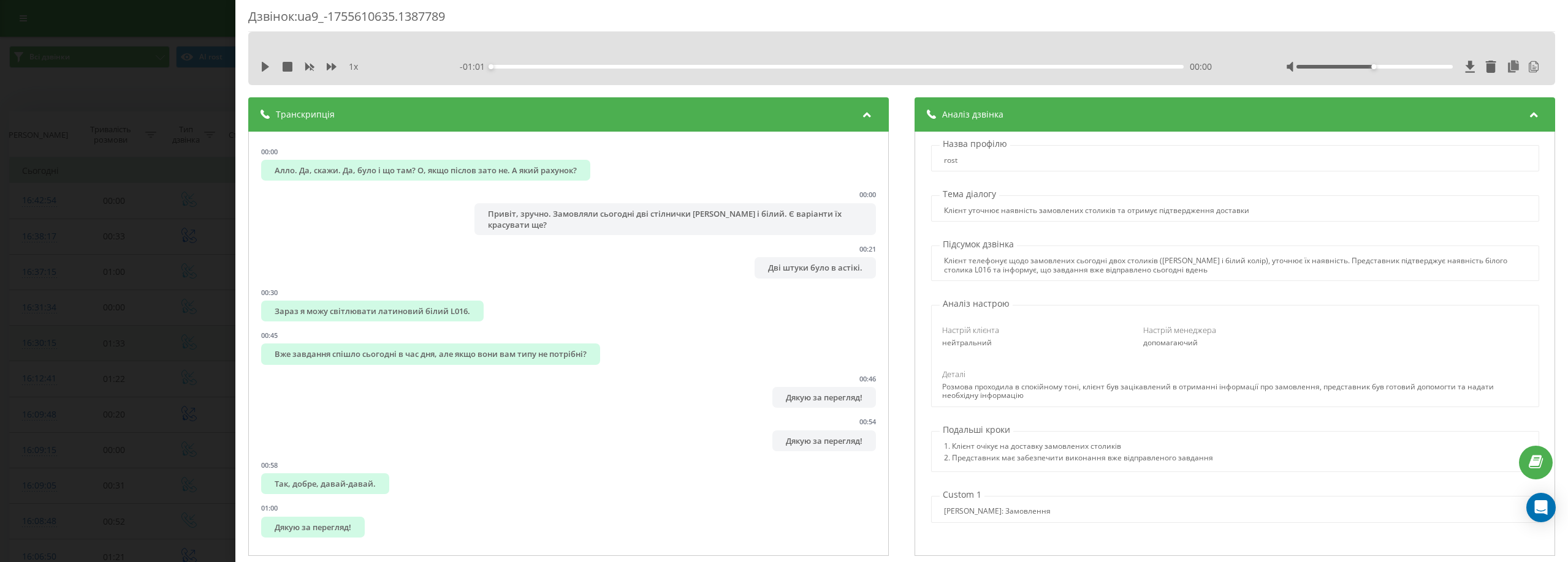
scroll to position [0, 0]
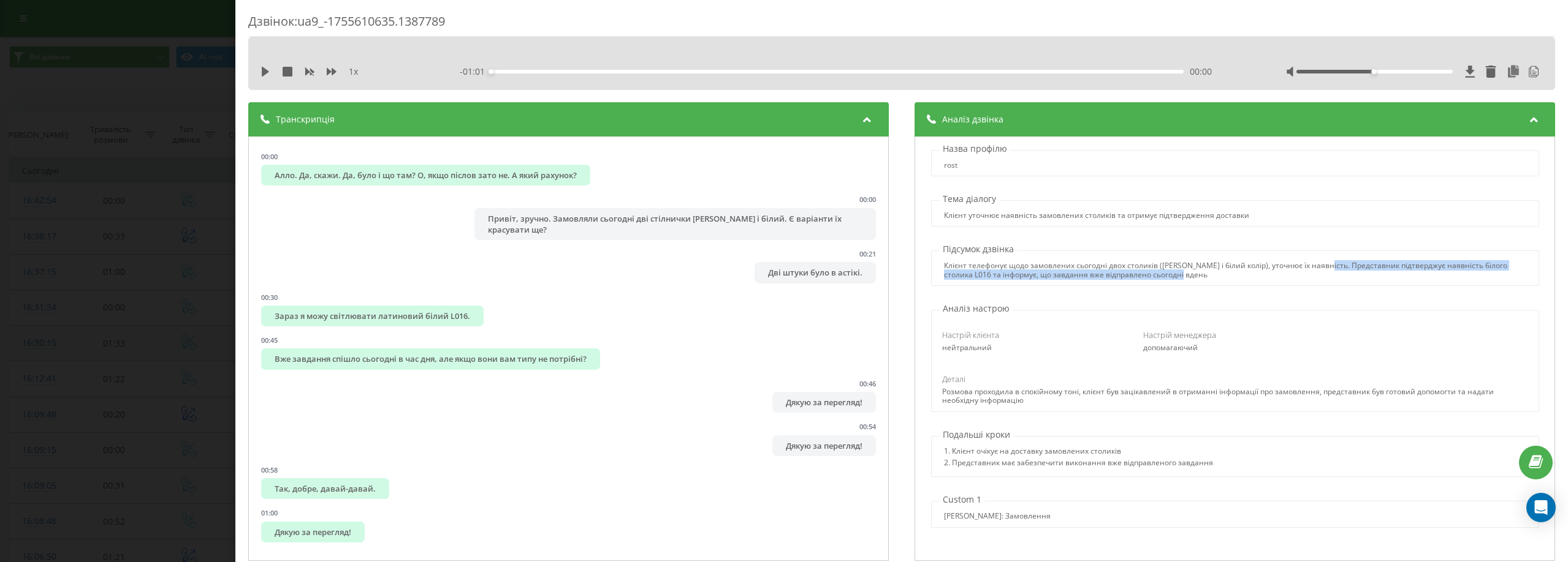
drag, startPoint x: 1315, startPoint y: 266, endPoint x: 1324, endPoint y: 278, distance: 15.0
click at [1324, 278] on div "Клієнт телефонує щодо замовлених сьогодні двох столиків ([PERSON_NAME] і білий …" at bounding box center [1235, 270] width 582 height 18
click at [1343, 293] on div "Назва профілю rost Тема діалогу Клієнт уточнює наявність замовлених столиків та…" at bounding box center [1234, 349] width 640 height 424
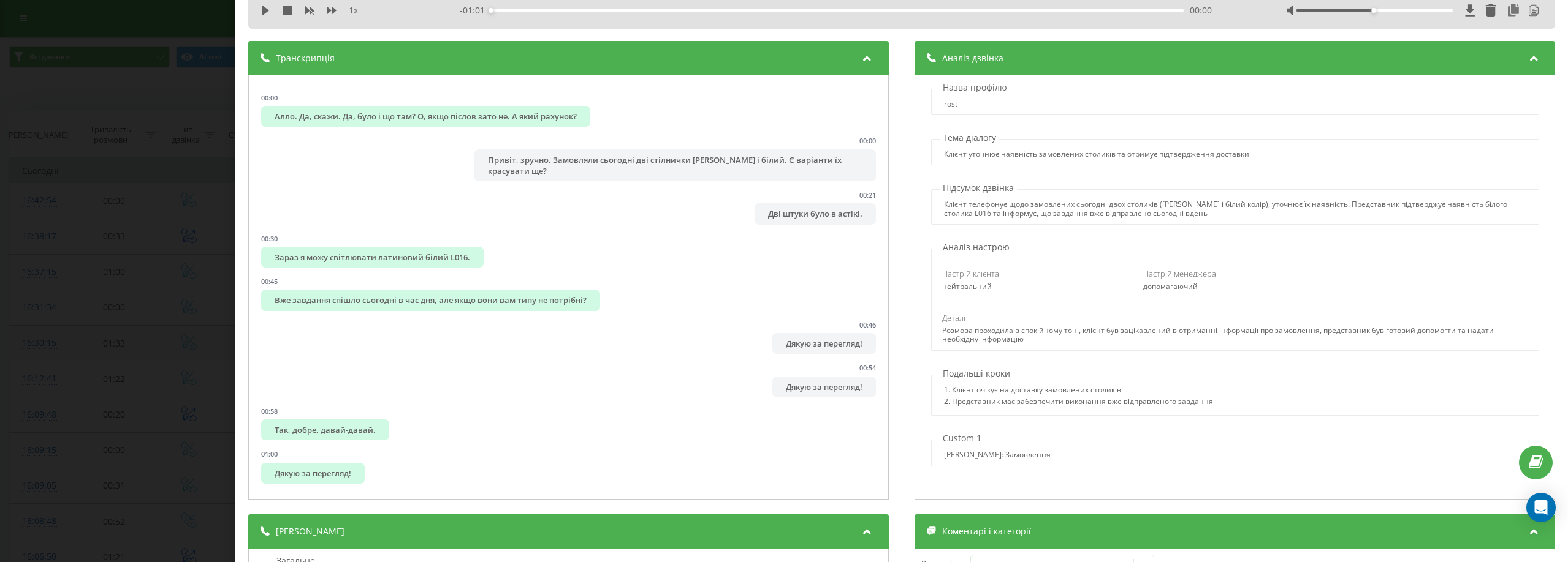
click at [222, 18] on div "Дзвінок : ua9_-1755610635.1387789 1 x - 01:01 00:00 00:00 Транскрипція 00:00 Ал…" at bounding box center [784, 281] width 1568 height 562
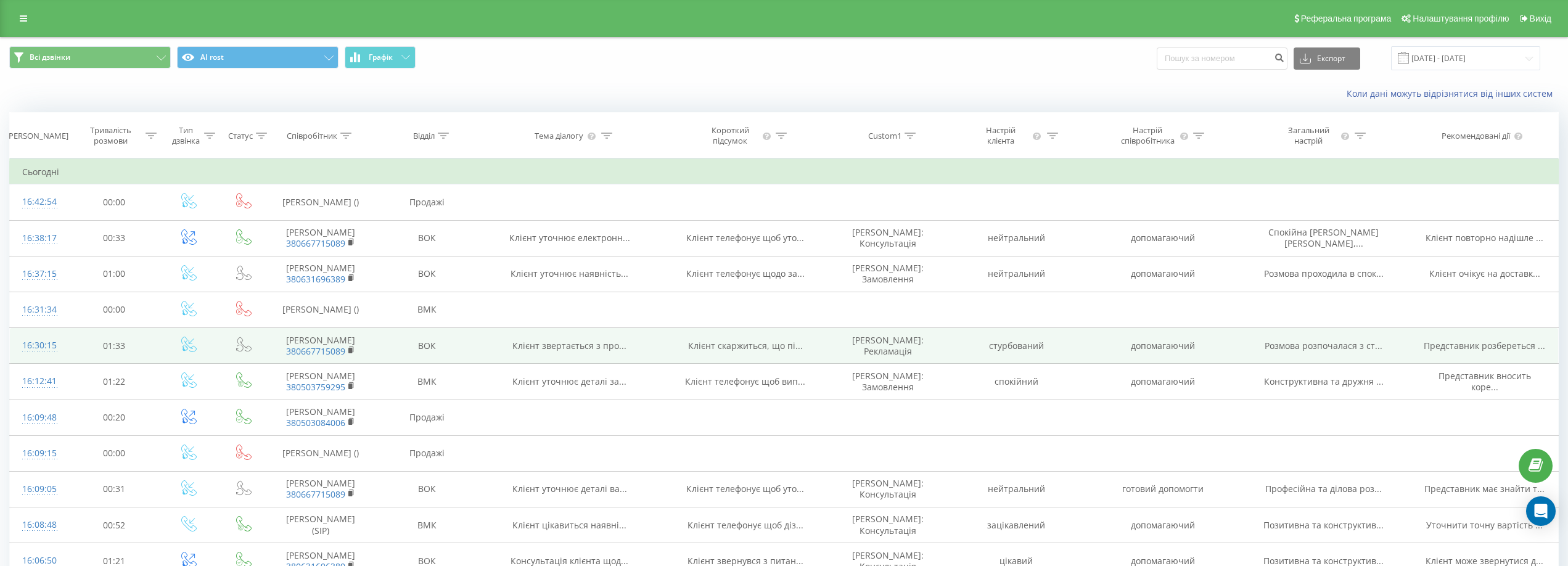
click at [461, 101] on div "Коли дані можуть відрізнятися вiд інших систем" at bounding box center [784, 94] width 1566 height 30
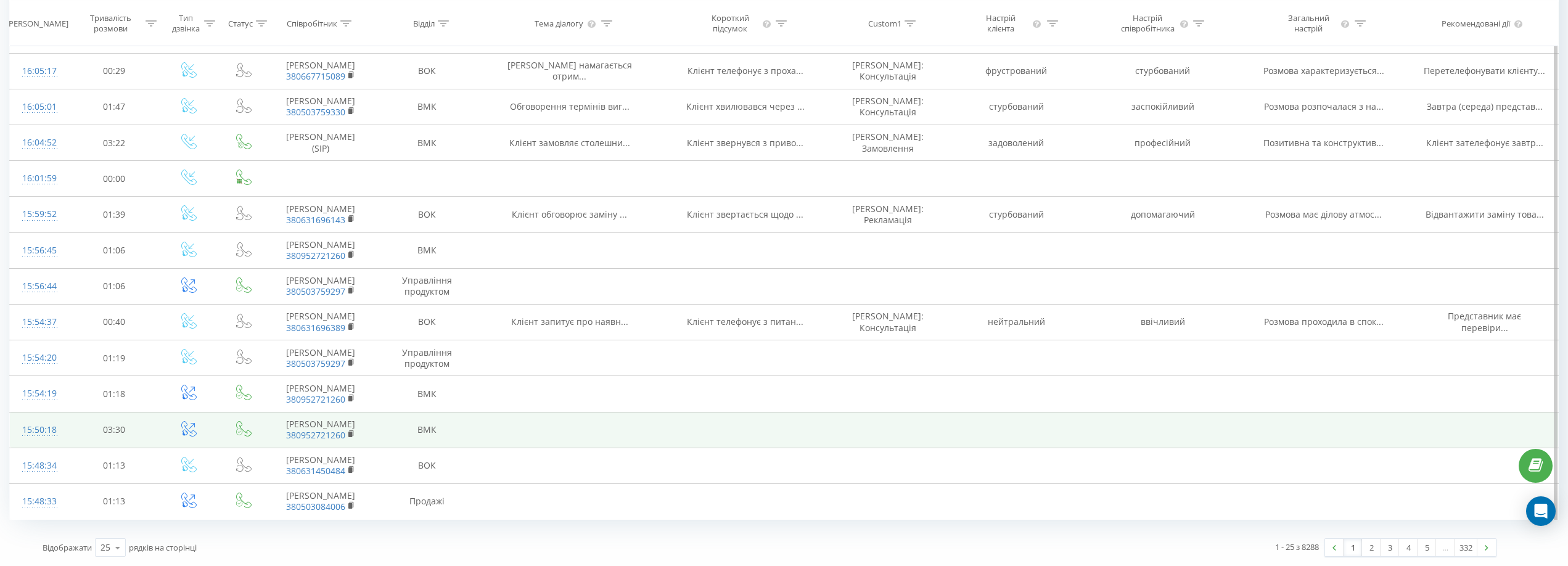
scroll to position [803, 0]
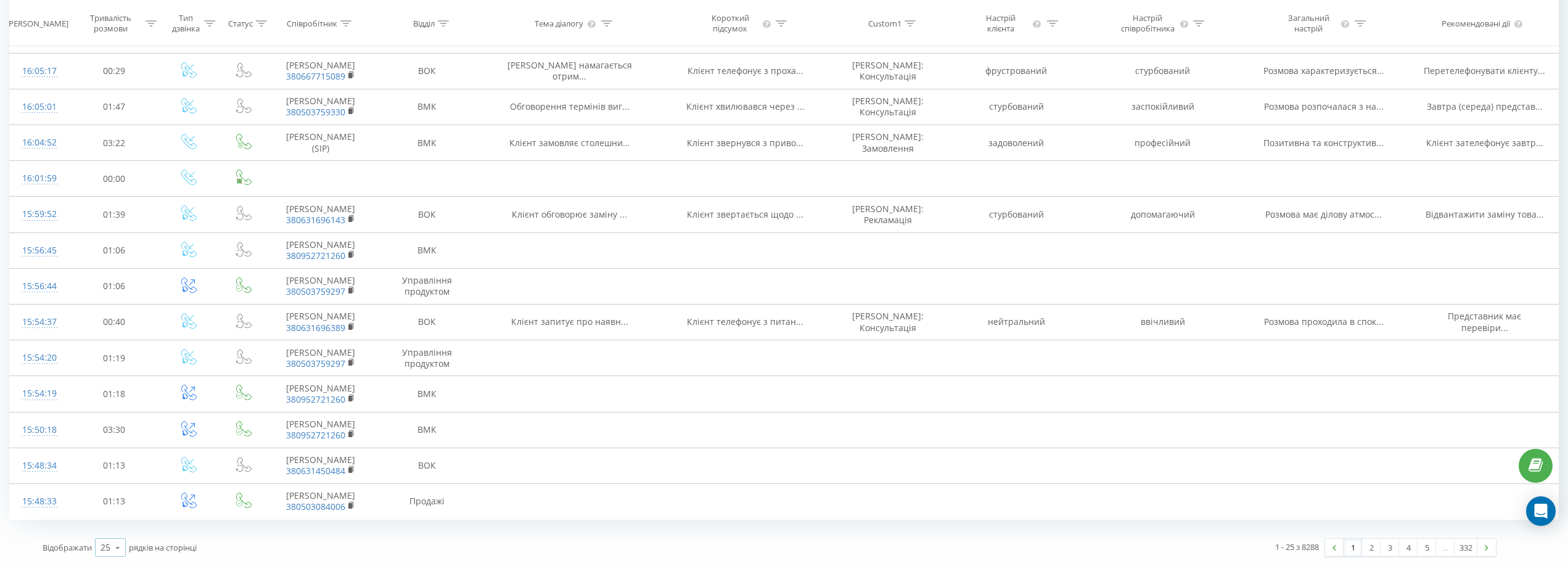
click at [117, 553] on icon at bounding box center [118, 548] width 18 height 24
click at [117, 532] on div "100" at bounding box center [110, 531] width 30 height 18
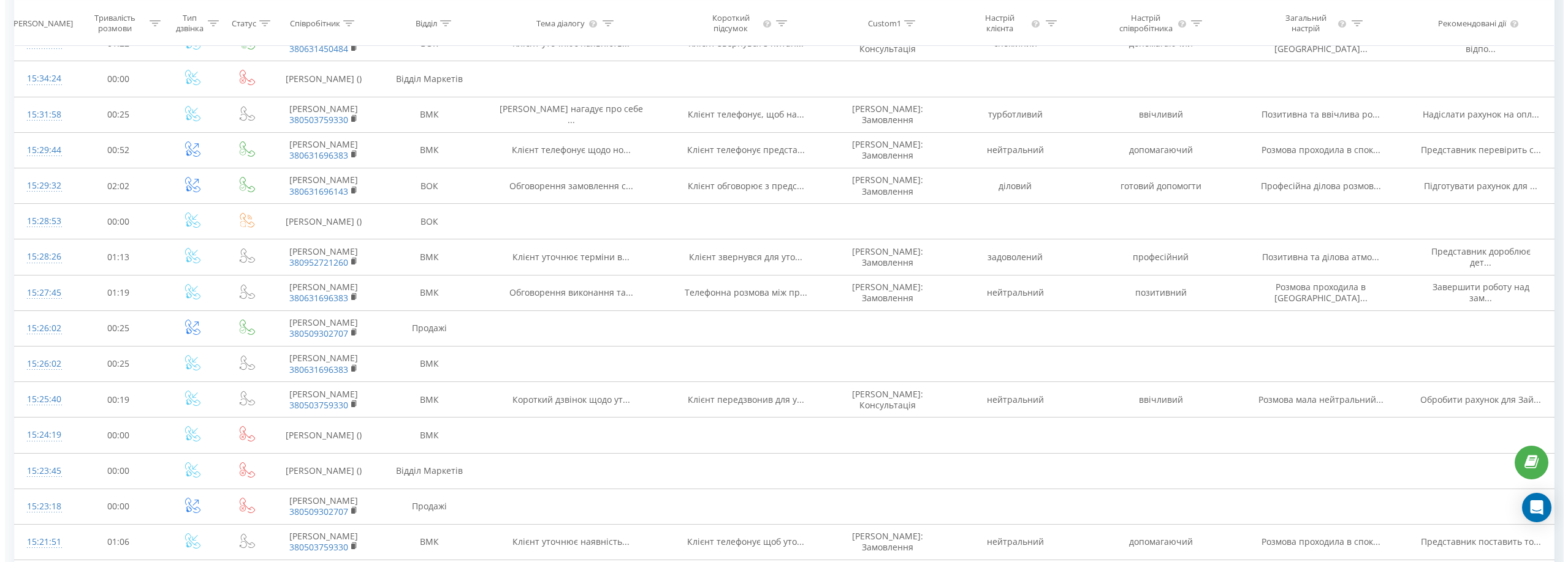
scroll to position [1838, 0]
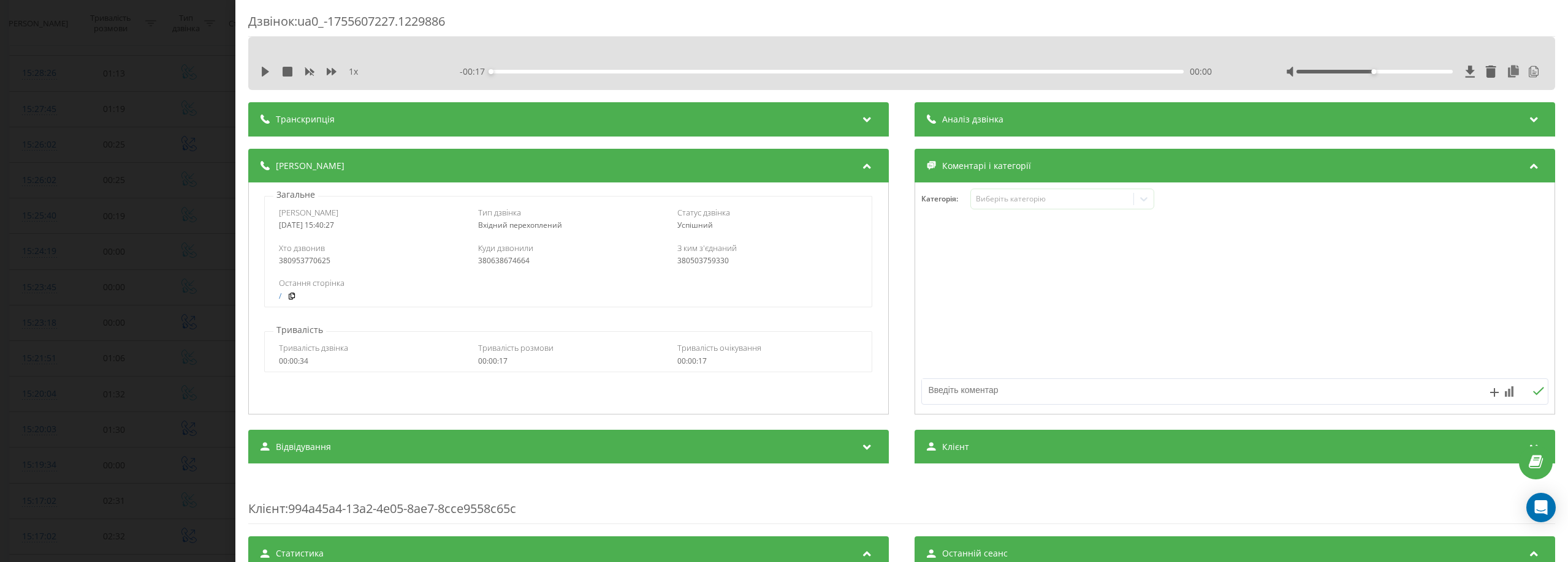
click at [984, 115] on span "Аналіз дзвінка" at bounding box center [972, 119] width 61 height 12
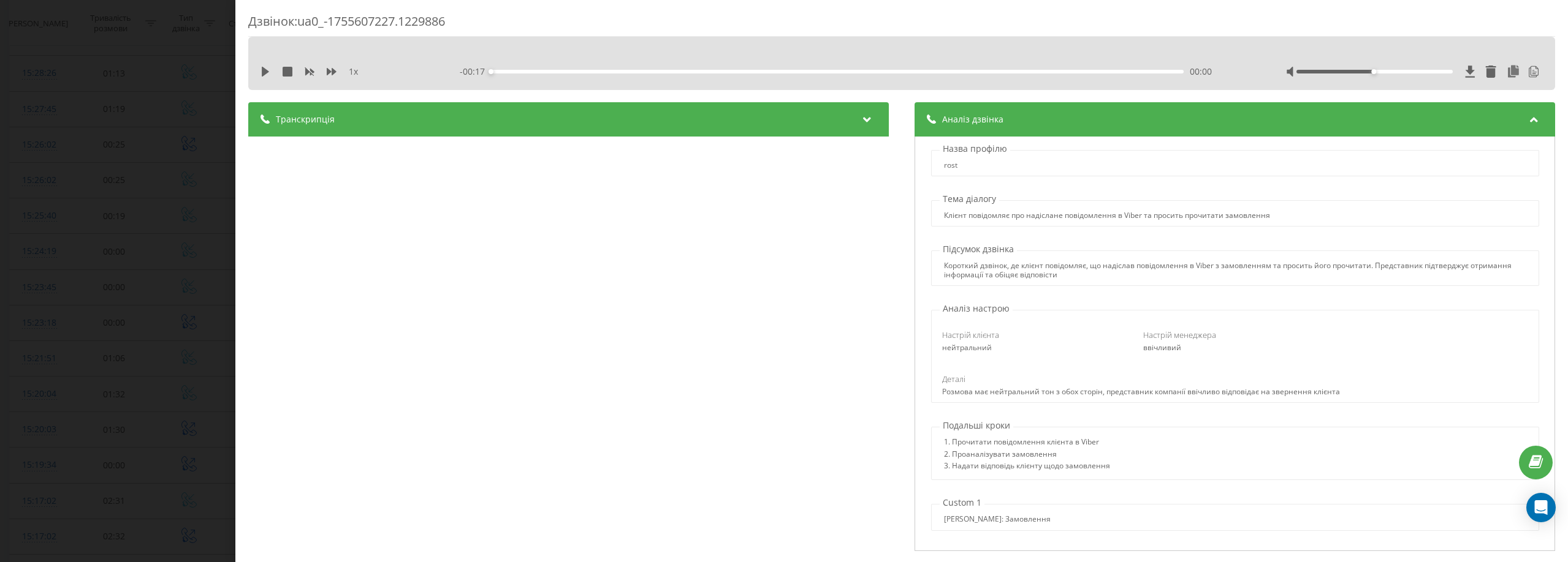
click at [117, 66] on div "Дзвінок : ua0_-1755607227.1229886 1 x - 00:17 00:00 00:00 Транскрипція 00:04 Ал…" at bounding box center [784, 281] width 1568 height 562
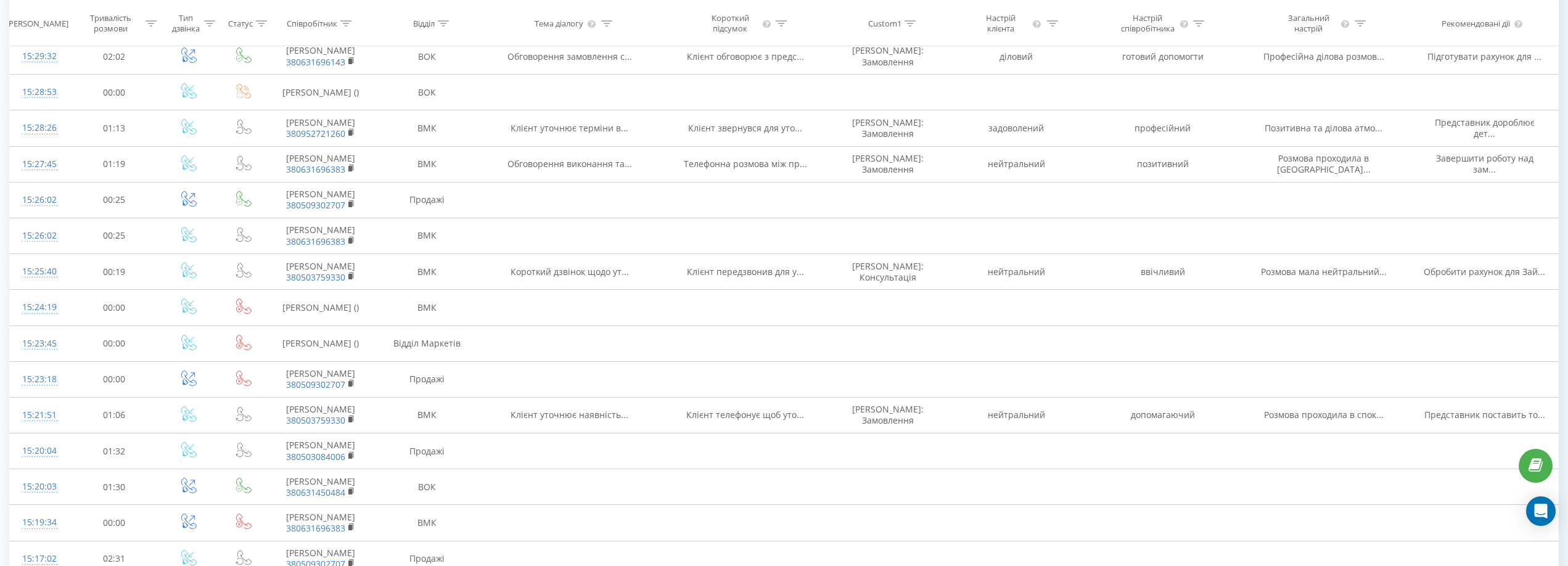
scroll to position [1790, 0]
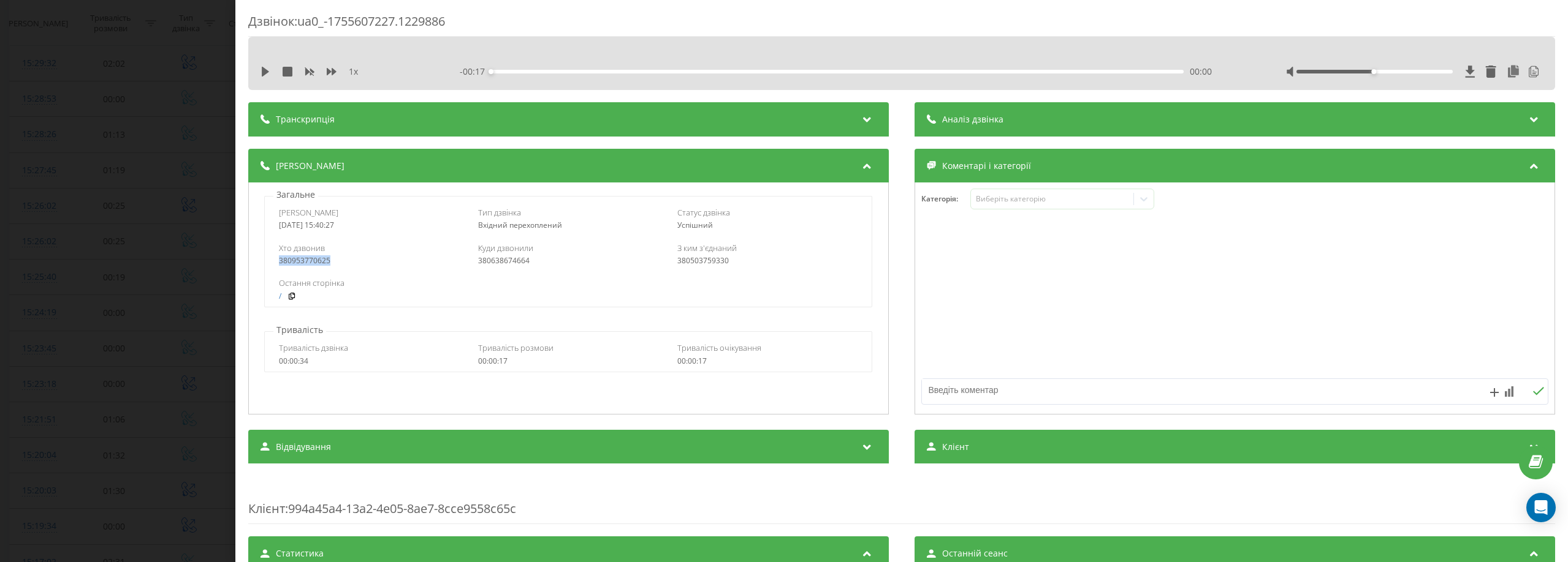
drag, startPoint x: 280, startPoint y: 264, endPoint x: 338, endPoint y: 259, distance: 58.2
click at [338, 259] on div "380953770625" at bounding box center [369, 261] width 181 height 8
copy div "380953770625"
click at [152, 40] on div "Дзвінок : ua0_-1755607227.1229886 1 x - 00:17 00:00 00:00 Транскрипція 00:04 Ал…" at bounding box center [784, 281] width 1568 height 562
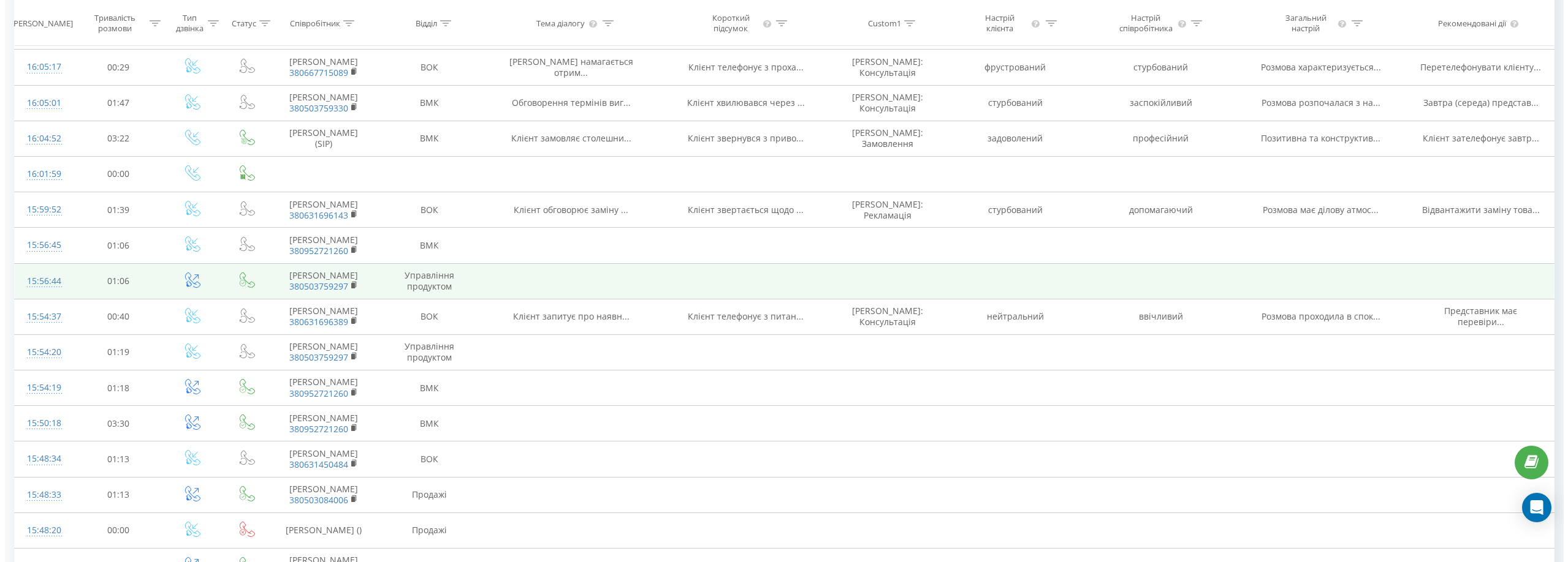
scroll to position [674, 0]
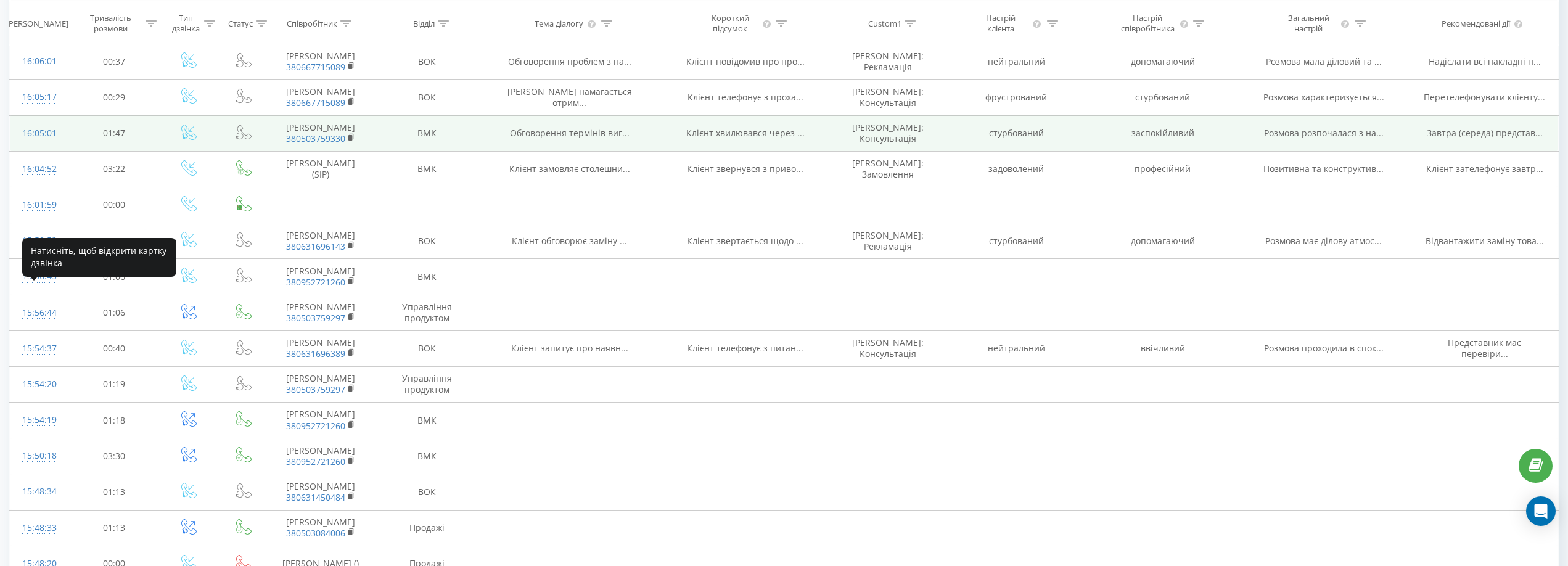
click at [33, 145] on div "16:05:01" at bounding box center [39, 133] width 33 height 24
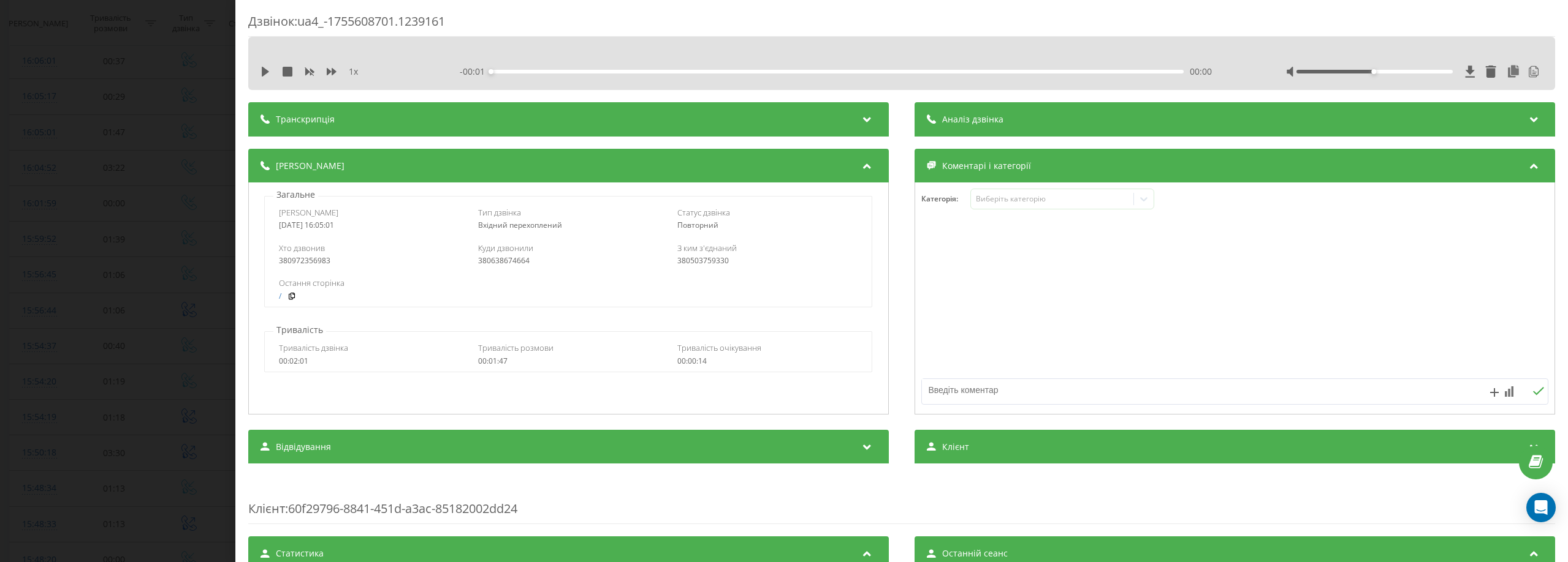
click at [981, 121] on span "Аналіз дзвінка" at bounding box center [972, 119] width 61 height 12
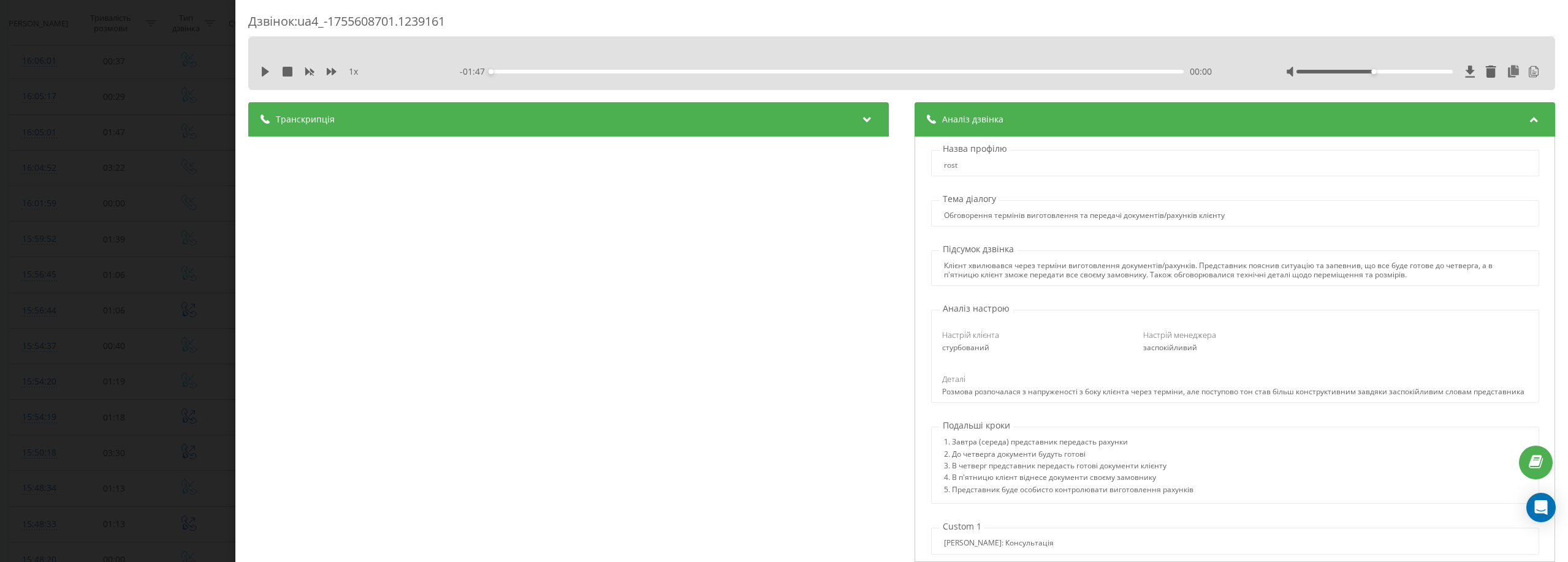
click at [753, 113] on div "Транскрипція" at bounding box center [568, 120] width 640 height 34
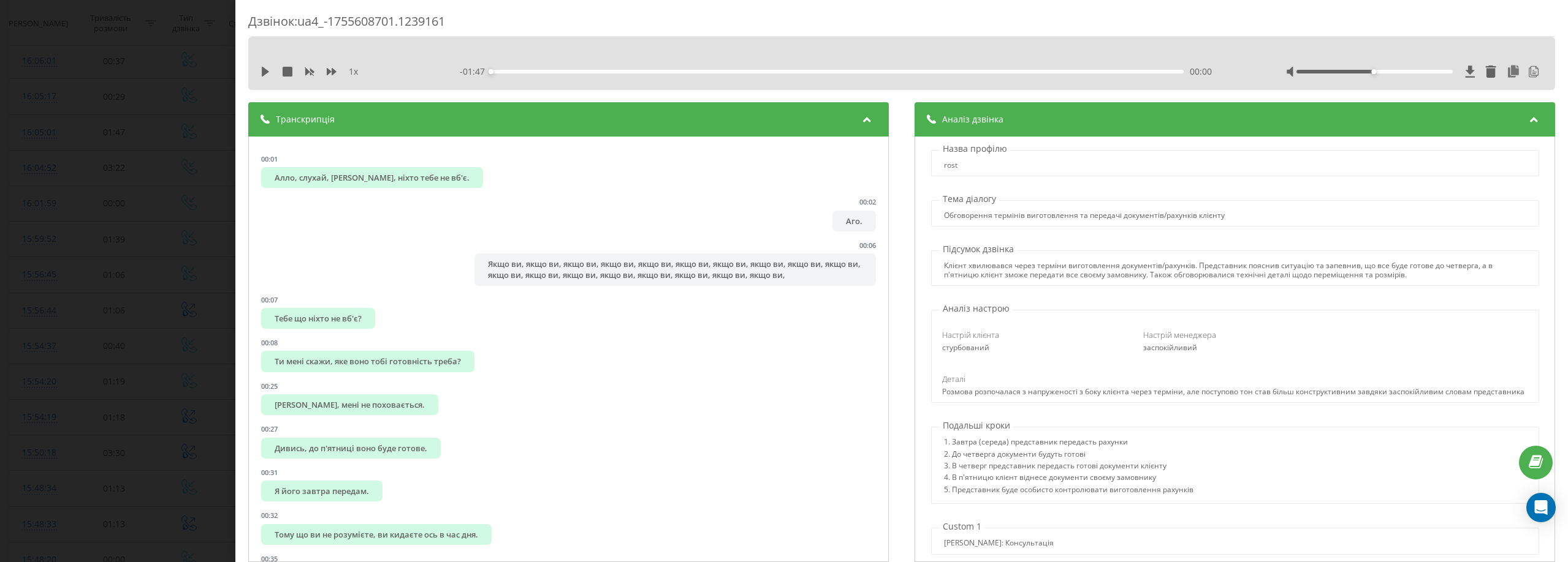
click at [753, 113] on div "Транскрипція" at bounding box center [568, 120] width 640 height 34
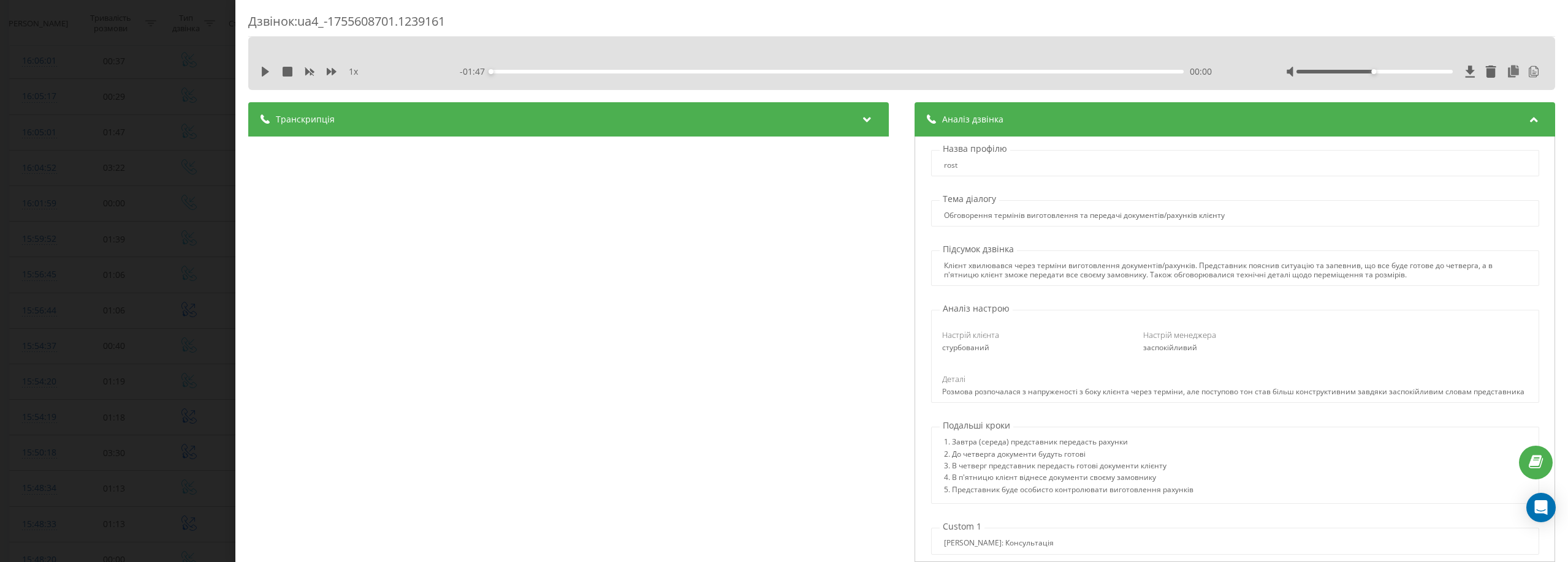
click at [954, 125] on div "Аналіз дзвінка" at bounding box center [1234, 120] width 640 height 34
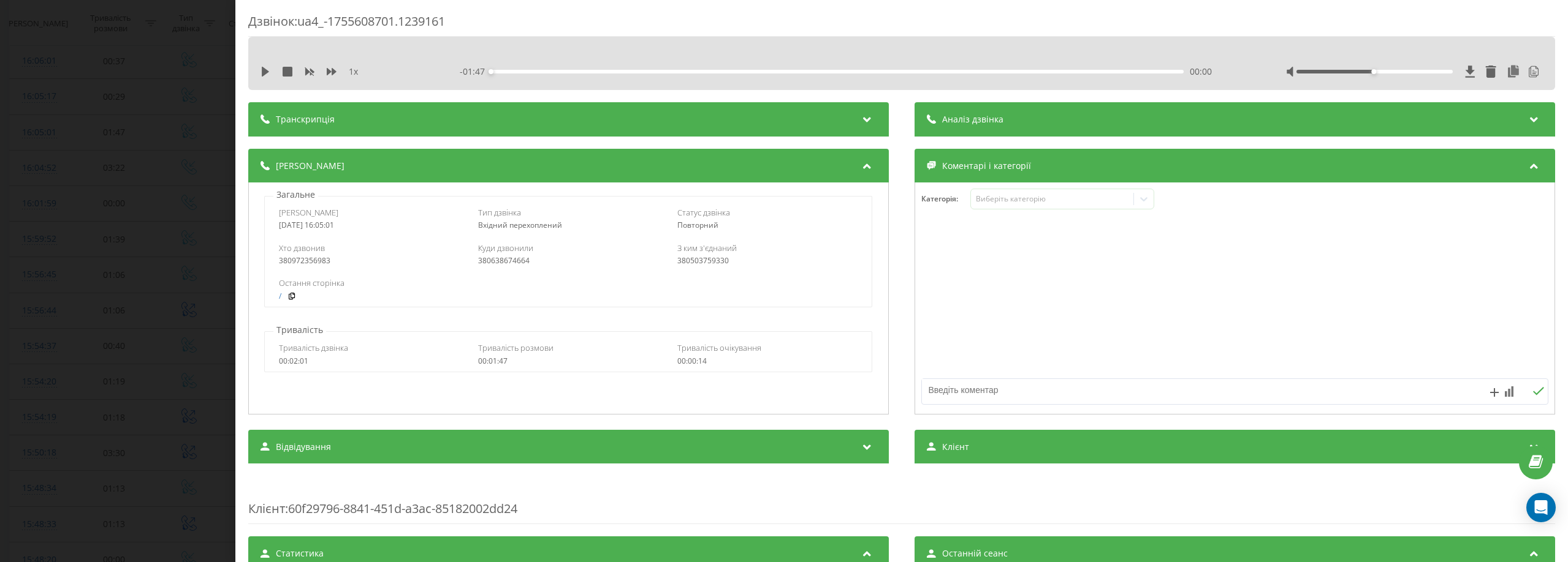
click at [1040, 109] on div "Аналіз дзвінка" at bounding box center [1234, 120] width 640 height 34
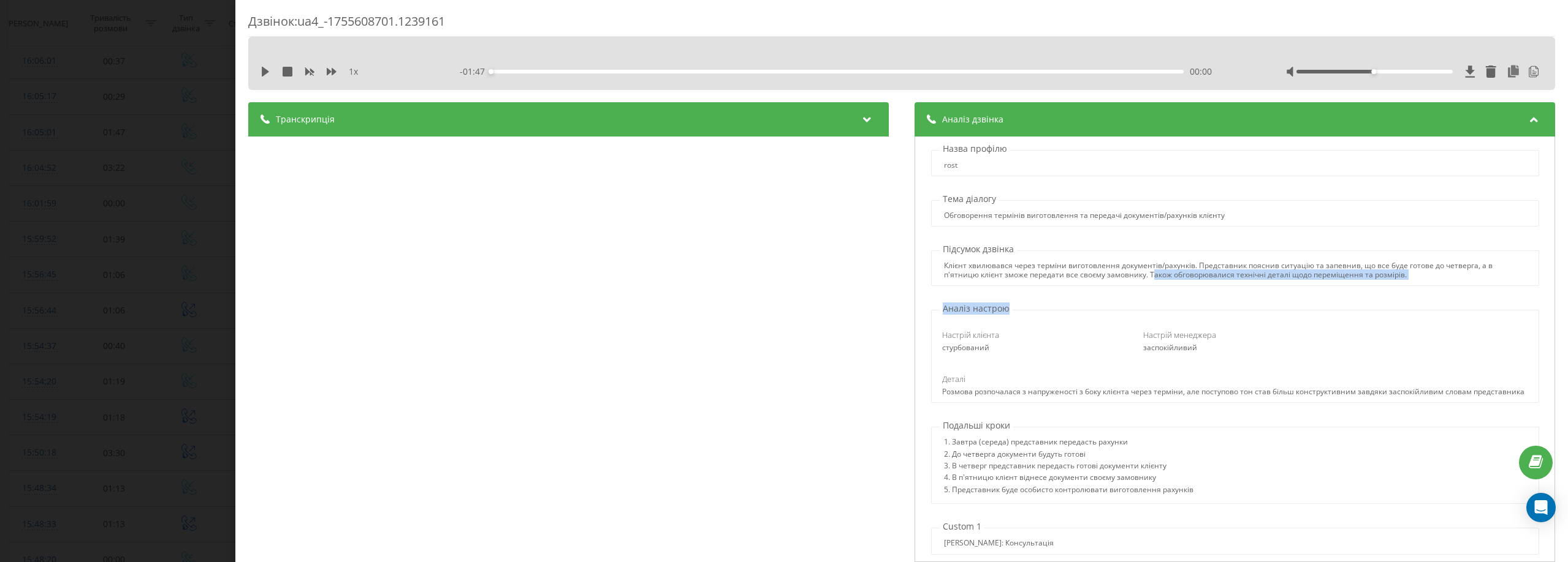
drag, startPoint x: 1143, startPoint y: 275, endPoint x: 1461, endPoint y: 289, distance: 318.3
click at [1461, 289] on div "Назва профілю rost Тема діалогу Обговорення термінів виготовлення та передачі д…" at bounding box center [1234, 350] width 640 height 426
click at [1338, 298] on div "Назва профілю rost Тема діалогу Обговорення термінів виготовлення та передачі д…" at bounding box center [1234, 350] width 640 height 426
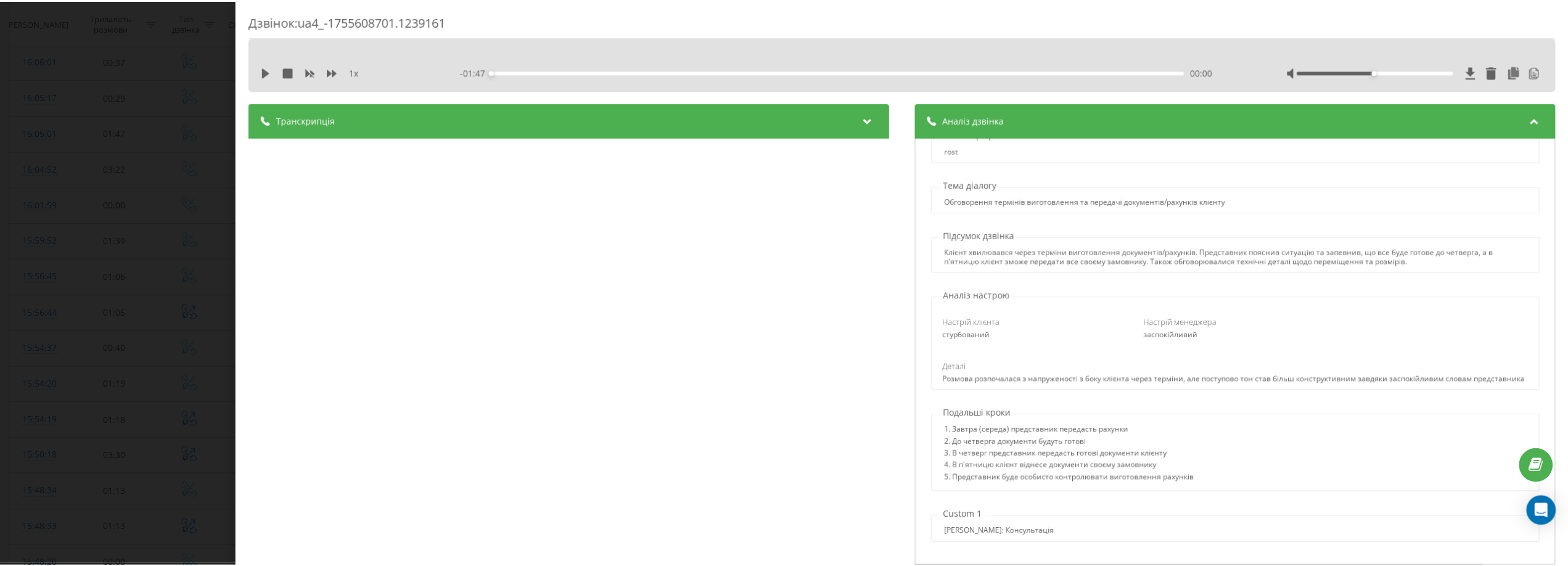
scroll to position [24, 0]
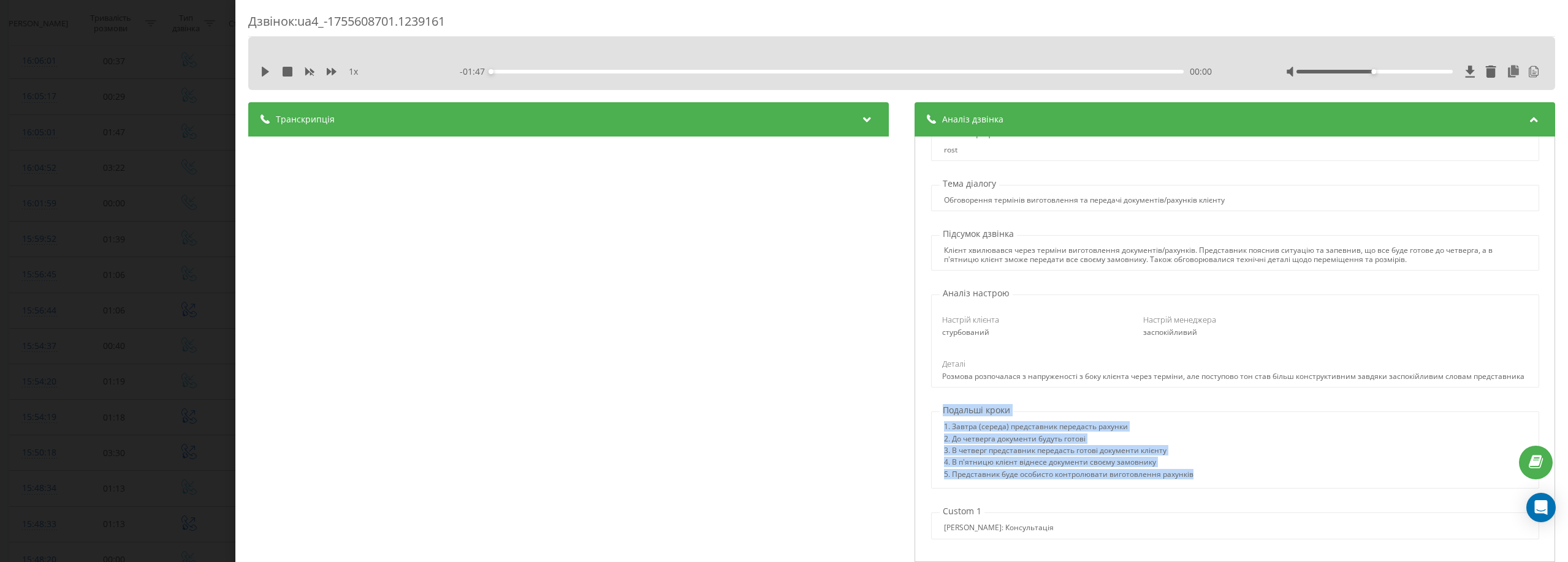
drag, startPoint x: 1201, startPoint y: 480, endPoint x: 938, endPoint y: 405, distance: 273.5
click at [938, 405] on div "Подальші кроки 1. Завтра (середа) представник передасть рахунки 2. До четверга …" at bounding box center [1234, 446] width 627 height 84
click at [1143, 460] on div "4. В п'ятницю клієнт віднесе документи своєму замовнику" at bounding box center [1069, 464] width 249 height 11
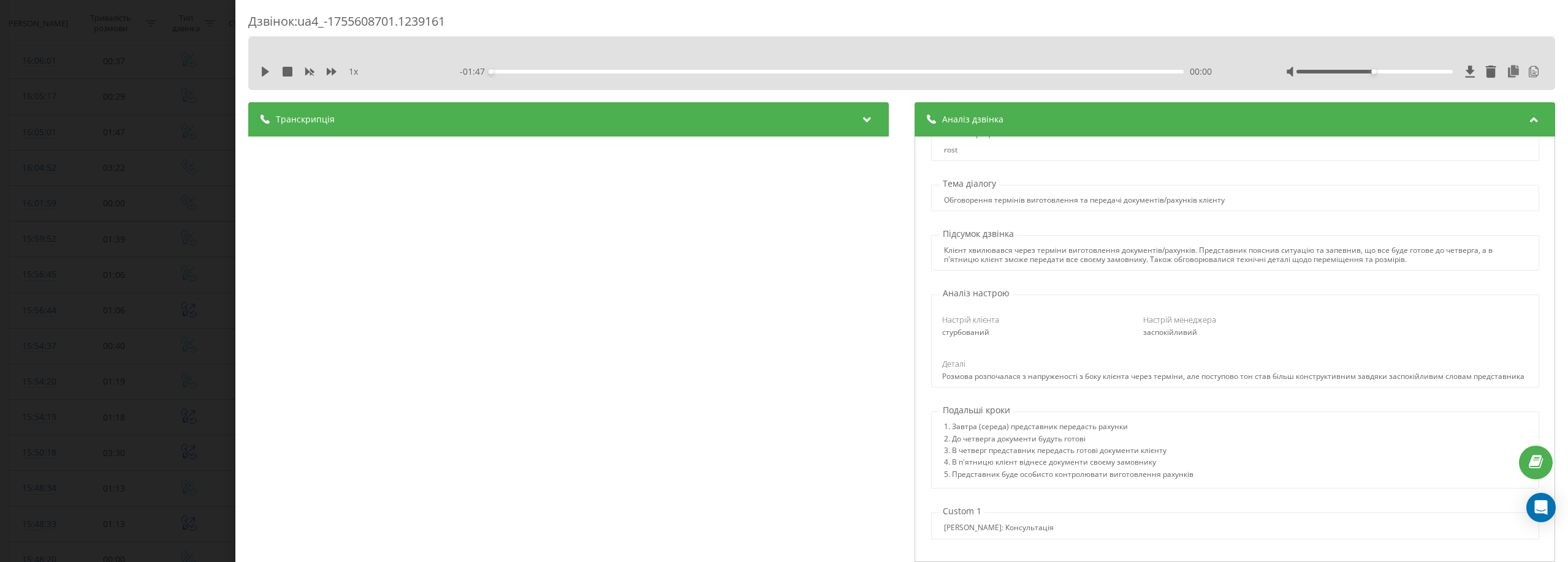
click at [80, 48] on div "Дзвінок : ua4_-1755608701.1239161 1 x - 01:47 00:00 00:00 Транскрипція 00:01 Ал…" at bounding box center [784, 281] width 1568 height 562
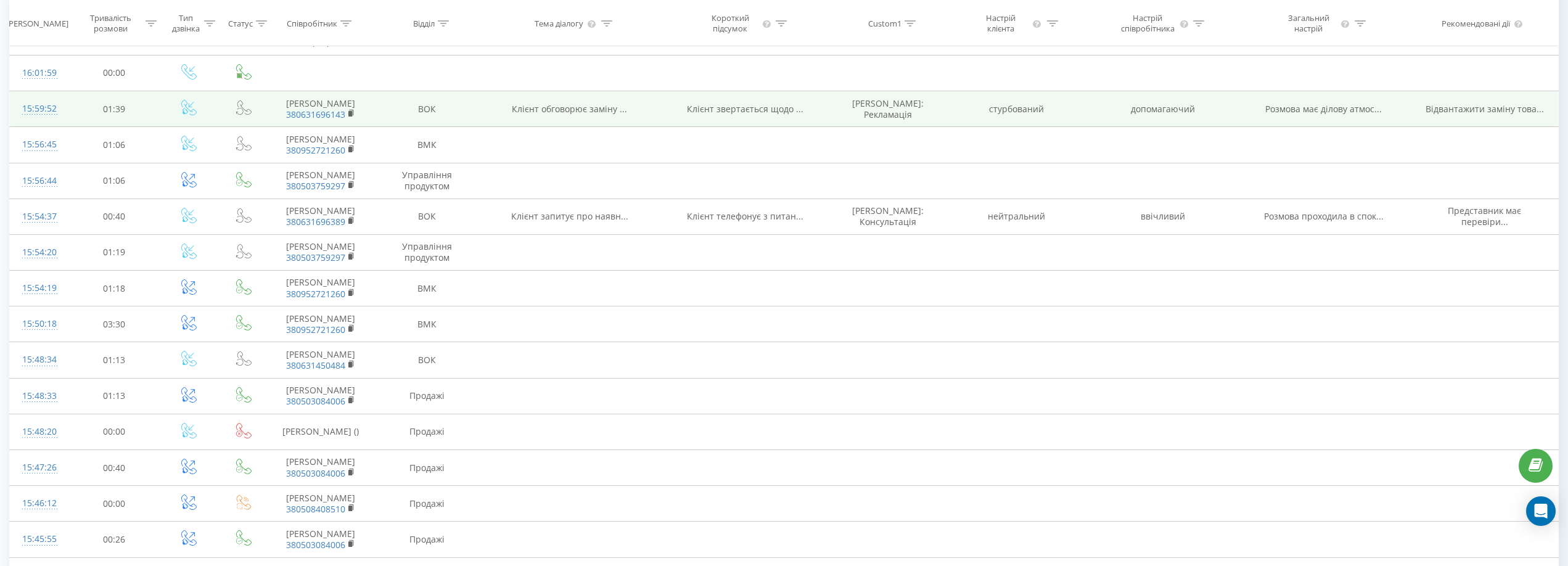
scroll to position [803, 0]
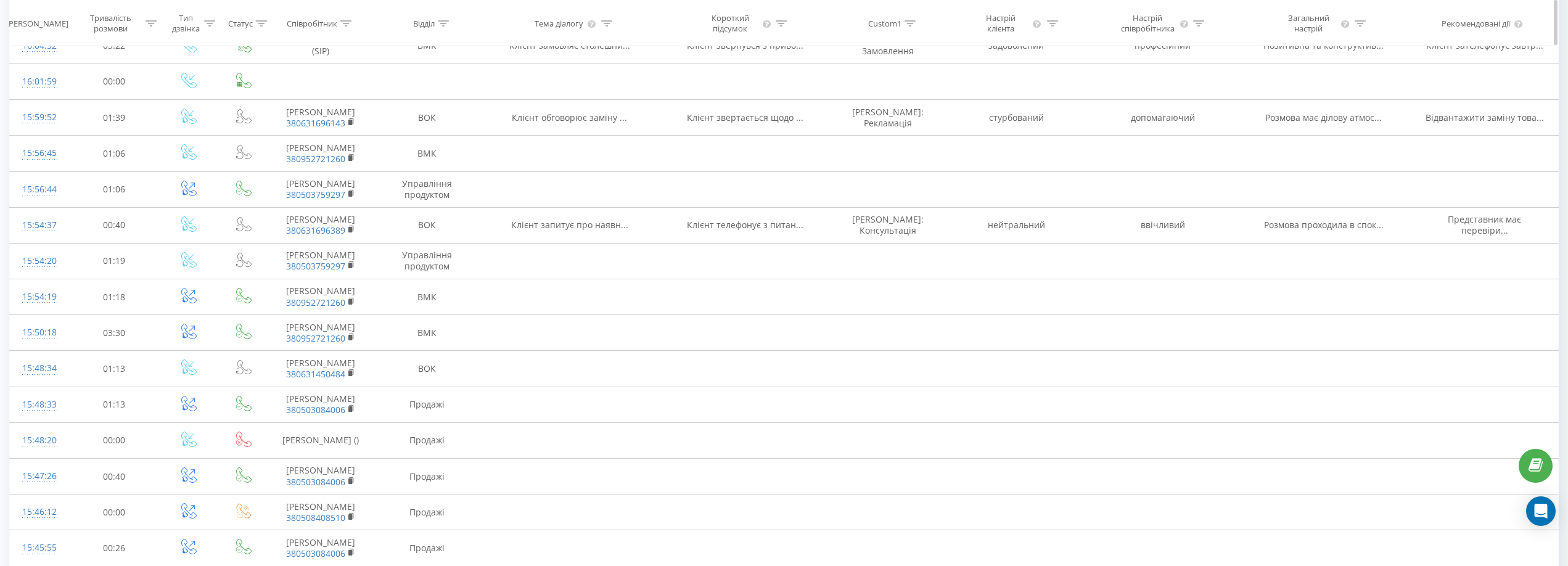
click at [1051, 21] on icon at bounding box center [1052, 22] width 11 height 6
click at [1010, 111] on input "text" at bounding box center [1016, 111] width 109 height 21
type input "стурб"
click at [1038, 134] on span "OK" at bounding box center [1043, 134] width 35 height 19
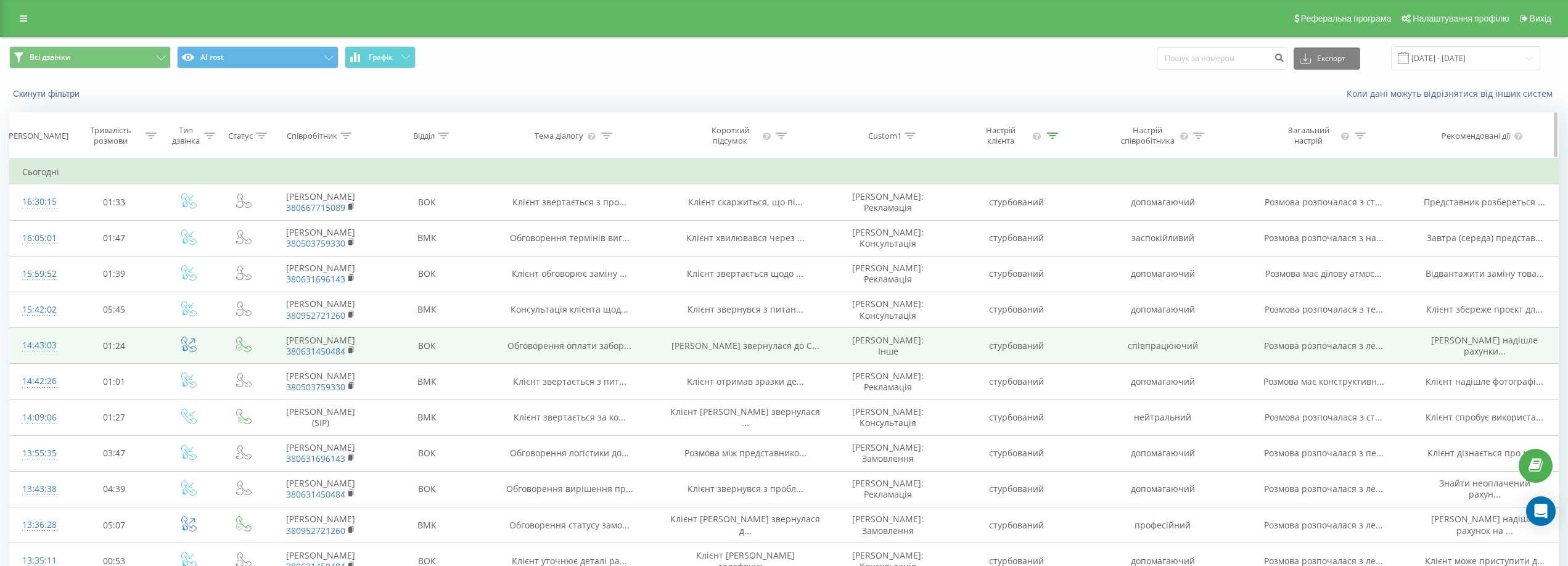
click at [344, 133] on icon at bounding box center [345, 135] width 11 height 6
click at [424, 87] on div "Скинути фільтри Коли дані можуть відрізнятися вiд інших систем" at bounding box center [784, 94] width 1566 height 30
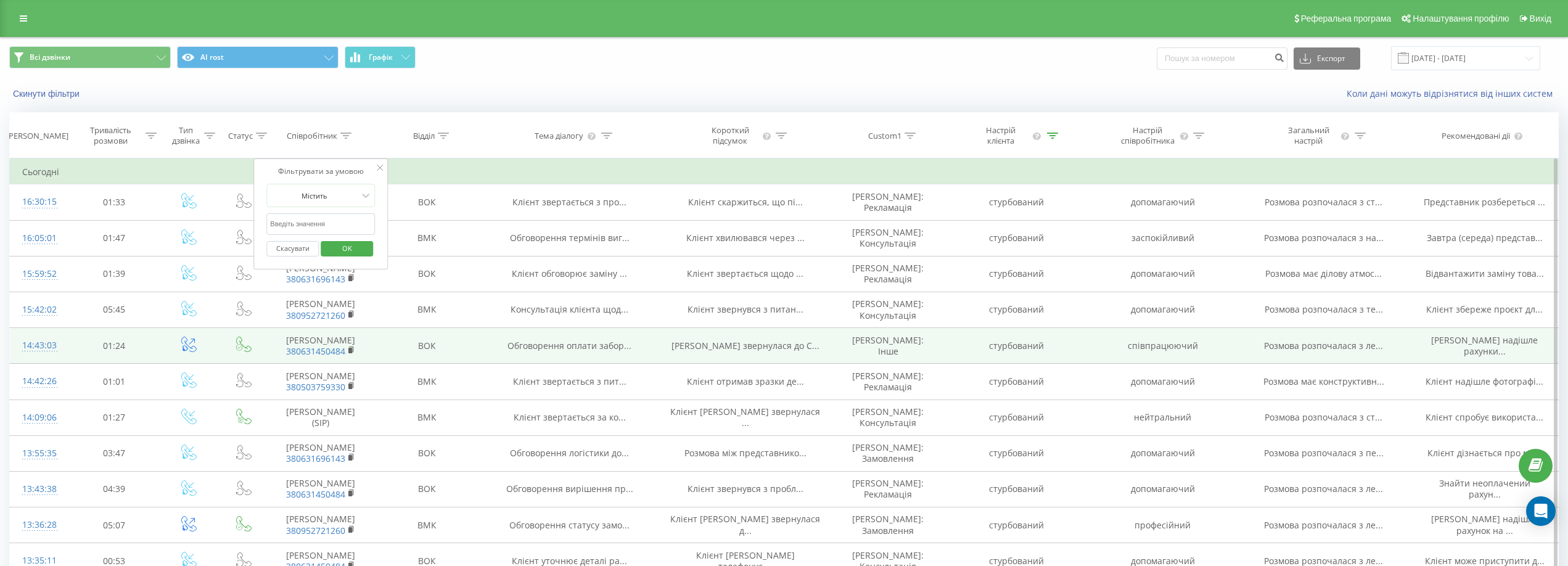
click at [378, 166] on icon at bounding box center [379, 167] width 6 height 6
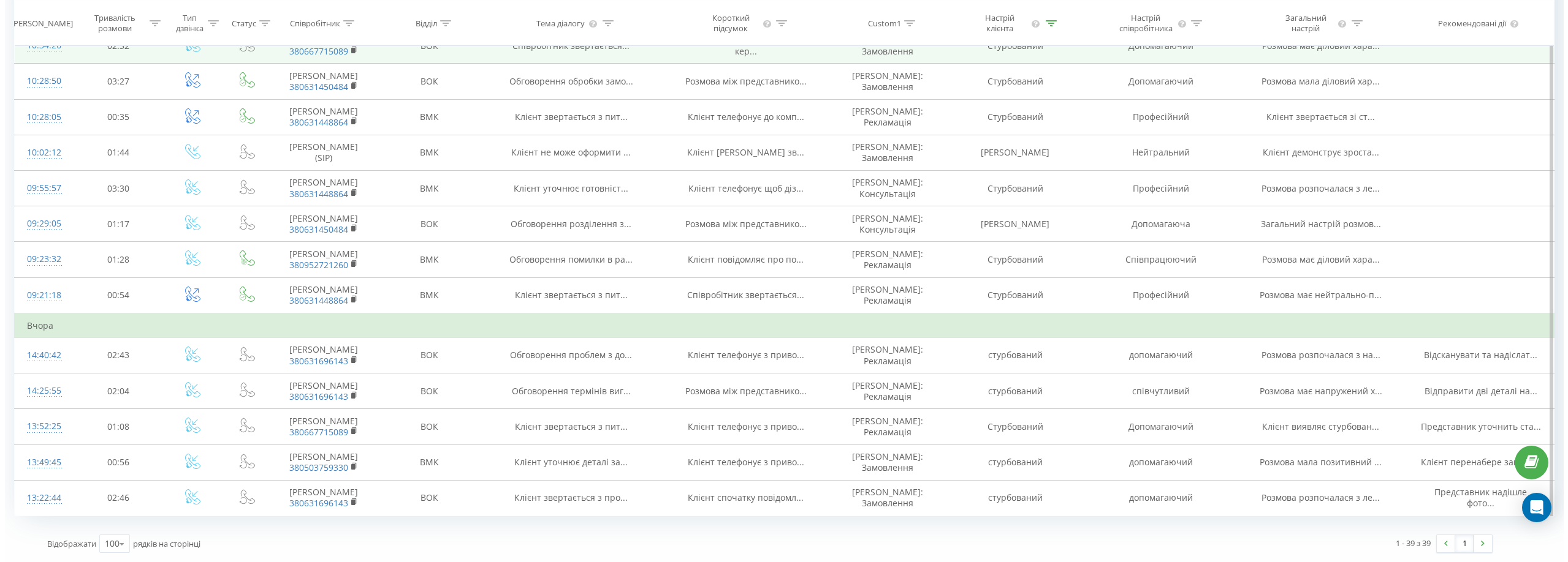
scroll to position [1583, 0]
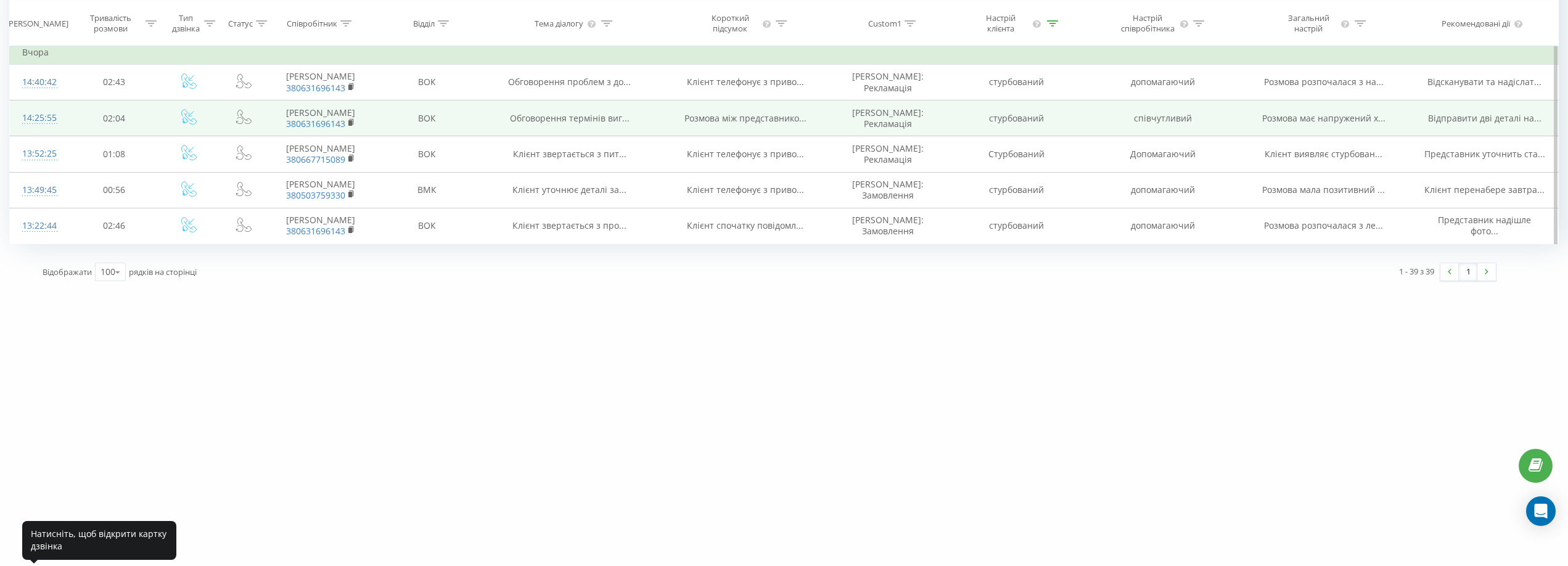
click at [22, 130] on div "14:25:55" at bounding box center [39, 118] width 33 height 24
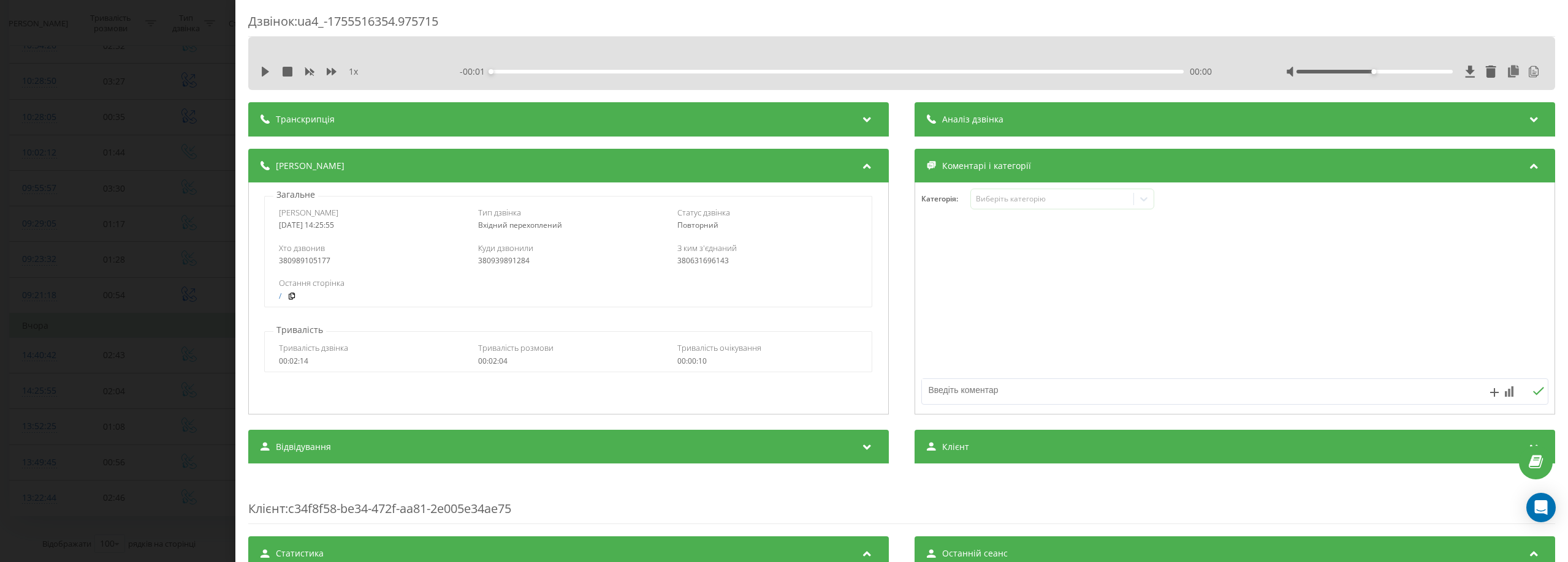
click at [998, 123] on div "Аналіз дзвінка" at bounding box center [1234, 120] width 640 height 34
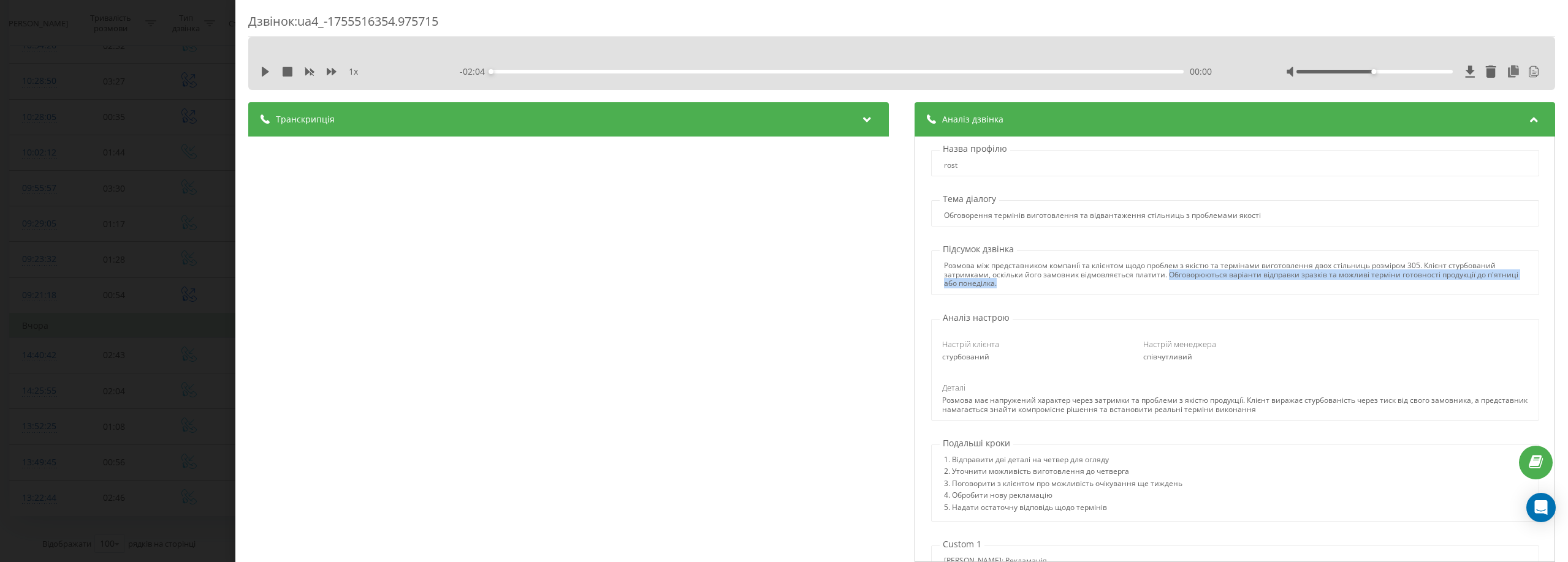
drag, startPoint x: 1161, startPoint y: 272, endPoint x: 1310, endPoint y: 288, distance: 149.9
click at [1310, 288] on div "Розмова між представником компанії та клієнтом щодо проблем з якістю та терміна…" at bounding box center [1235, 273] width 608 height 44
click at [1328, 286] on div "Розмова між представником компанії та клієнтом щодо проблем з якістю та терміна…" at bounding box center [1235, 274] width 582 height 26
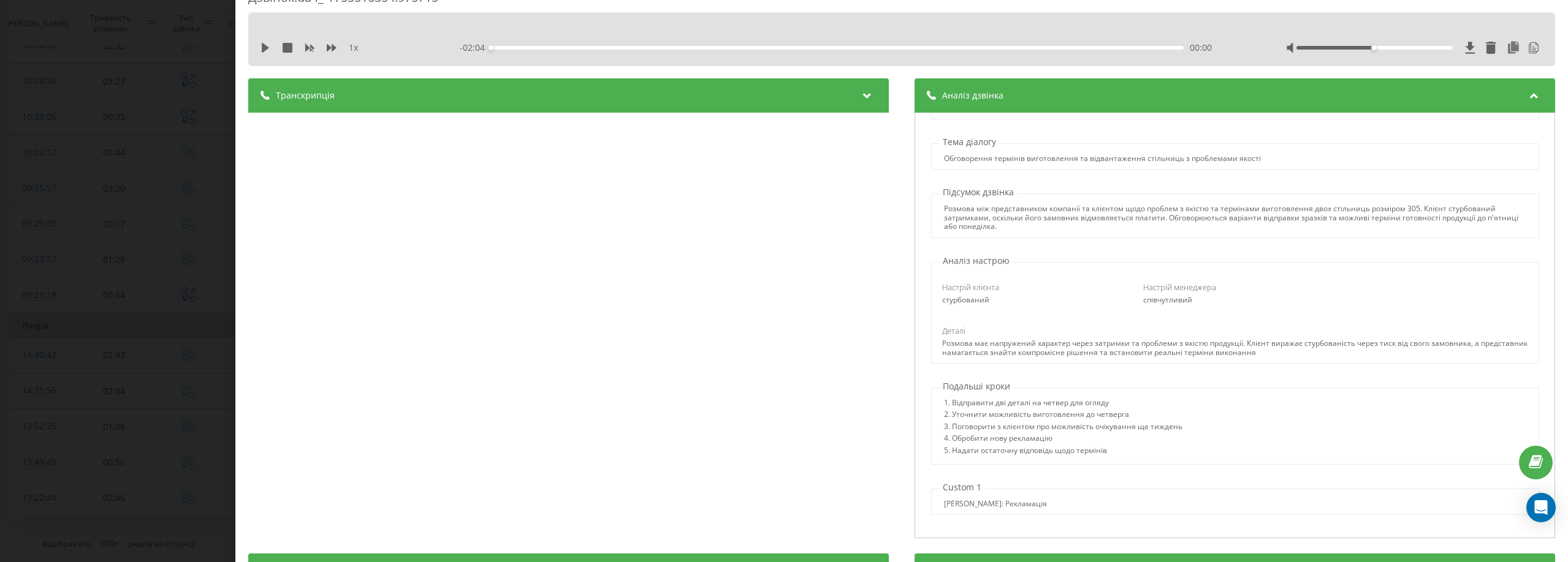
scroll to position [123, 0]
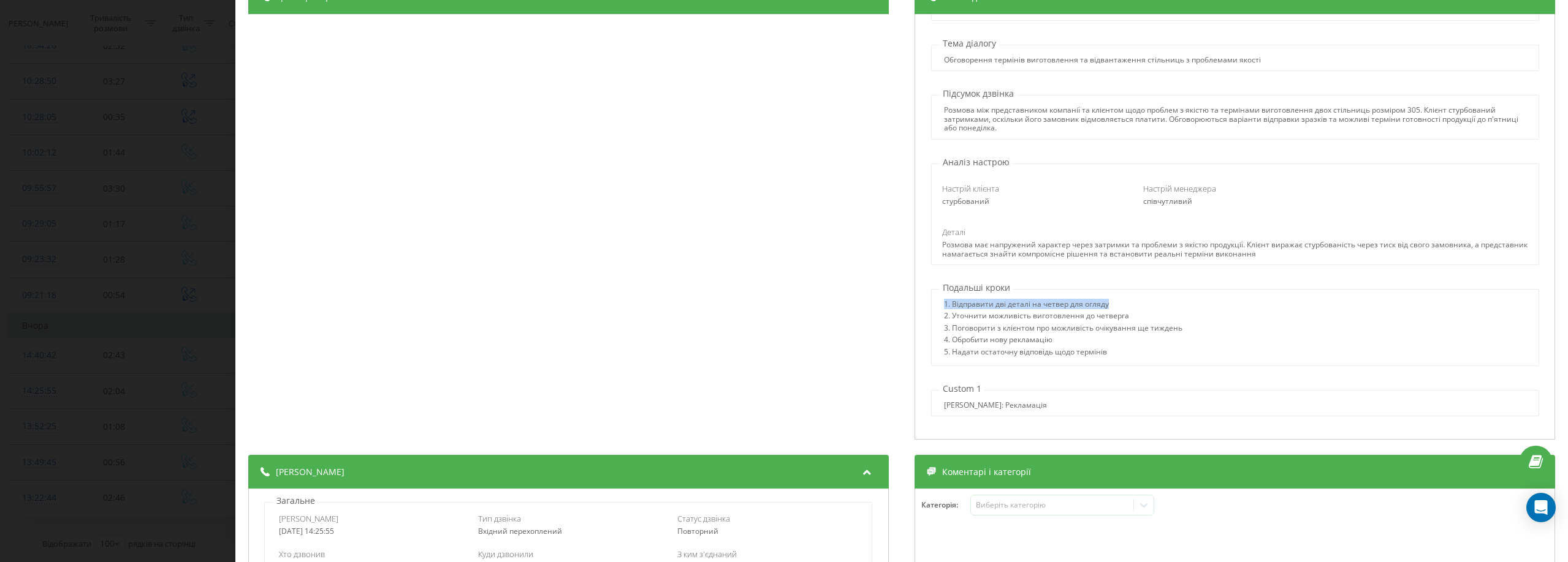
drag, startPoint x: 1112, startPoint y: 302, endPoint x: 905, endPoint y: 300, distance: 207.0
click at [905, 300] on div "Транскрипція 00:00 Алло. 00:01 Алло, [PERSON_NAME], дивіться, ми не будемо відп…" at bounding box center [902, 211] width 1307 height 463
click at [1063, 356] on div "5. Надати остаточну відповідь щодо термінів" at bounding box center [1063, 354] width 239 height 11
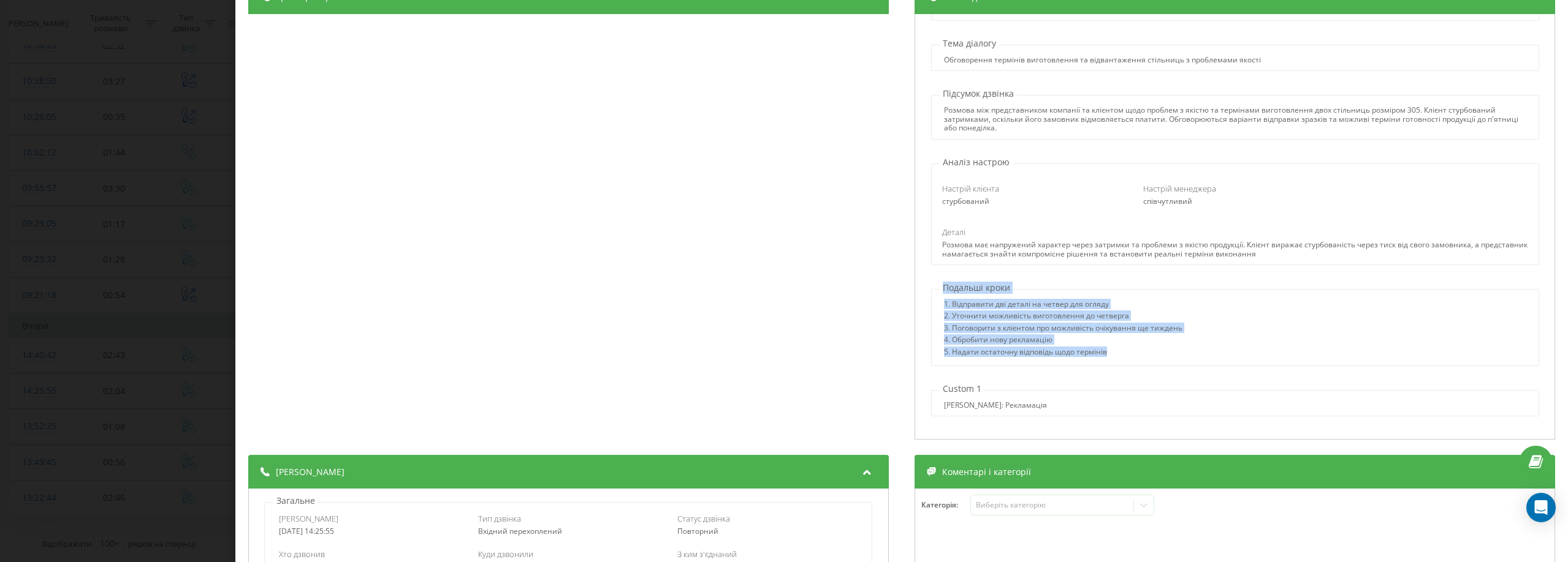
drag, startPoint x: 1149, startPoint y: 358, endPoint x: 946, endPoint y: 294, distance: 212.8
click at [931, 290] on div "1. Відправити дві деталі на четвер для огляду 2. Уточнити можливість виготовлен…" at bounding box center [1235, 328] width 608 height 77
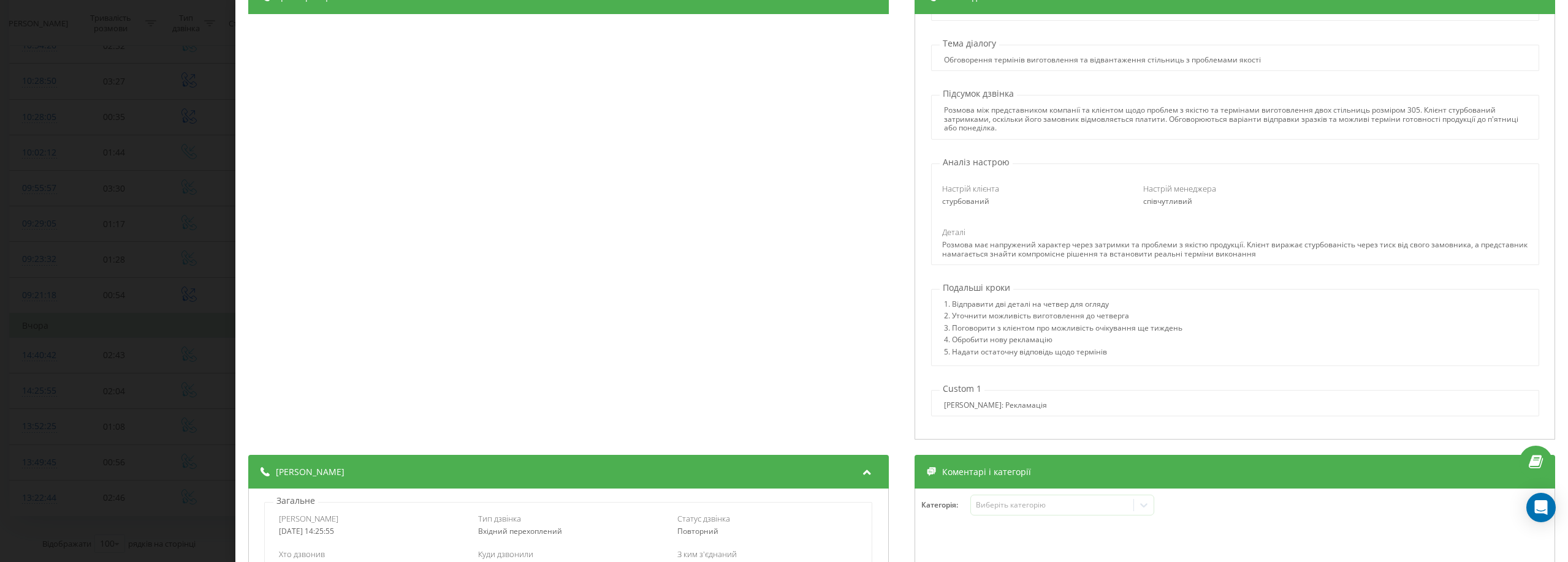
click at [1123, 372] on div "Назва профілю rost Тема діалогу Обговорення термінів виготовлення та відвантаже…" at bounding box center [1234, 227] width 640 height 426
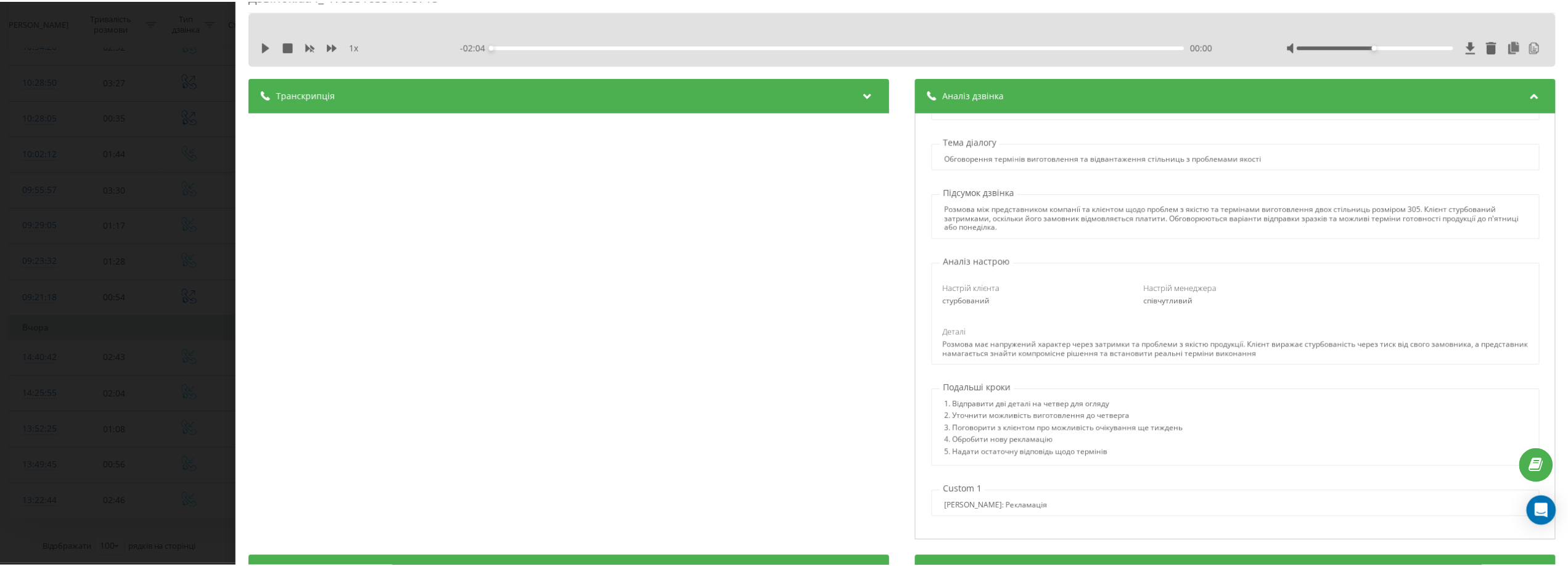
scroll to position [0, 0]
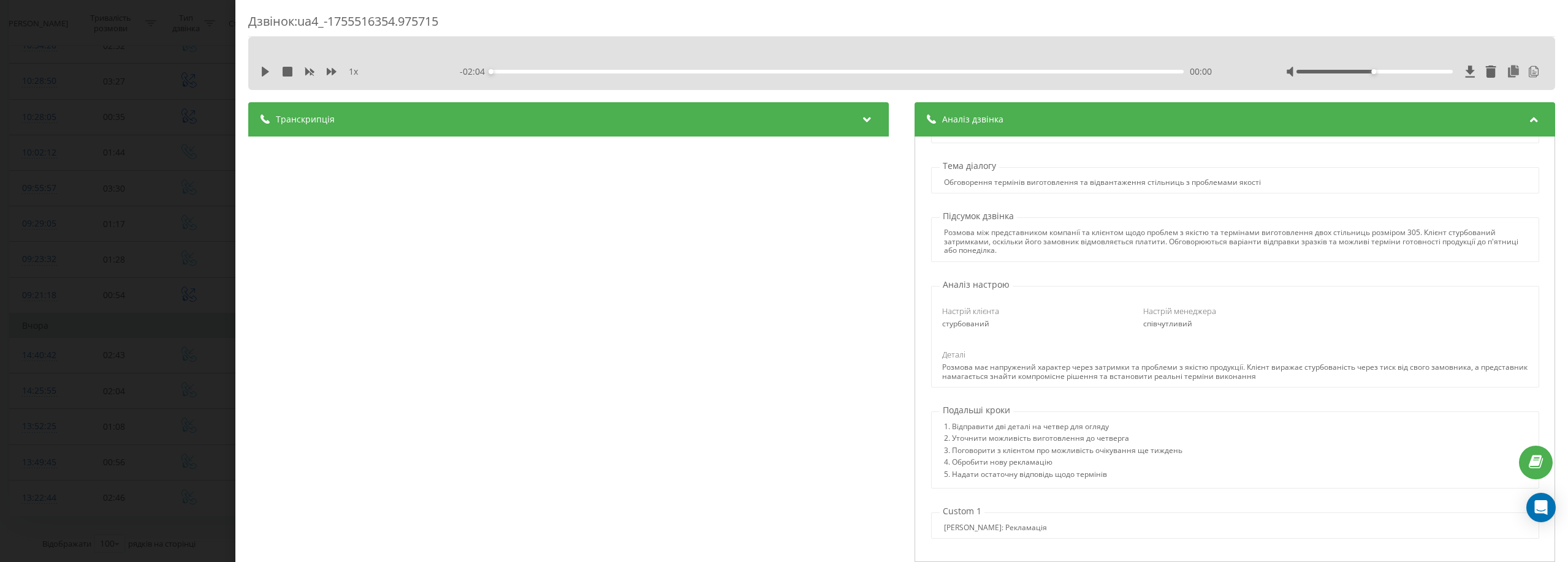
click at [108, 51] on div "Дзвінок : ua4_-1755516354.975715 1 x - 02:04 00:00 00:00 Транскрипція 00:00 Алл…" at bounding box center [784, 281] width 1568 height 562
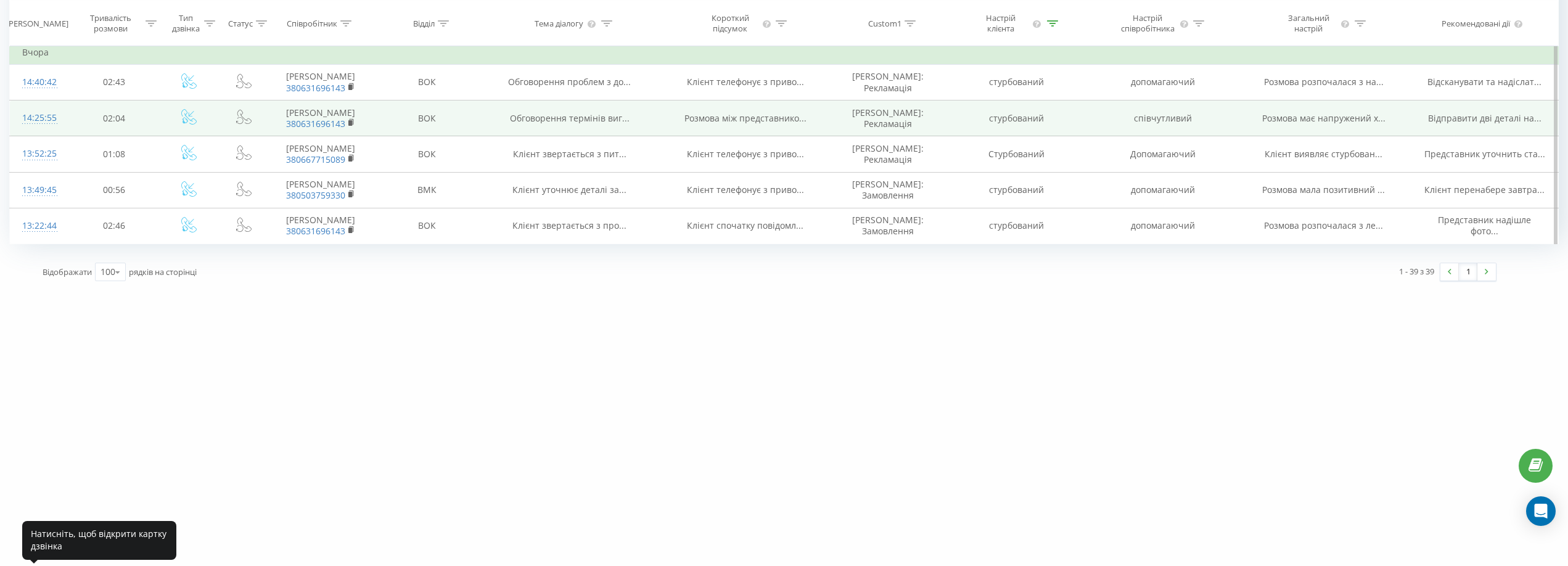
click at [29, 130] on div "14:25:55" at bounding box center [39, 118] width 33 height 24
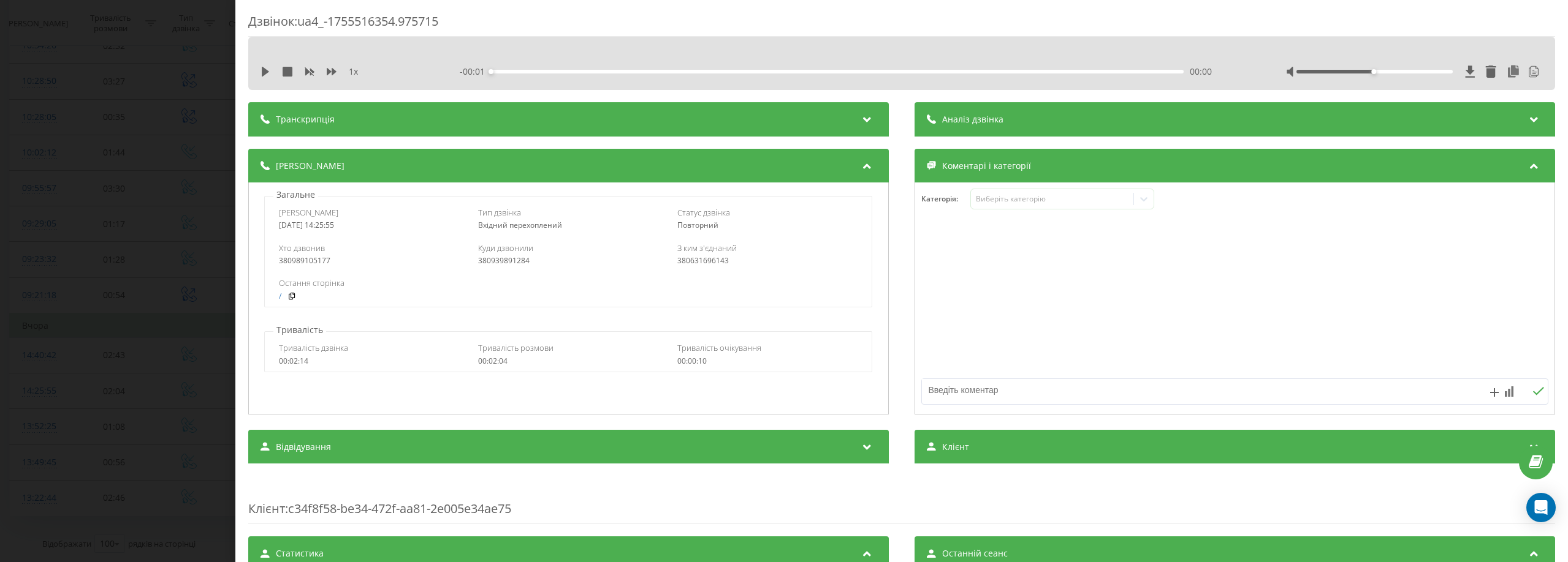
click at [1014, 125] on div "Аналіз дзвінка" at bounding box center [1234, 120] width 640 height 34
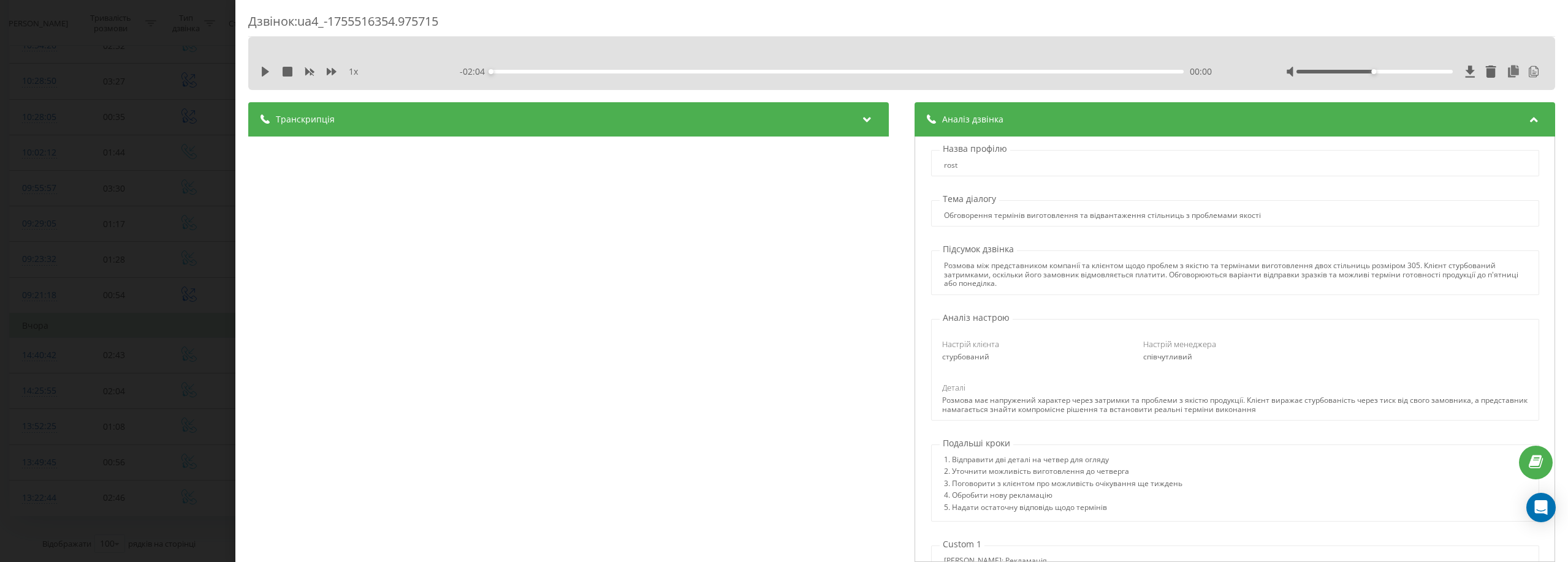
click at [1016, 123] on div "Аналіз дзвінка" at bounding box center [1234, 120] width 640 height 34
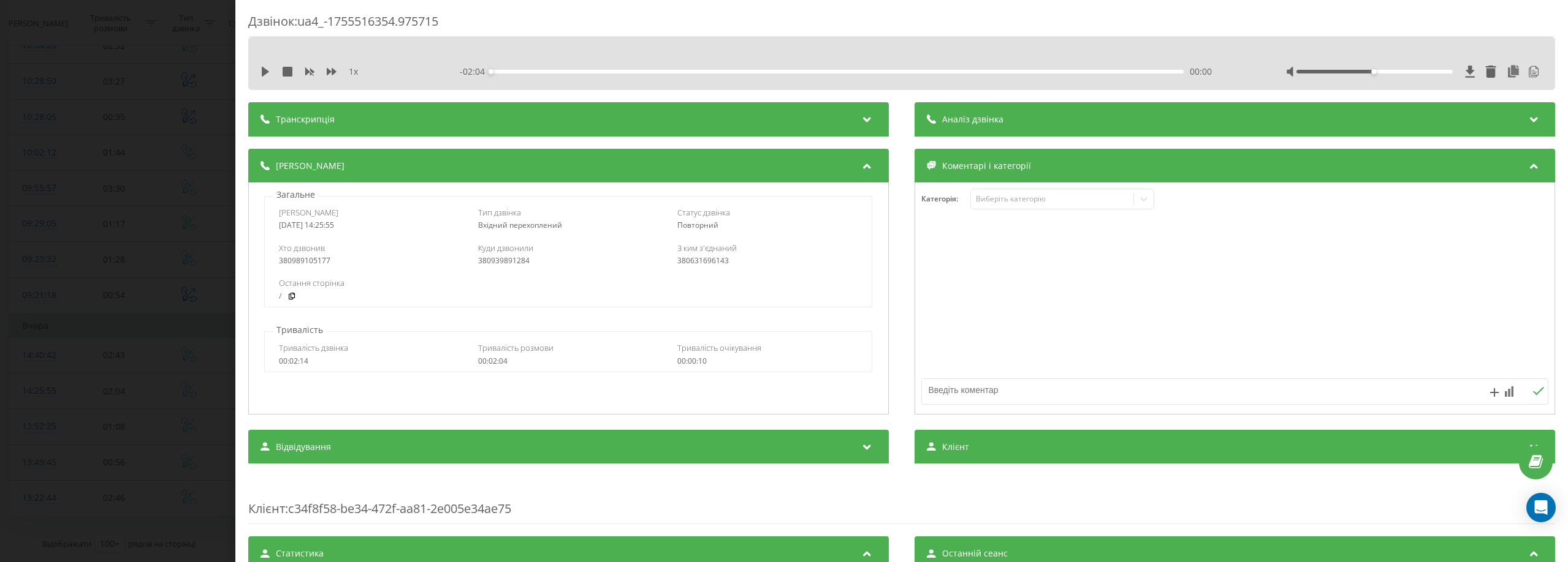
click at [154, 59] on div "Дзвінок : ua4_-1755516354.975715 1 x - 02:04 00:00 00:00 Транскрипція 00:00 Алл…" at bounding box center [784, 281] width 1568 height 562
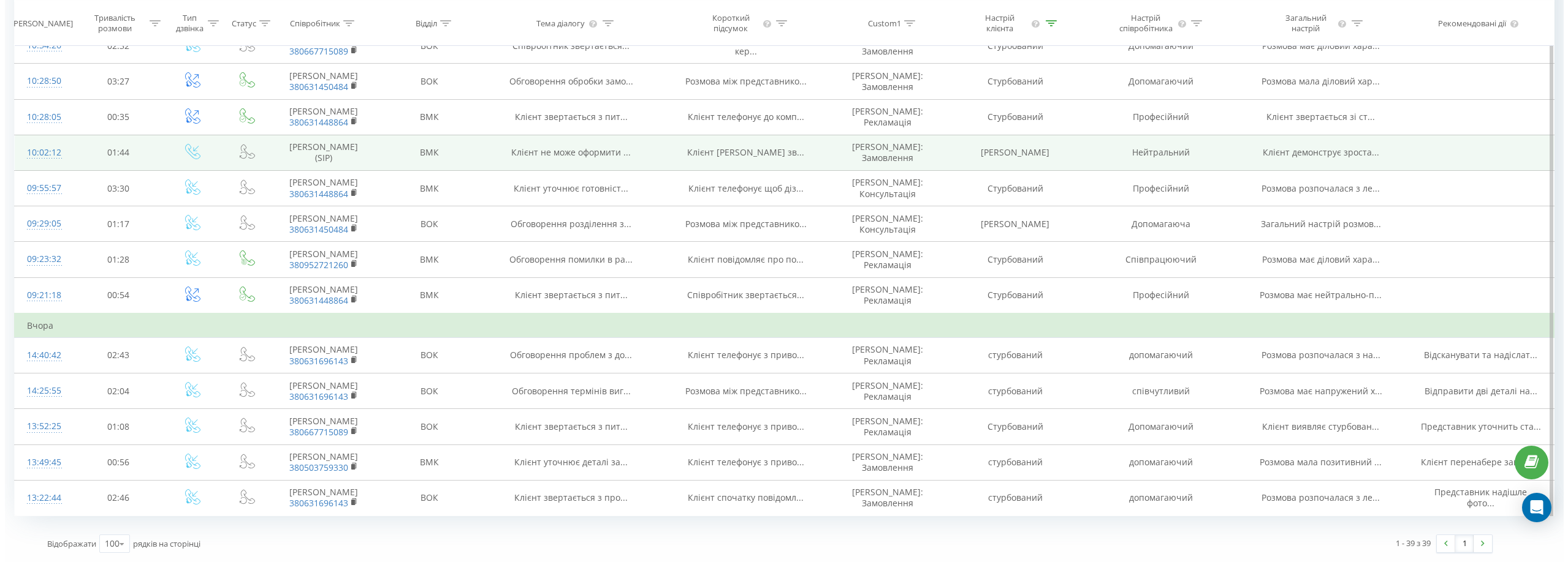
scroll to position [1276, 0]
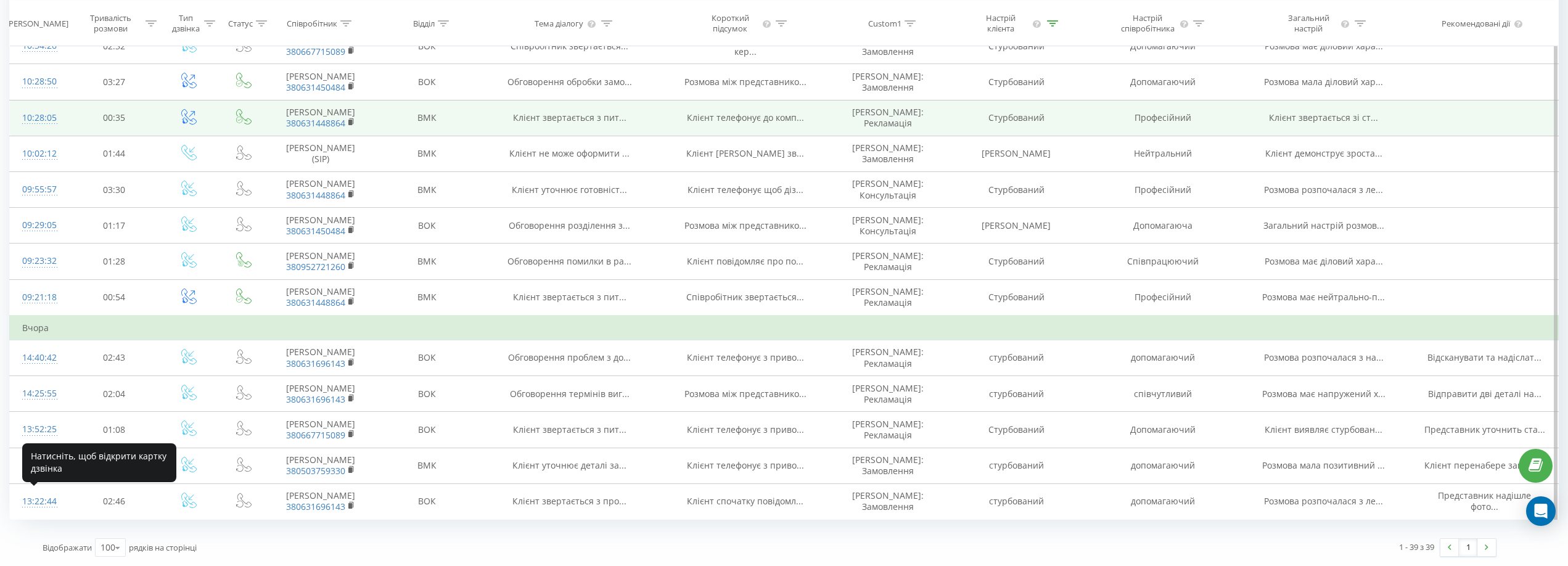
click at [38, 130] on div "10:28:05" at bounding box center [39, 118] width 33 height 24
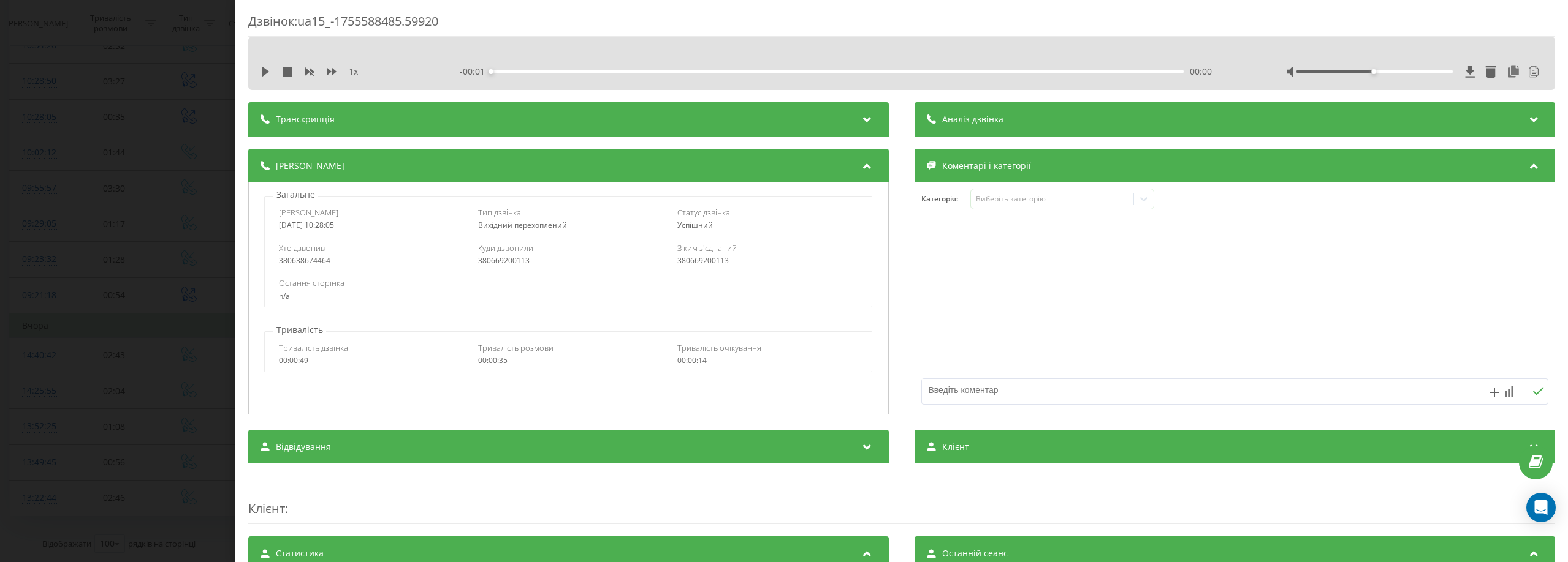
click at [1001, 116] on div "Аналіз дзвінка" at bounding box center [1234, 120] width 640 height 34
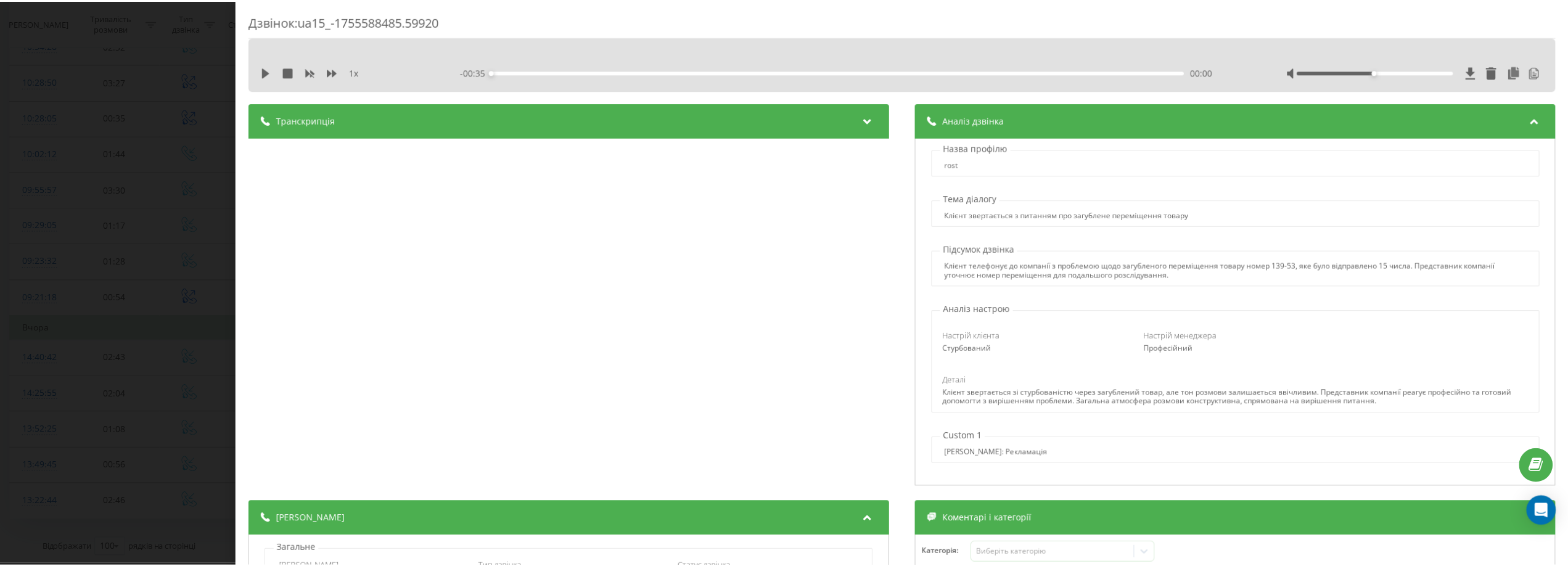
scroll to position [2, 0]
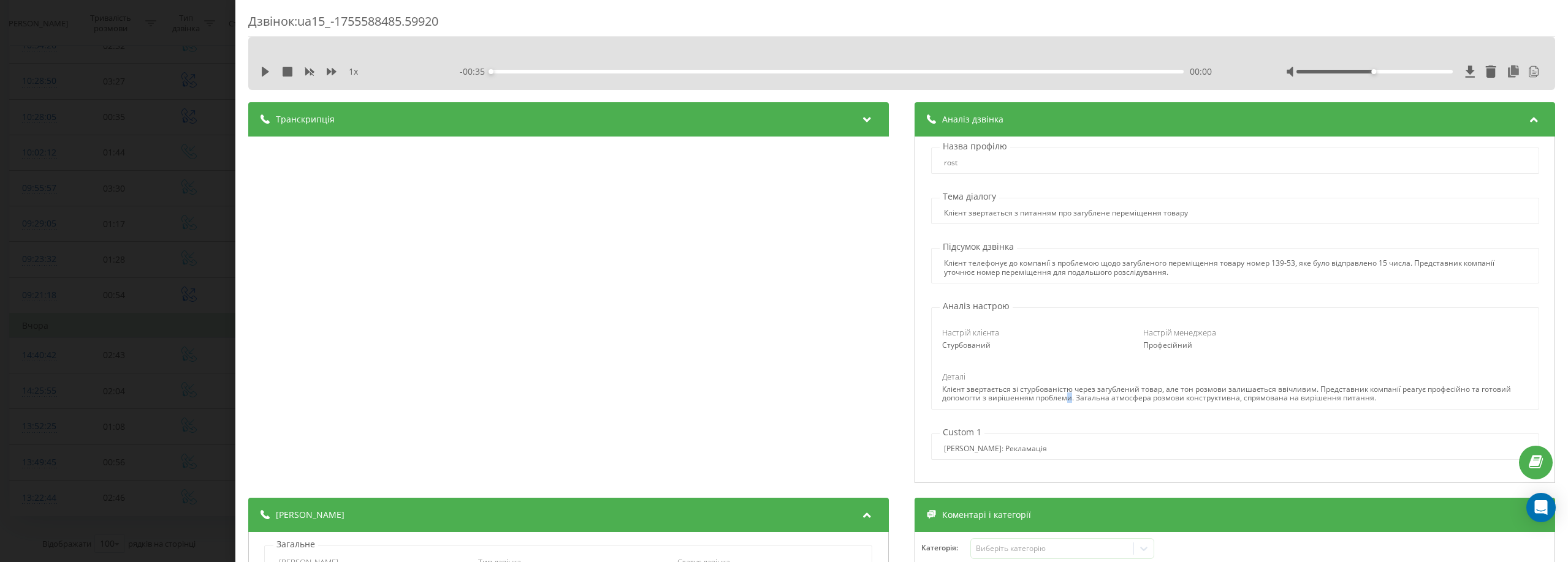
click at [1065, 396] on div "Клієнт звертається зі стурбованістю через загублений товар, але тон розмови зал…" at bounding box center [1234, 394] width 586 height 18
click at [140, 72] on div "Дзвінок : ua15_-1755588485.59920 1 x - 00:35 00:00 00:00 Транскрипція 00:00 Алл…" at bounding box center [784, 281] width 1568 height 562
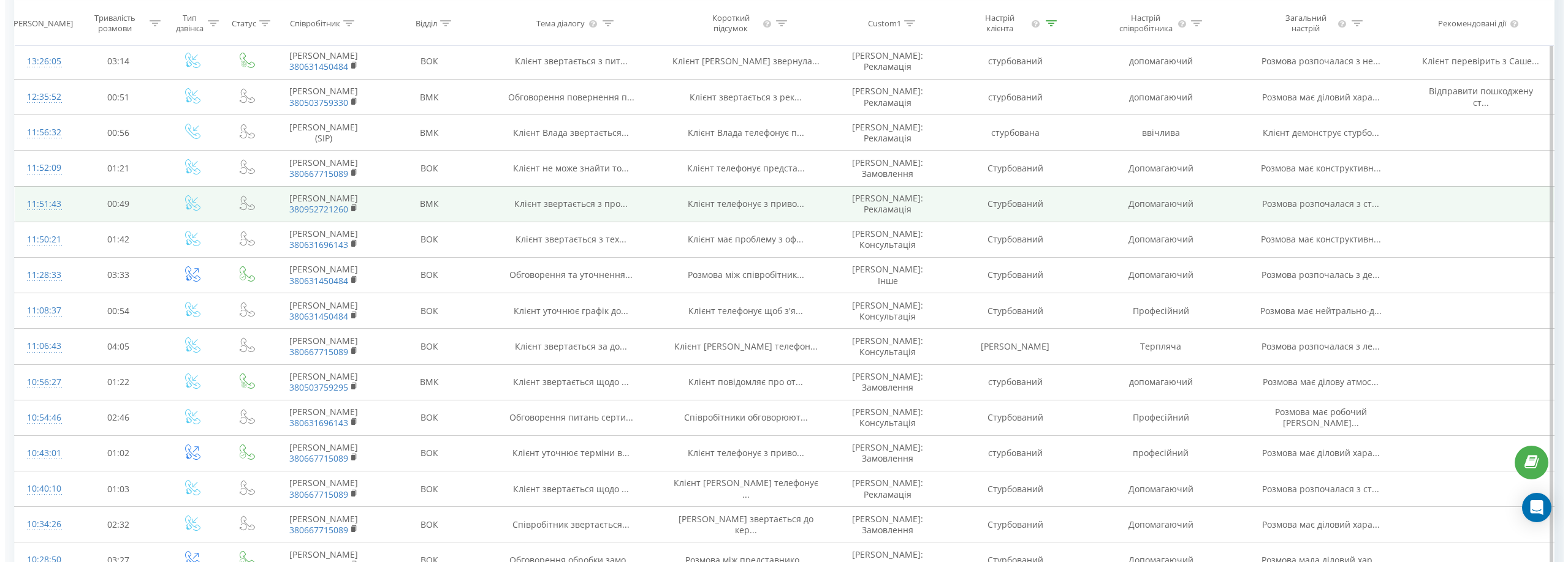
scroll to position [480, 0]
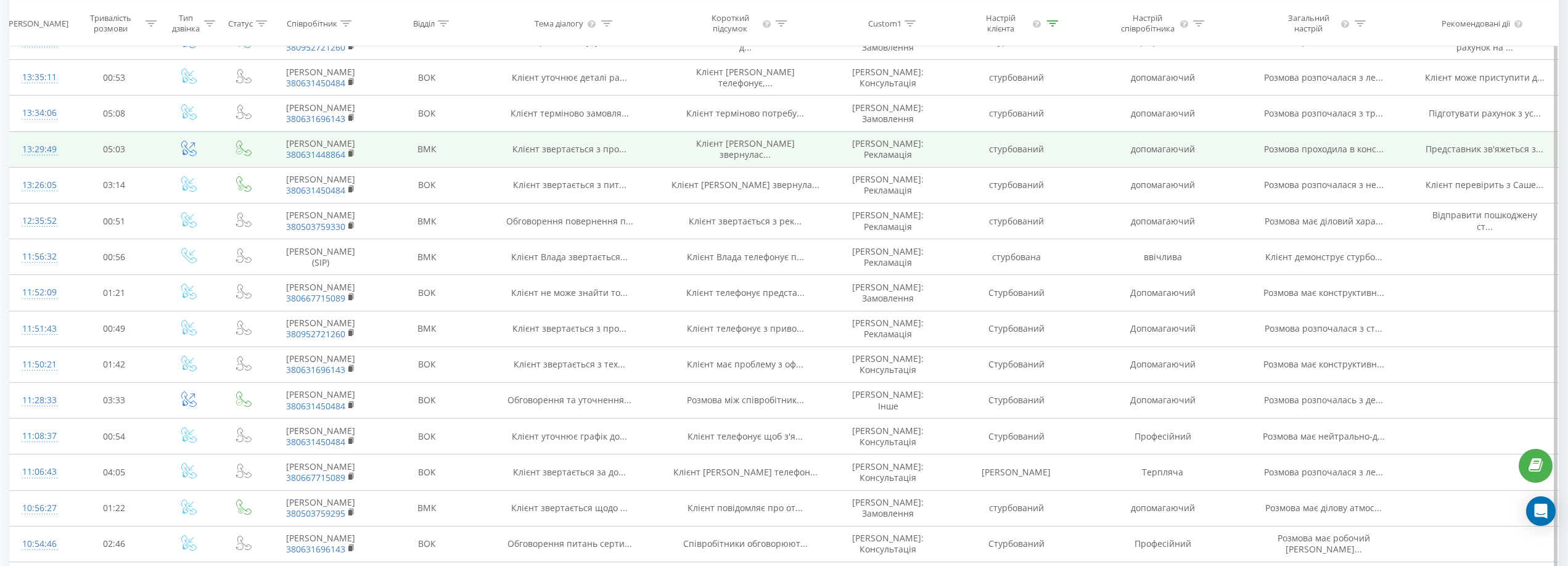
click at [35, 162] on div "13:29:49" at bounding box center [39, 149] width 33 height 24
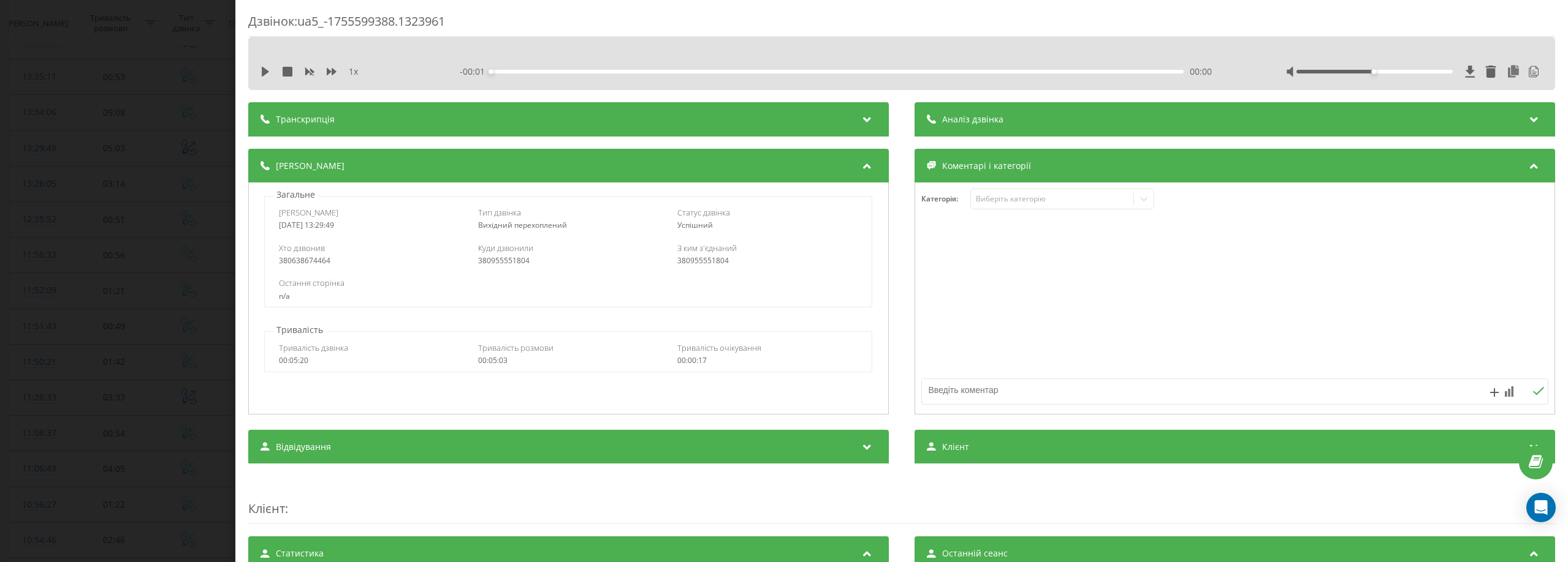
click at [1011, 132] on div "Аналіз дзвінка" at bounding box center [1234, 120] width 640 height 34
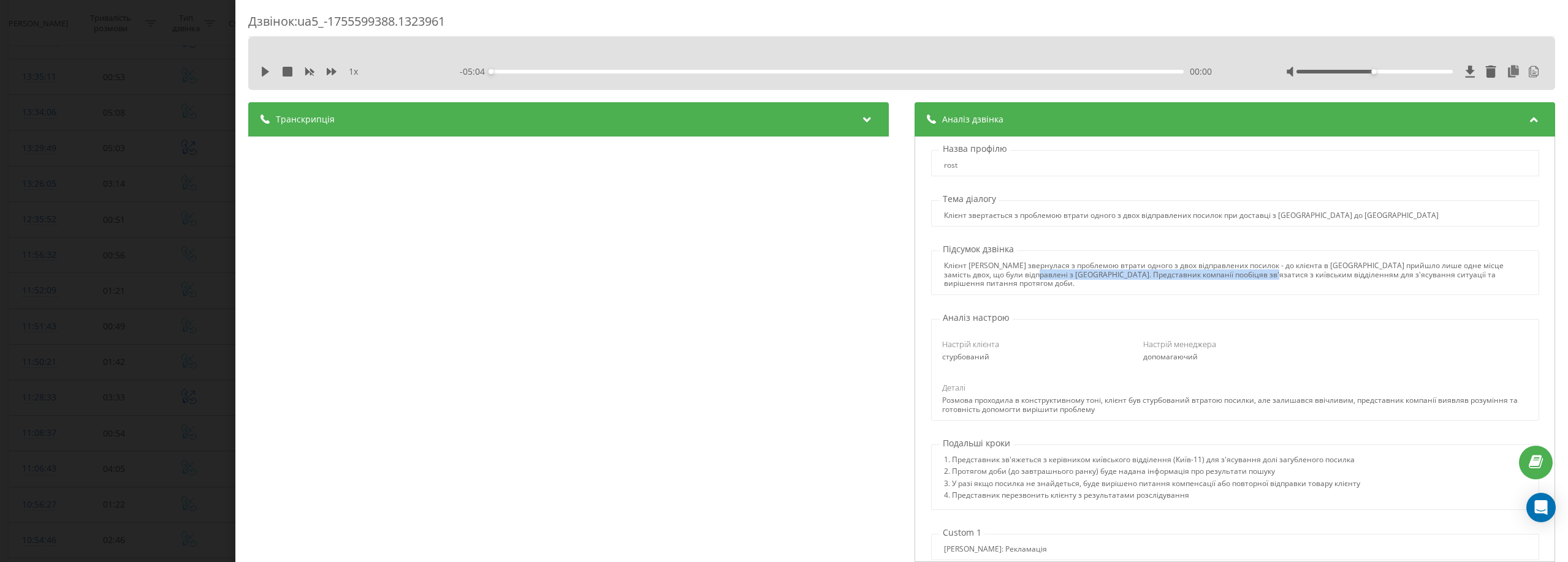
drag, startPoint x: 1011, startPoint y: 273, endPoint x: 1243, endPoint y: 278, distance: 232.1
click at [1243, 278] on div "Клієнт [PERSON_NAME] звернулася з проблемою втрати одного з двох відправлених п…" at bounding box center [1235, 274] width 582 height 26
click at [1345, 279] on div "Клієнт [PERSON_NAME] звернулася з проблемою втрати одного з двох відправлених п…" at bounding box center [1235, 274] width 582 height 26
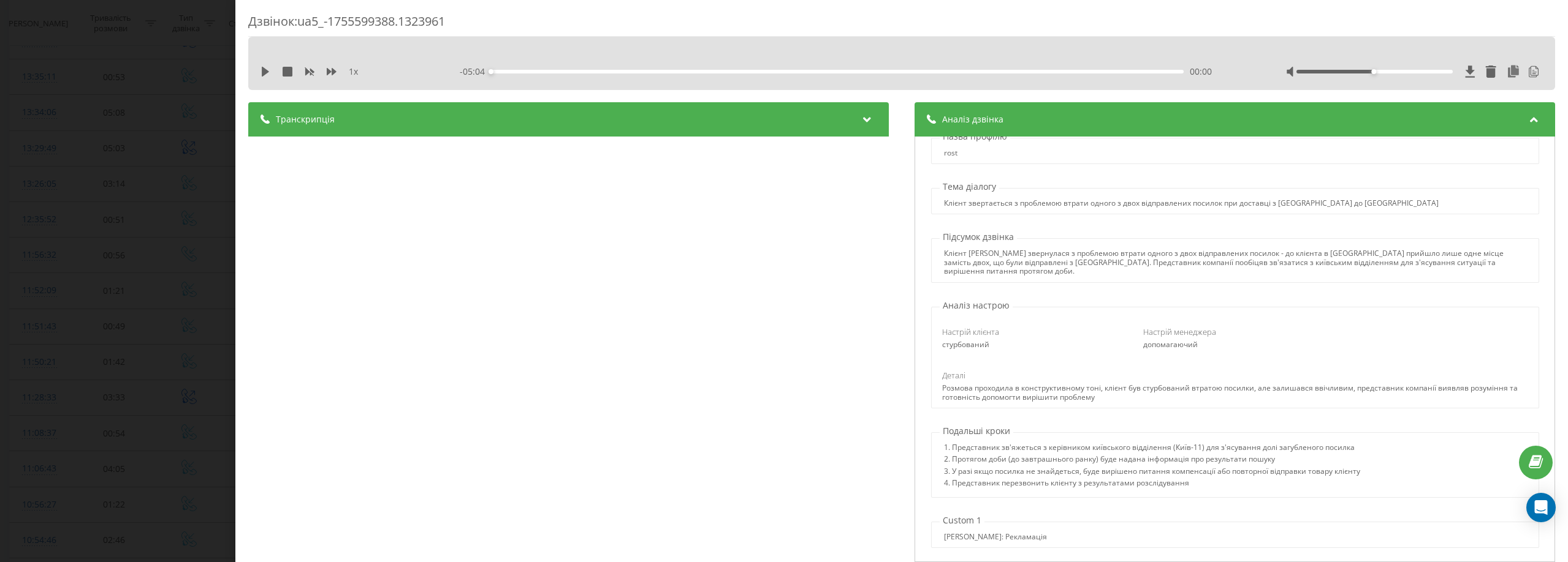
click at [1107, 390] on div "Розмова проходила в конструктивному тоні, клієнт був стурбований втратою посилк…" at bounding box center [1234, 393] width 586 height 18
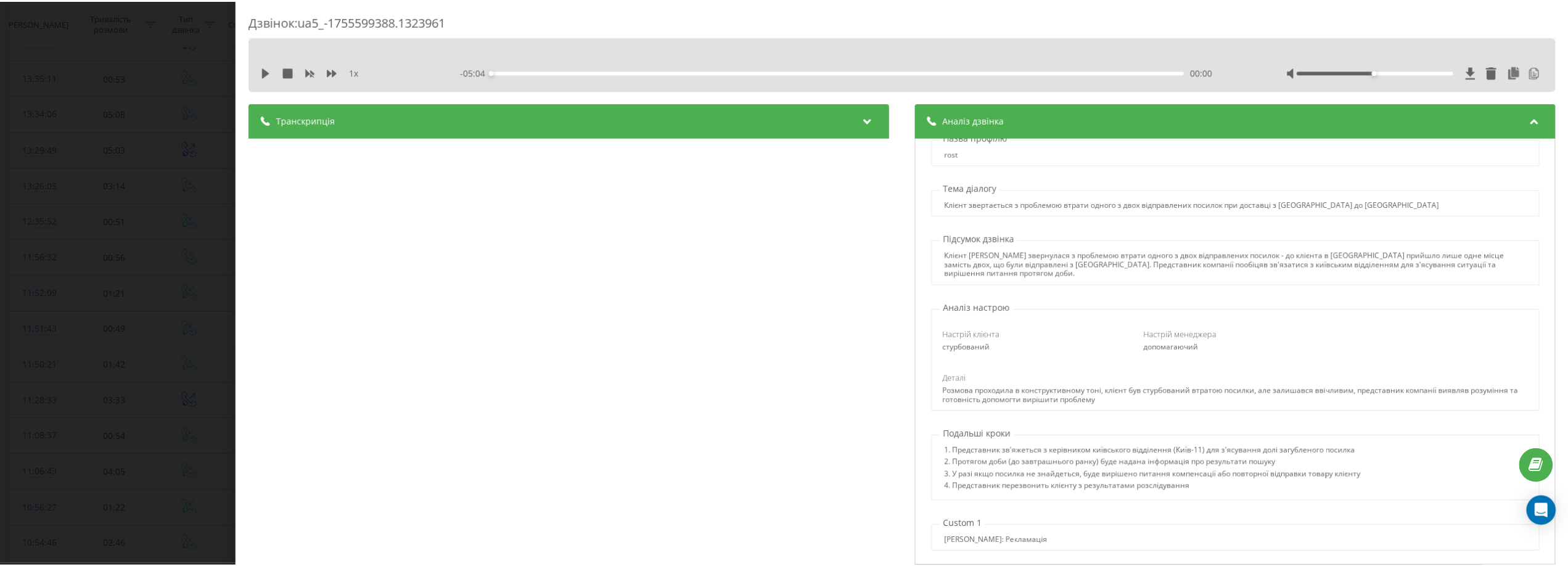
scroll to position [0, 0]
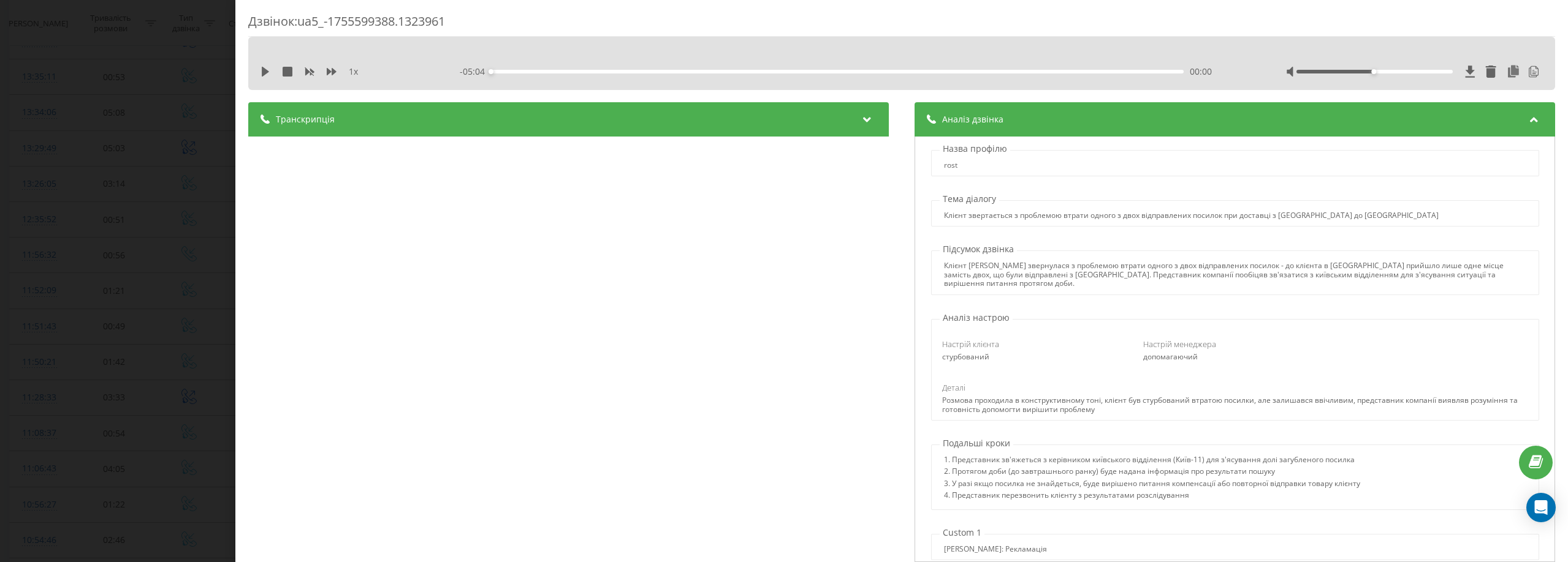
click at [1140, 290] on div "Назва профілю rost Тема діалогу Клієнт звертається з проблемою втрати одного з …" at bounding box center [1234, 350] width 640 height 426
click at [167, 16] on div "Дзвінок : ua5_-1755599388.1323961 1 x - 05:04 00:00 00:00 Транскрипція 00:00 Ал…" at bounding box center [784, 281] width 1568 height 562
